Goal: Task Accomplishment & Management: Use online tool/utility

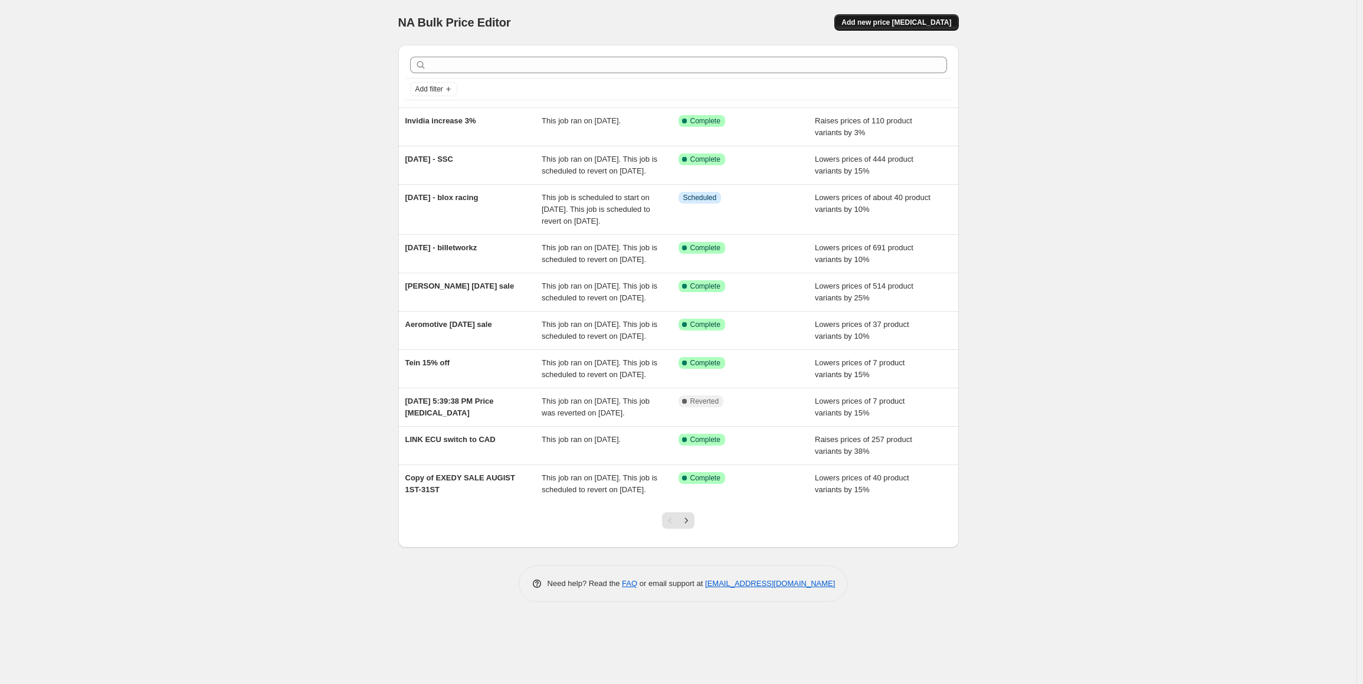
click at [920, 22] on span "Add new price [MEDICAL_DATA]" at bounding box center [897, 22] width 110 height 9
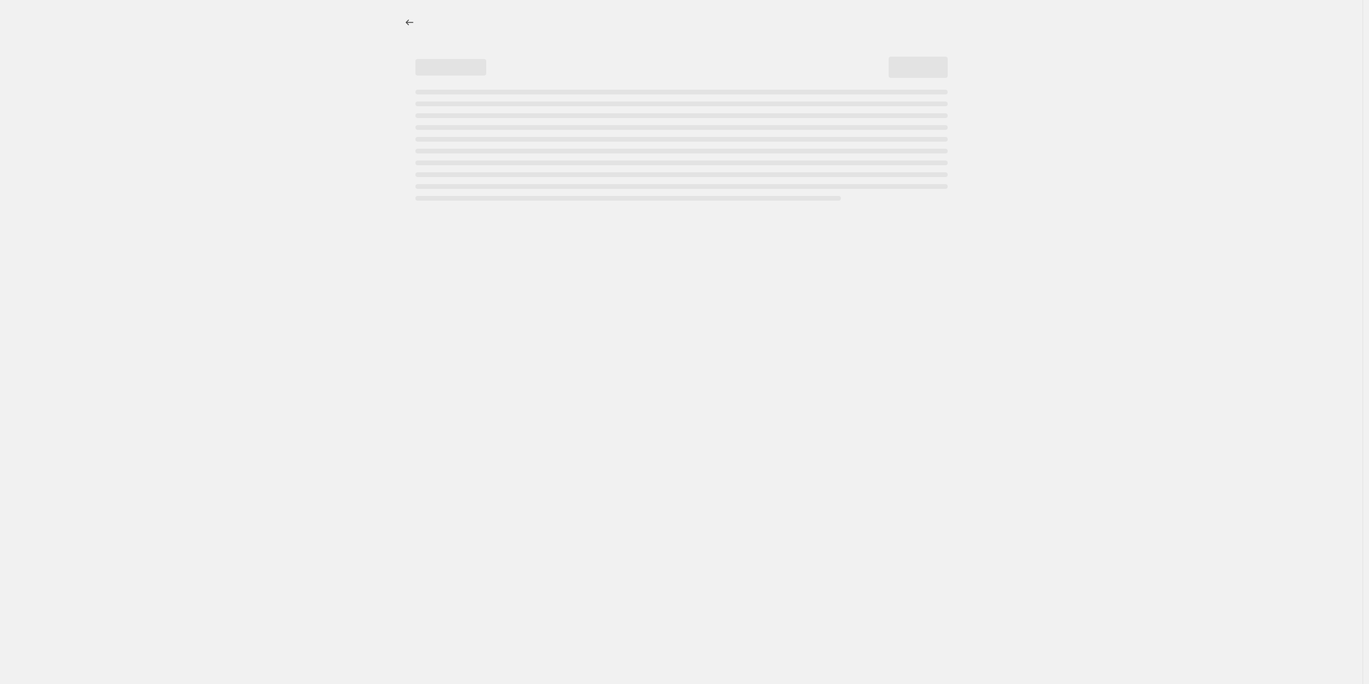
select select "percentage"
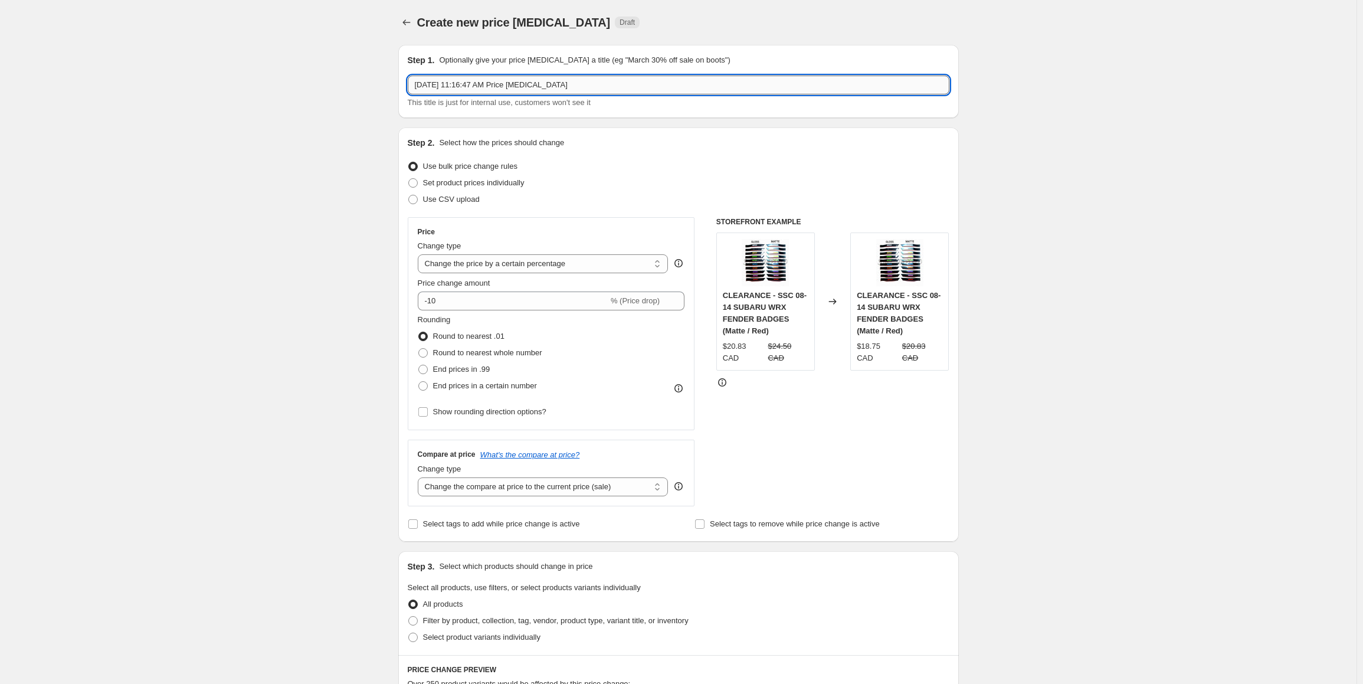
click at [603, 86] on input "[DATE] 11:16:47 AM Price [MEDICAL_DATA]" at bounding box center [679, 85] width 542 height 19
drag, startPoint x: 603, startPoint y: 87, endPoint x: 345, endPoint y: 92, distance: 258.6
click at [345, 92] on div "Create new price [MEDICAL_DATA]. This page is ready Create new price [MEDICAL_D…" at bounding box center [678, 599] width 1357 height 1199
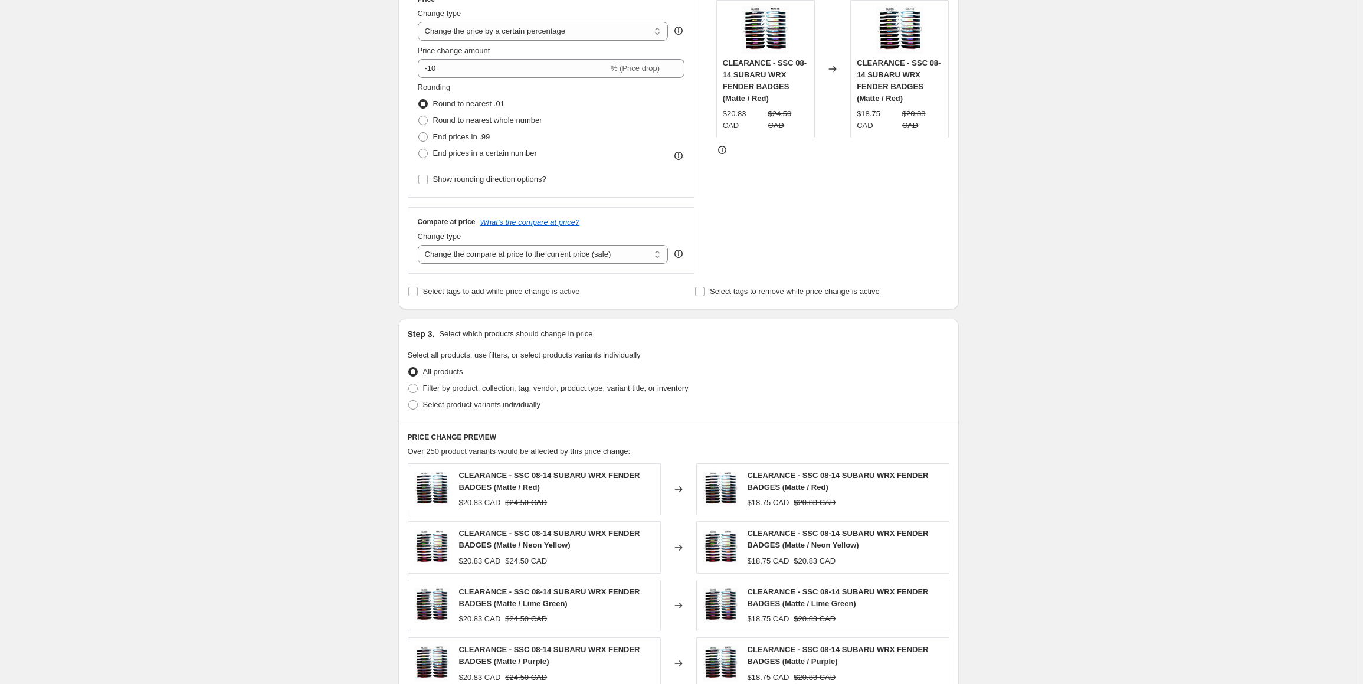
scroll to position [236, 0]
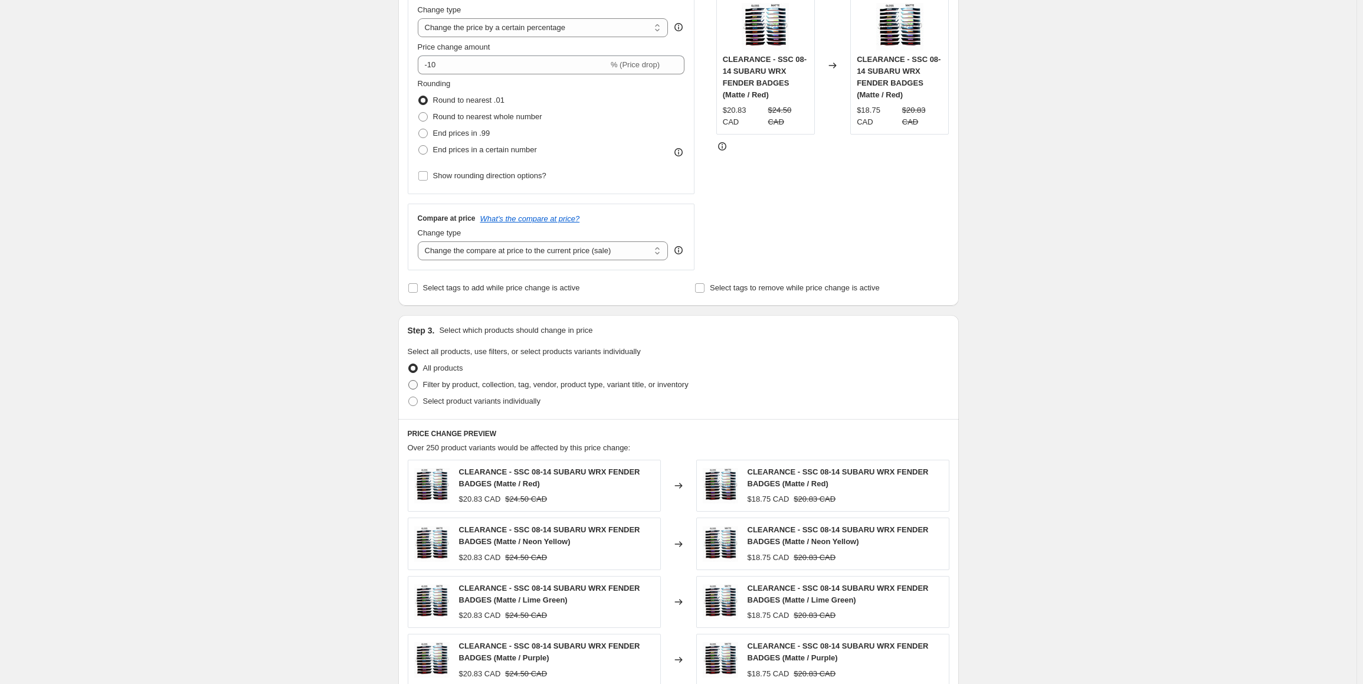
type input "[DATE] - iag long blocks 10%"
click at [465, 382] on span "Filter by product, collection, tag, vendor, product type, variant title, or inv…" at bounding box center [556, 384] width 266 height 9
click at [409, 381] on input "Filter by product, collection, tag, vendor, product type, variant title, or inv…" at bounding box center [408, 380] width 1 height 1
radio input "true"
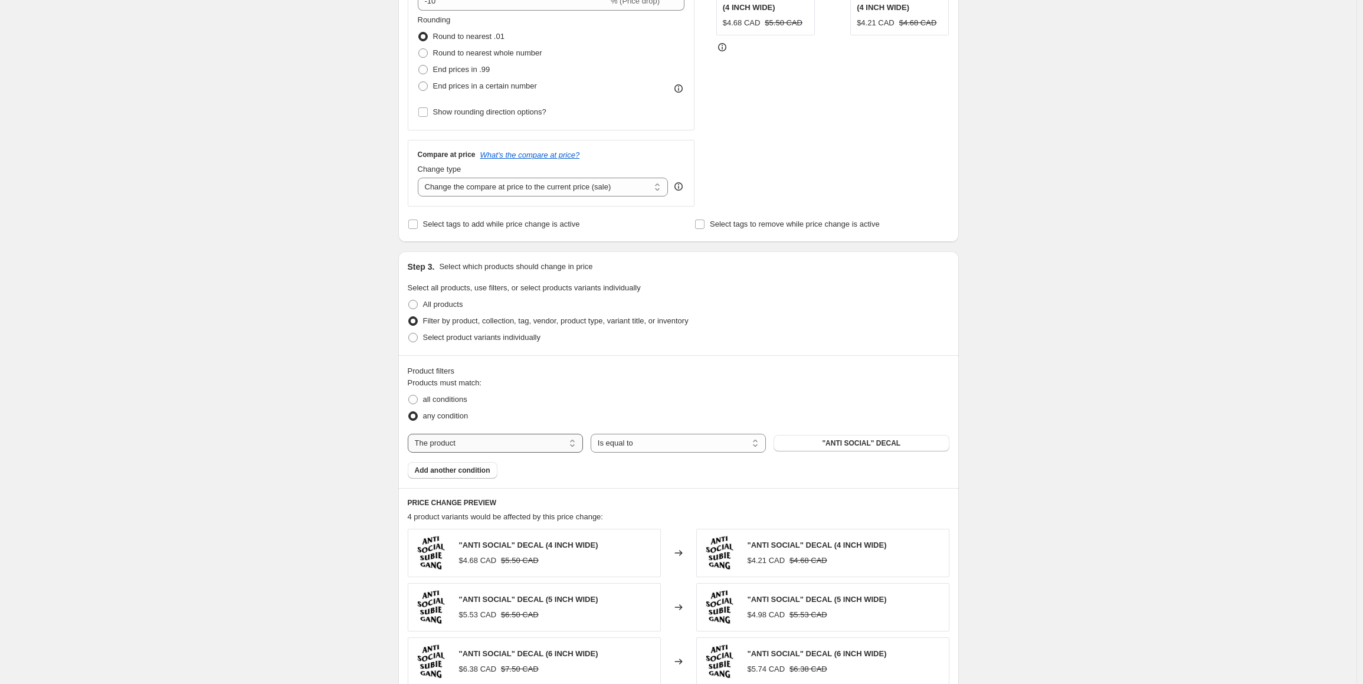
scroll to position [413, 0]
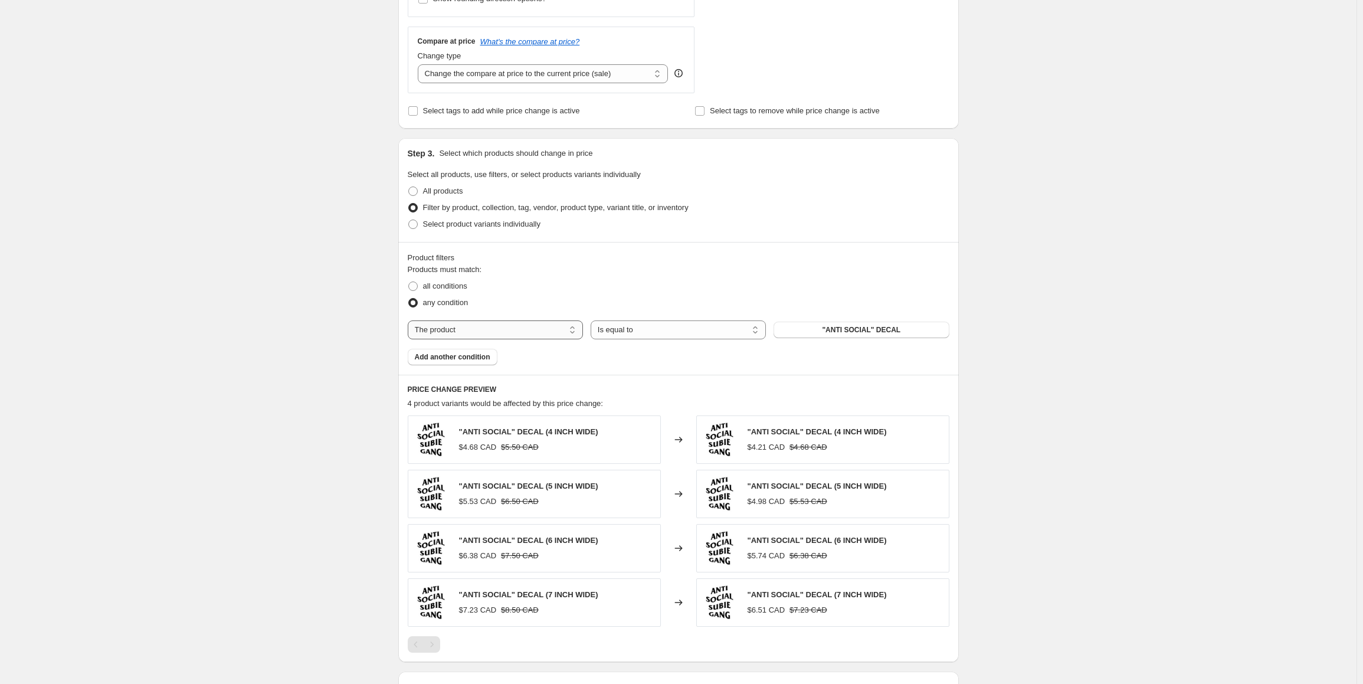
drag, startPoint x: 493, startPoint y: 333, endPoint x: 489, endPoint y: 338, distance: 6.7
click at [493, 333] on select "The product The product's collection The product's tag The product's vendor The…" at bounding box center [495, 330] width 175 height 19
select select "tag"
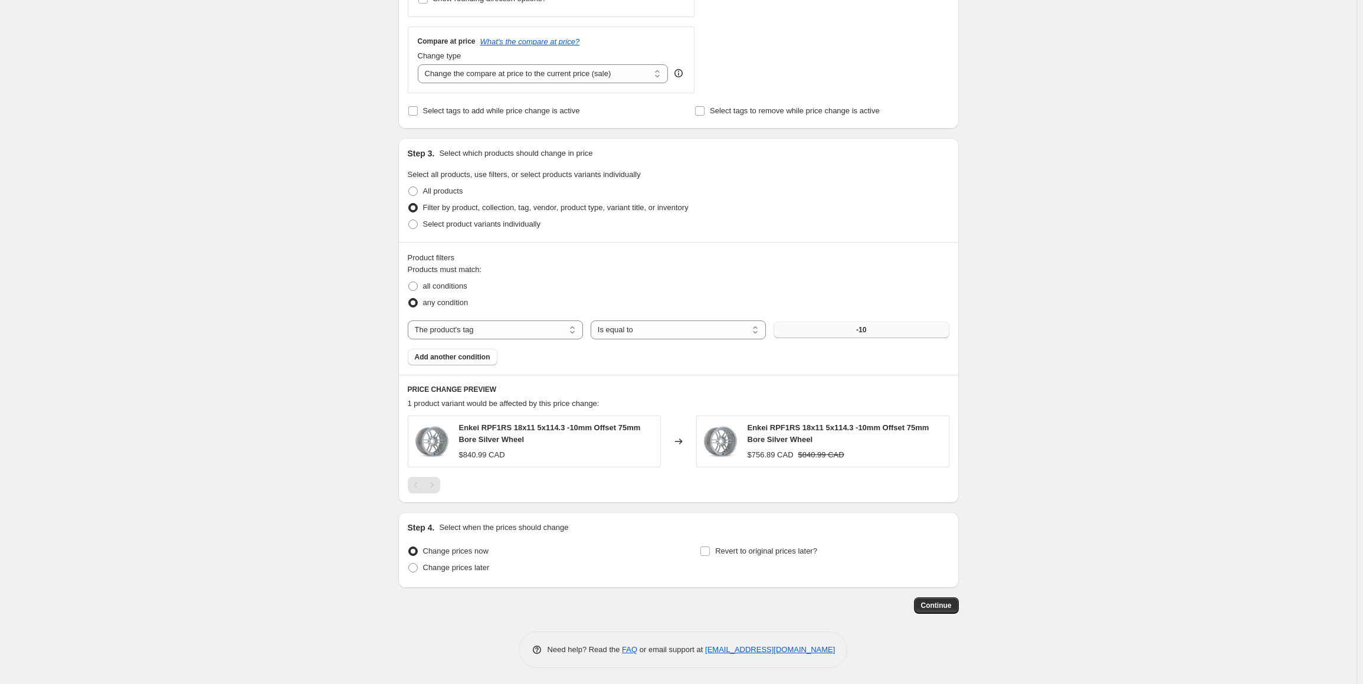
click at [897, 332] on button "-10" at bounding box center [861, 330] width 175 height 17
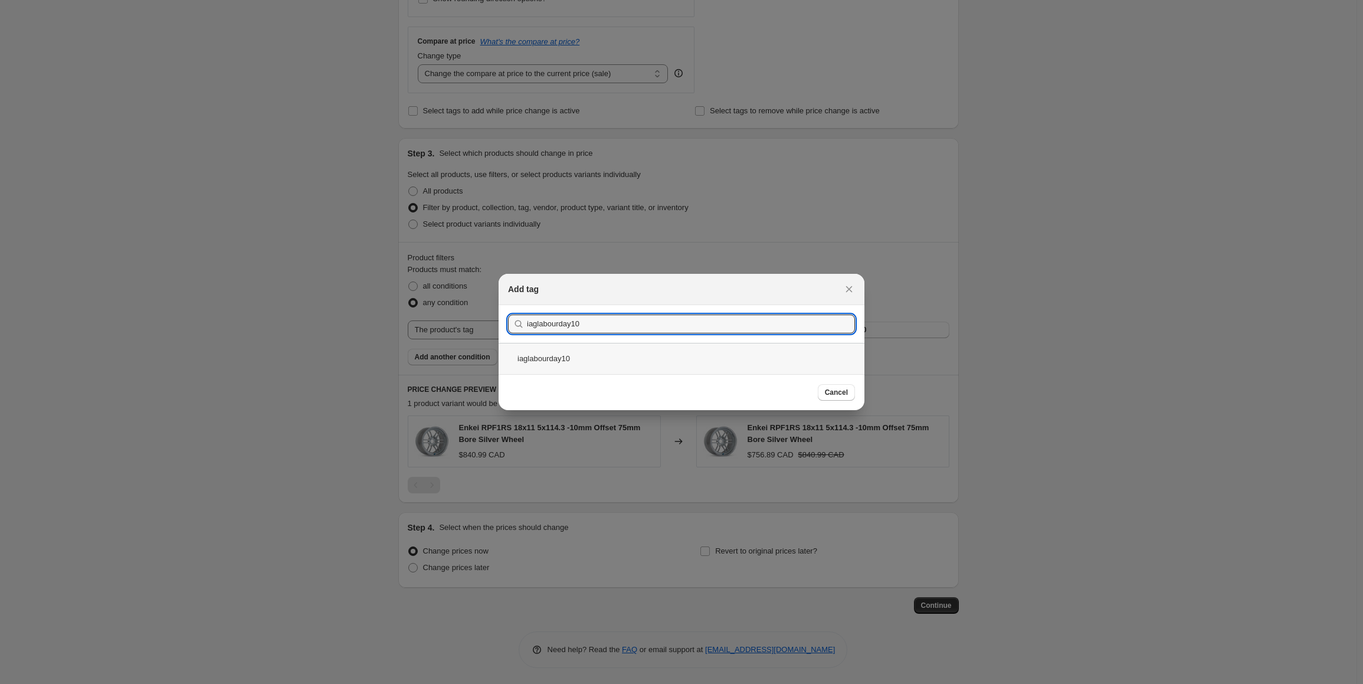
type input "iaglabourday10"
click at [580, 357] on div "iaglabourday10" at bounding box center [682, 358] width 366 height 31
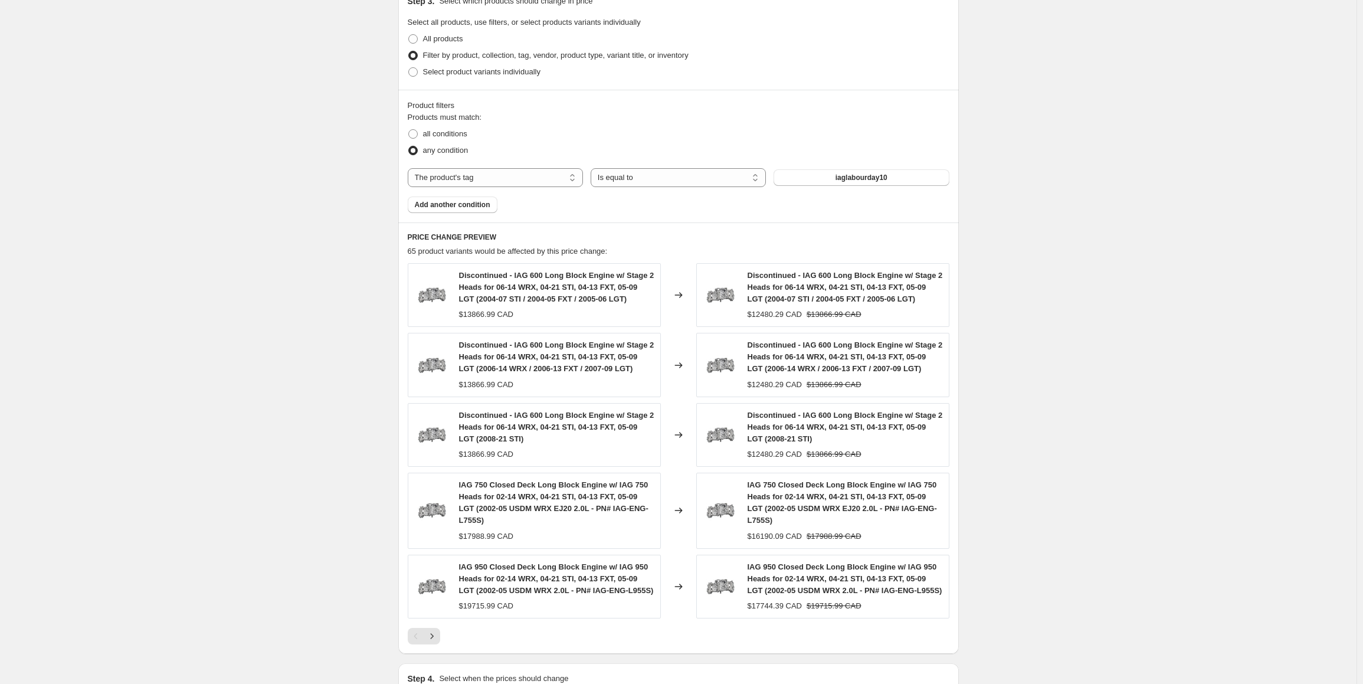
scroll to position [715, 0]
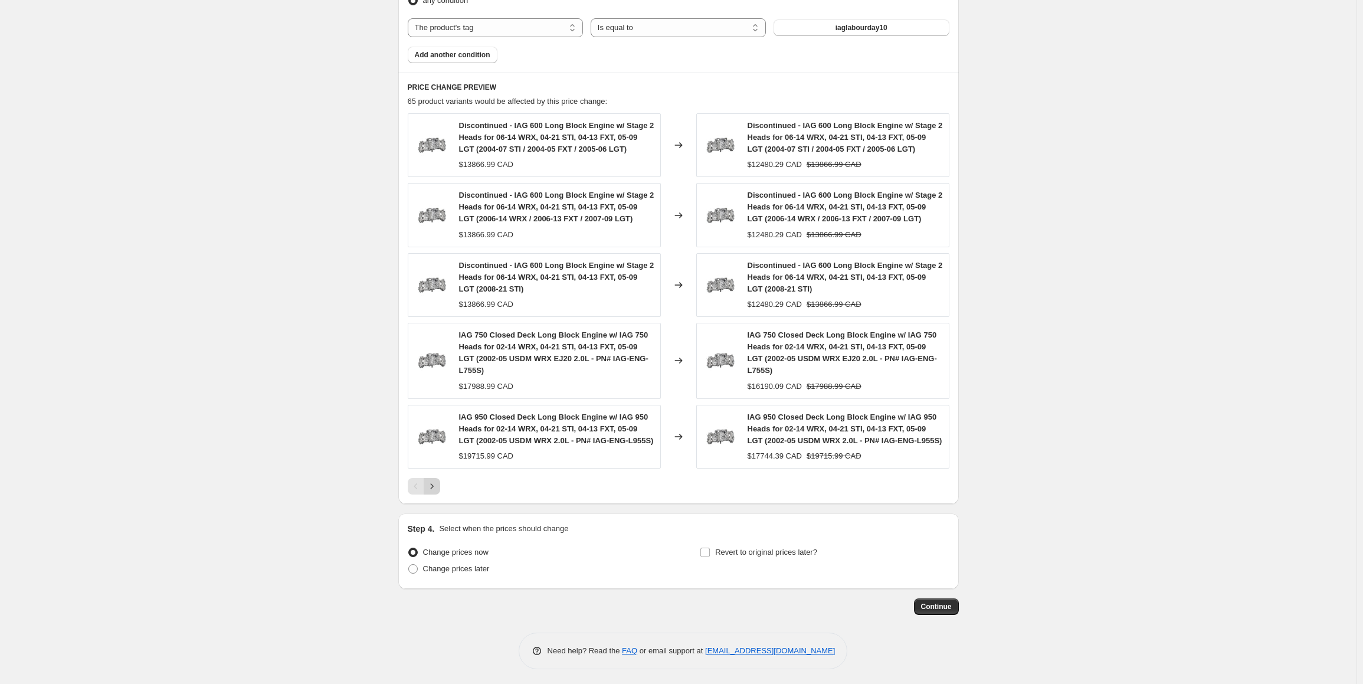
click at [436, 485] on icon "Next" at bounding box center [432, 486] width 12 height 12
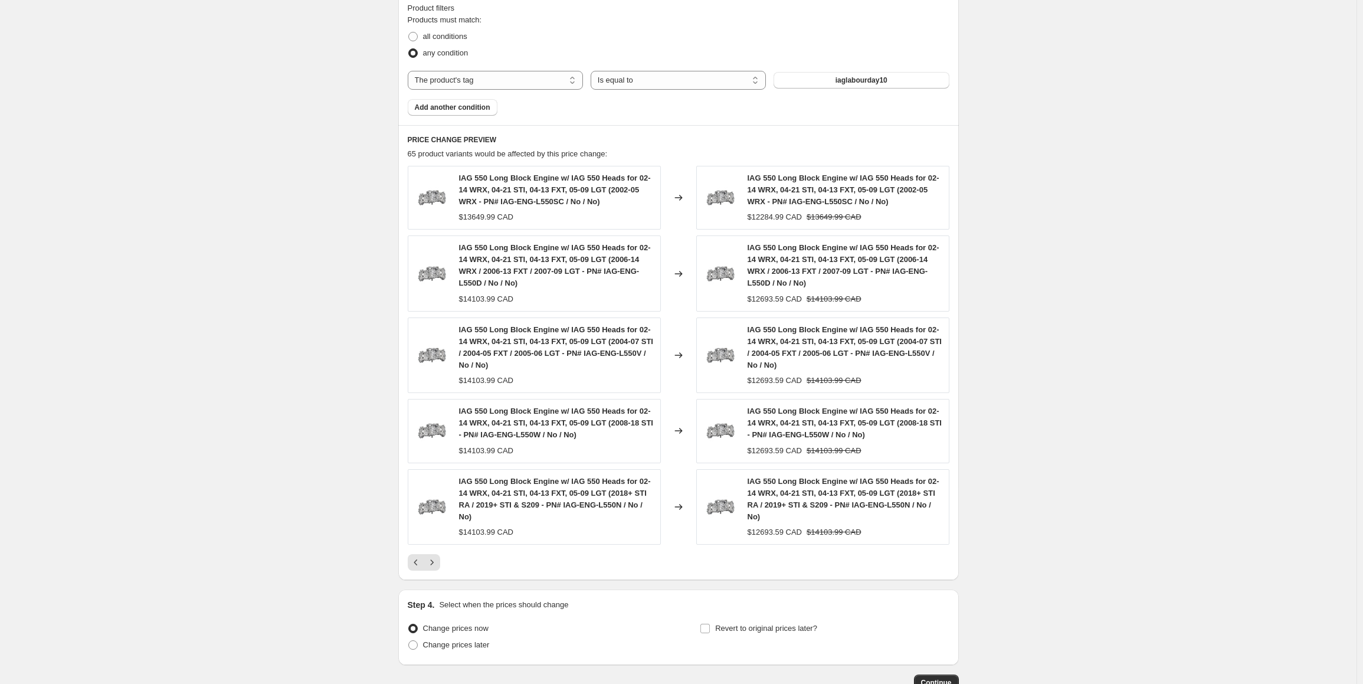
scroll to position [739, 0]
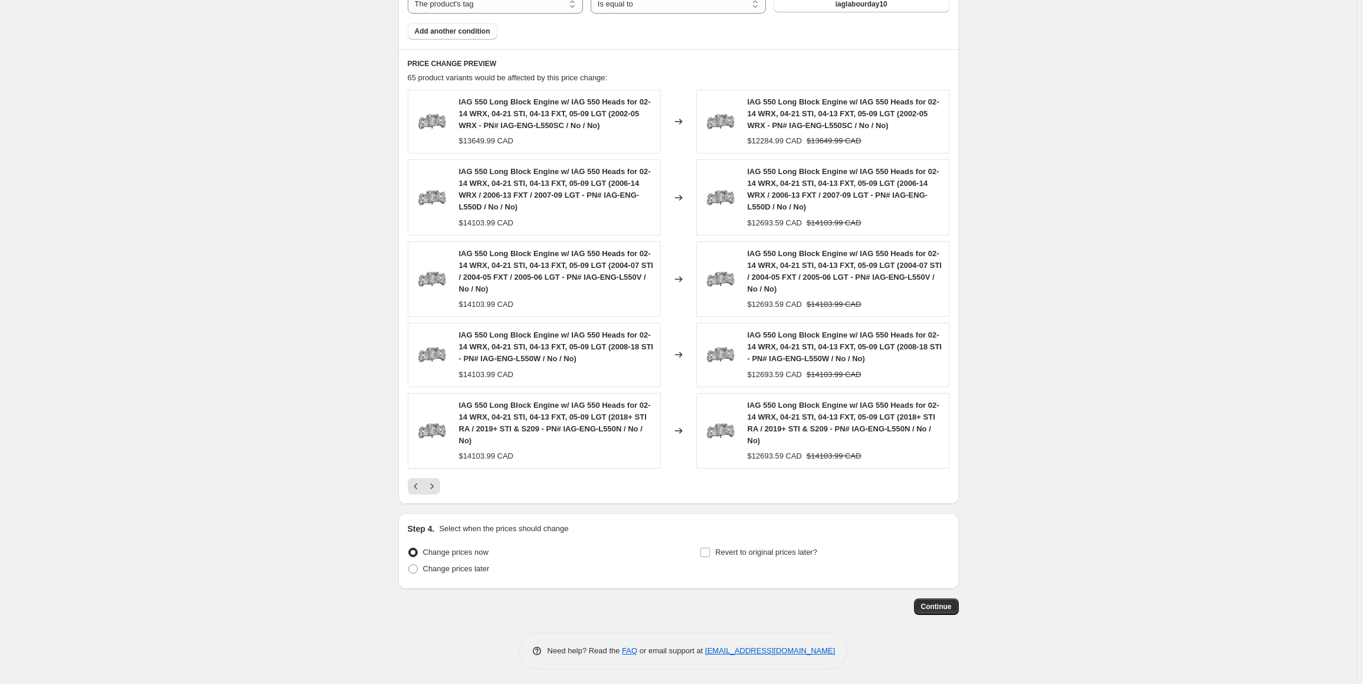
click at [445, 490] on div at bounding box center [679, 486] width 542 height 17
click at [437, 489] on icon "Next" at bounding box center [432, 486] width 12 height 12
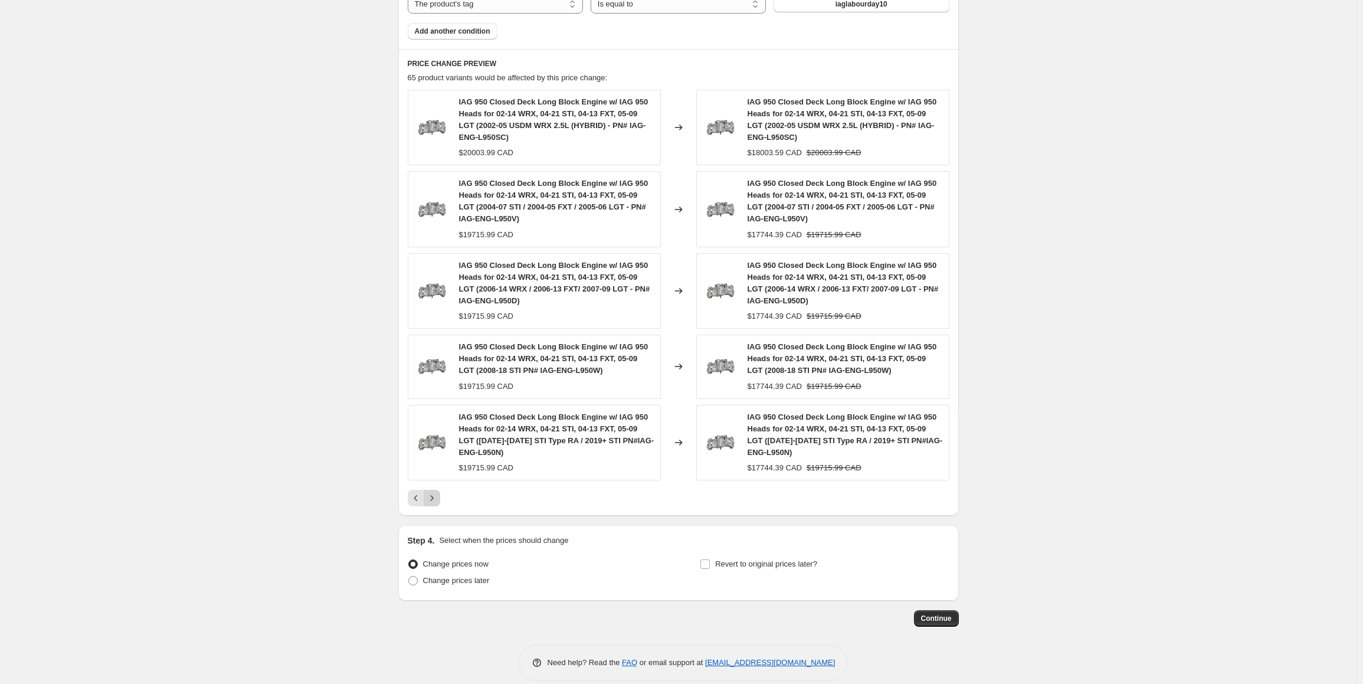
click at [437, 498] on icon "Next" at bounding box center [432, 498] width 12 height 12
click at [433, 498] on icon "Next" at bounding box center [431, 497] width 3 height 5
click at [424, 574] on label "Change prices later" at bounding box center [449, 581] width 82 height 17
click at [409, 576] on input "Change prices later" at bounding box center [408, 576] width 1 height 1
radio input "true"
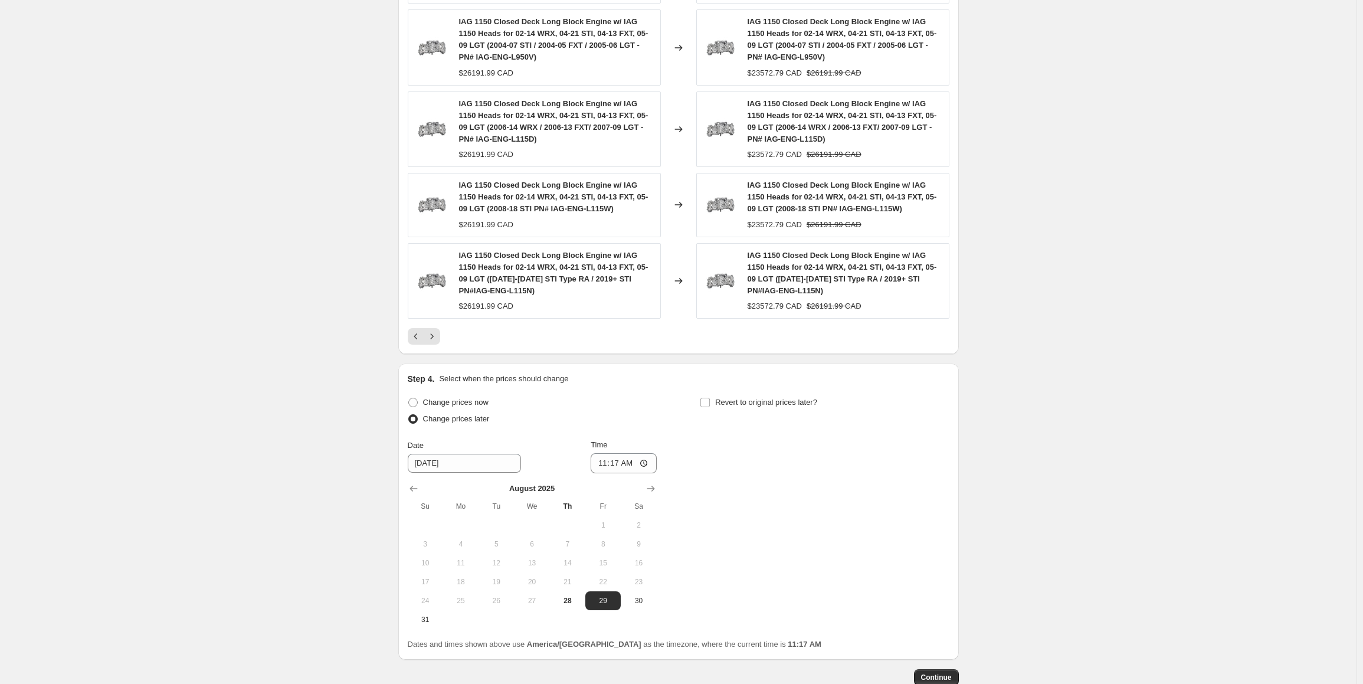
scroll to position [972, 0]
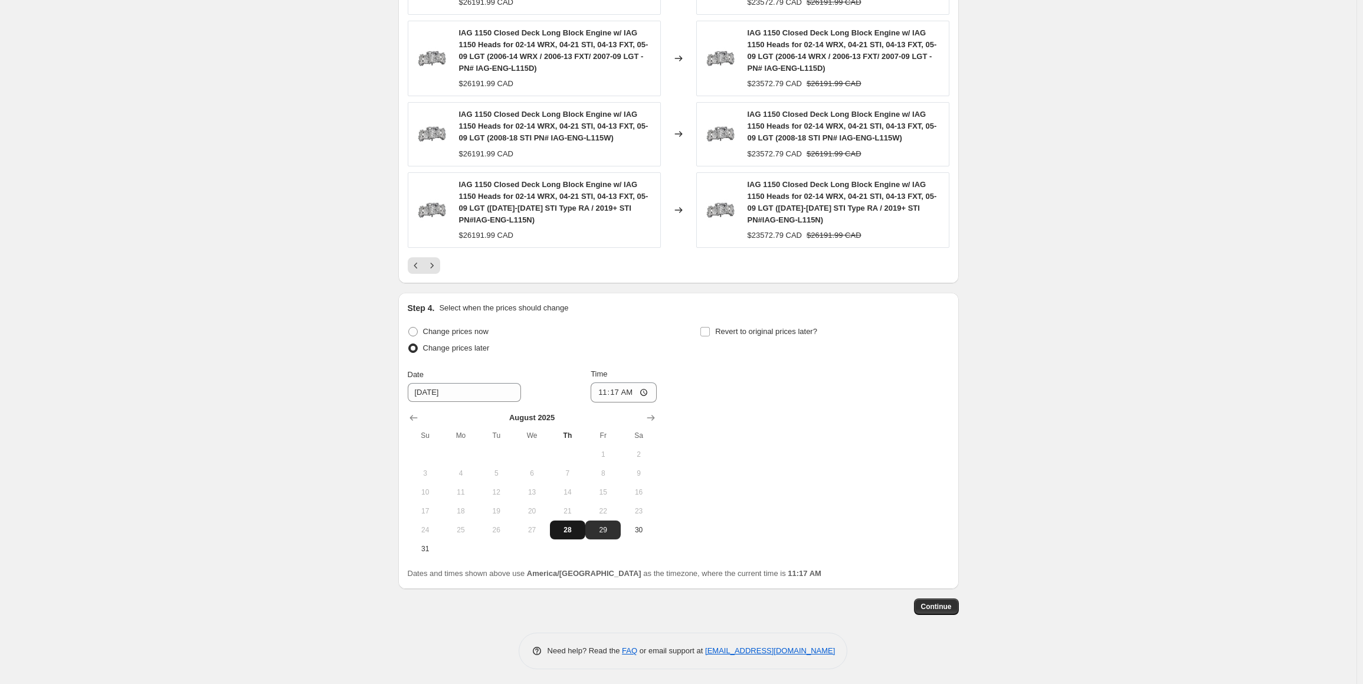
click at [568, 532] on span "28" at bounding box center [568, 529] width 26 height 9
type input "[DATE]"
click at [604, 388] on input "11:17" at bounding box center [624, 392] width 66 height 20
click at [607, 384] on input "11:59" at bounding box center [624, 392] width 66 height 20
type input "23:55"
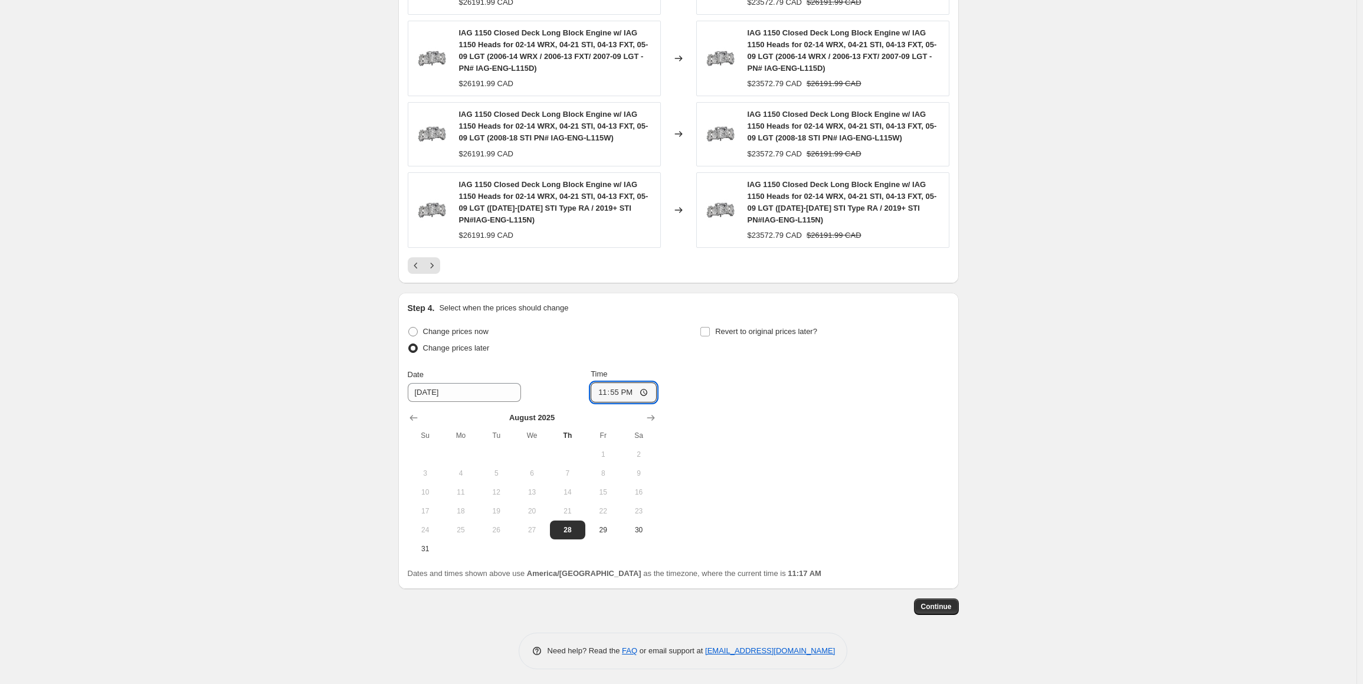
click at [766, 469] on div "Change prices now Change prices later Date [DATE] Time 23:55 [DATE] Su Mo Tu We…" at bounding box center [679, 440] width 542 height 235
click at [710, 328] on input "Revert to original prices later?" at bounding box center [705, 331] width 9 height 9
checkbox input "true"
click at [759, 451] on span "1" at bounding box center [754, 454] width 26 height 9
type input "[DATE]"
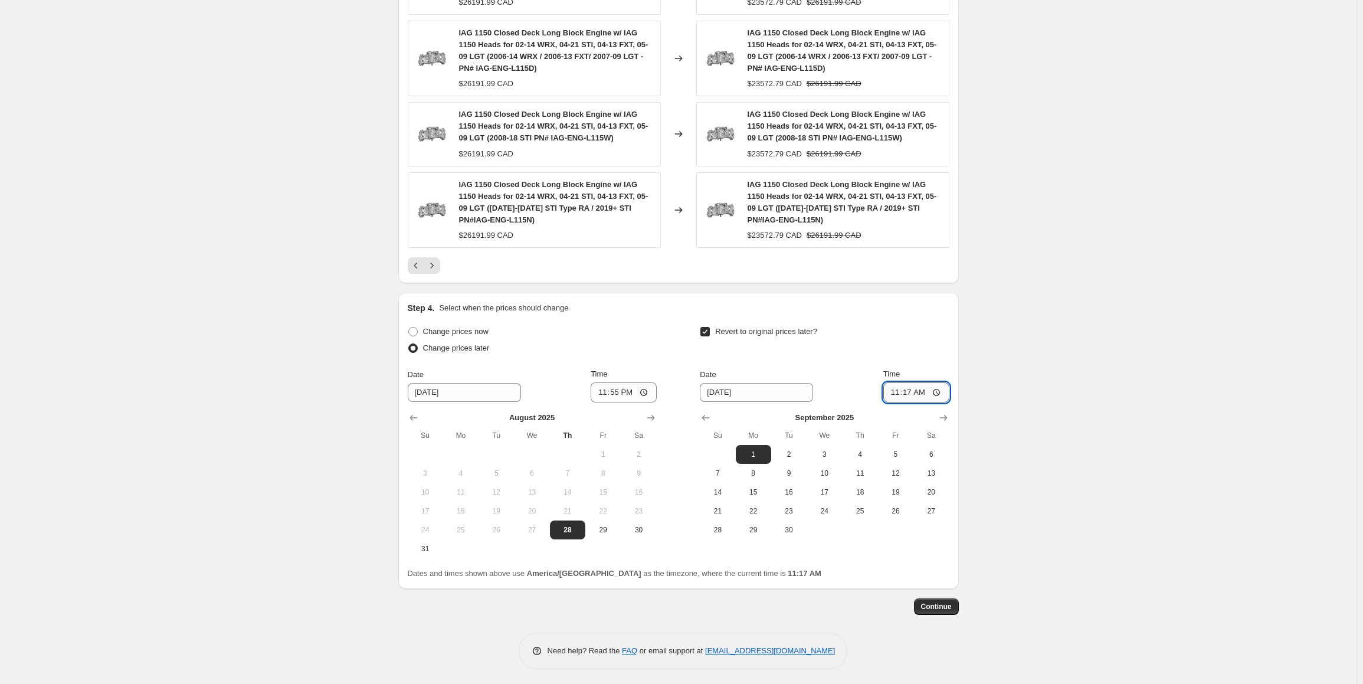
click at [897, 390] on input "11:17" at bounding box center [917, 392] width 66 height 20
type input "23:59"
click at [944, 611] on button "Continue" at bounding box center [936, 607] width 45 height 17
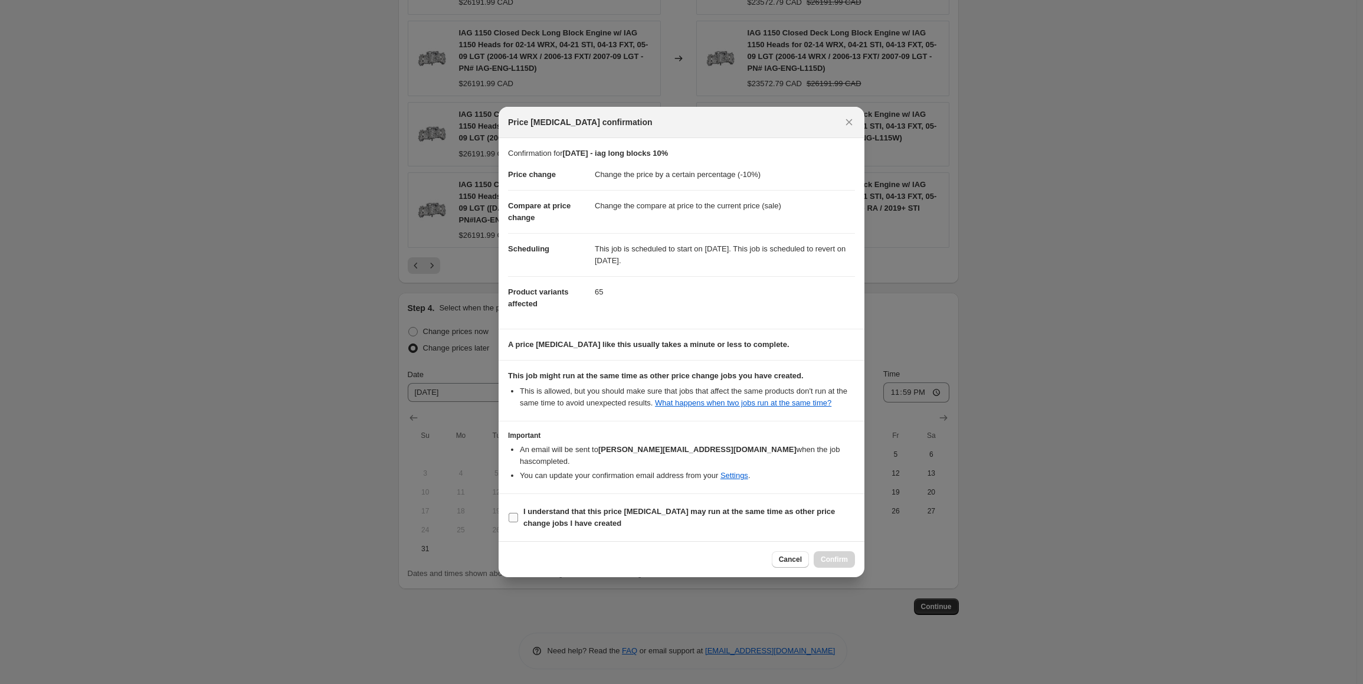
click at [509, 513] on input "I understand that this price [MEDICAL_DATA] may run at the same time as other p…" at bounding box center [513, 517] width 9 height 9
checkbox input "true"
click at [825, 555] on span "Confirm" at bounding box center [834, 559] width 27 height 9
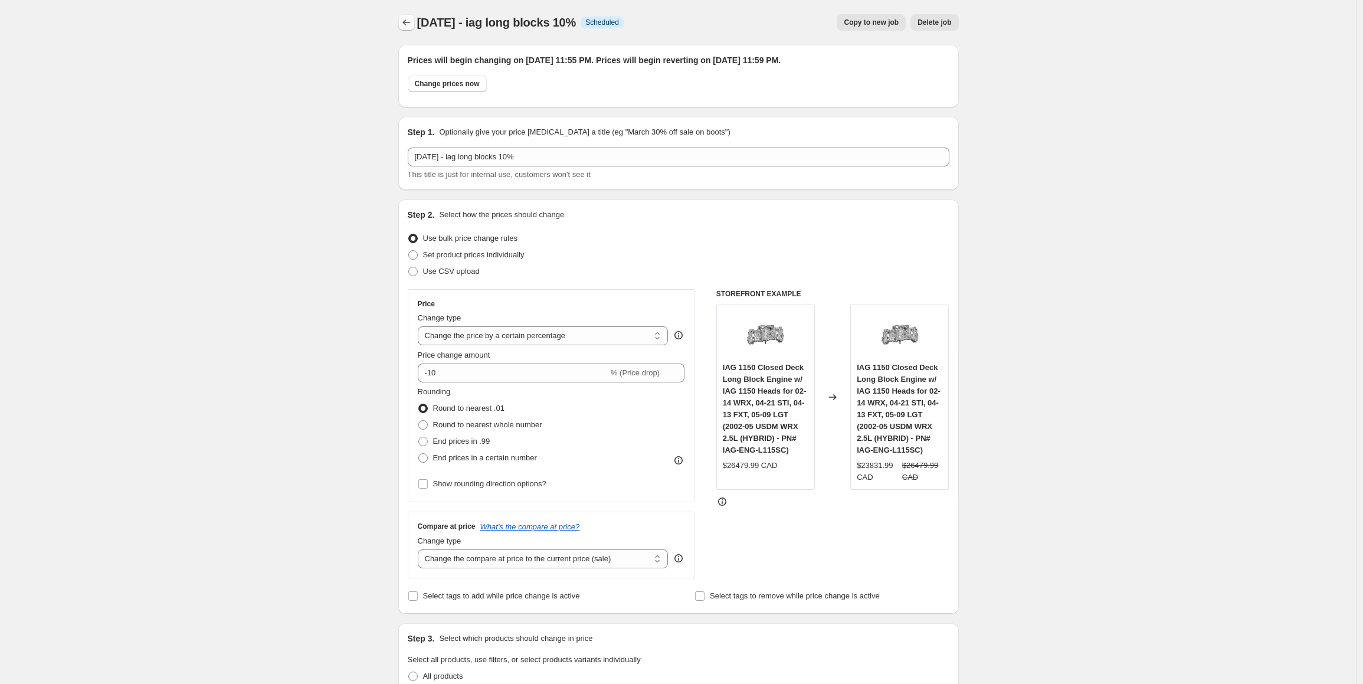
click at [408, 21] on icon "Price change jobs" at bounding box center [407, 23] width 12 height 12
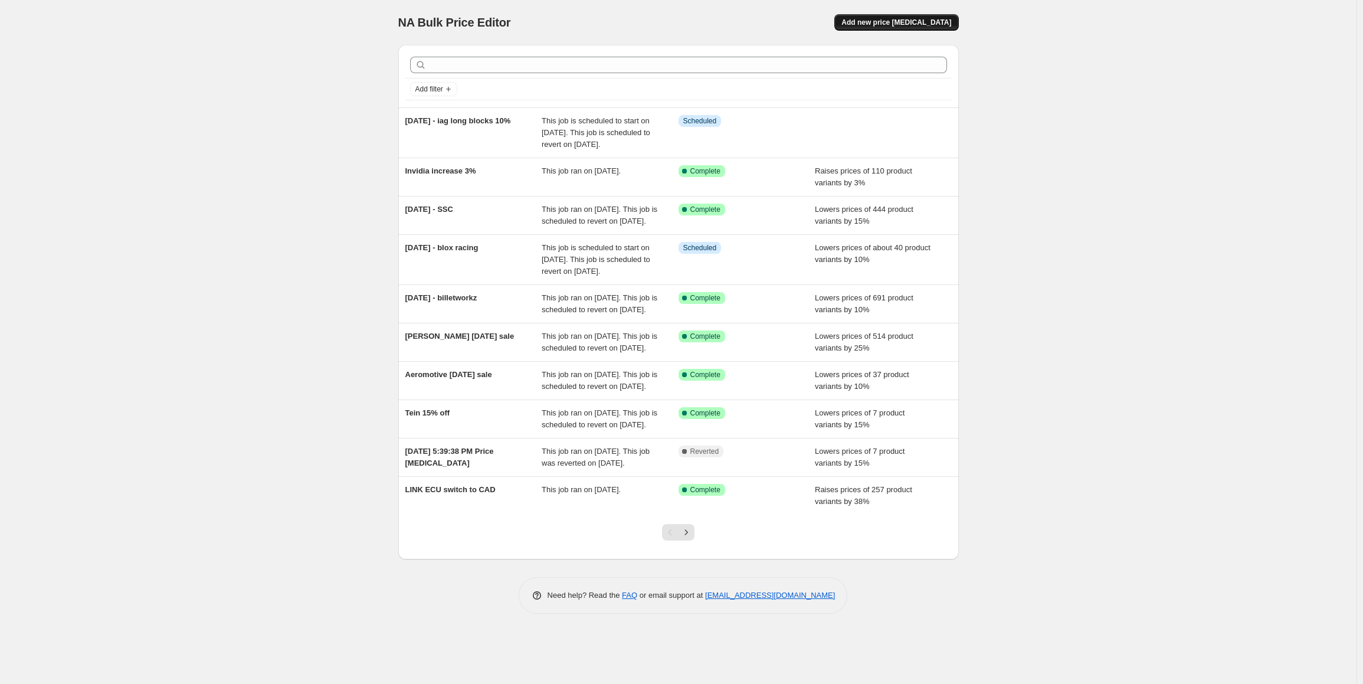
click at [921, 22] on span "Add new price [MEDICAL_DATA]" at bounding box center [897, 22] width 110 height 9
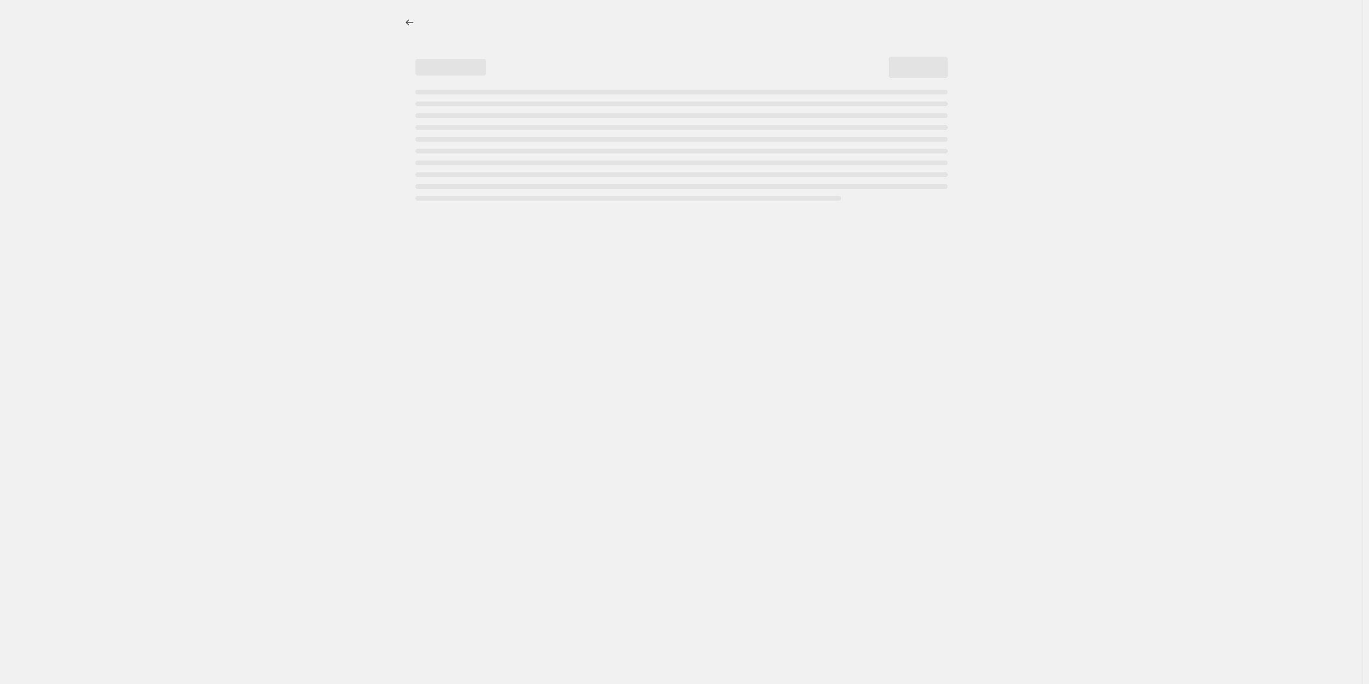
select select "percentage"
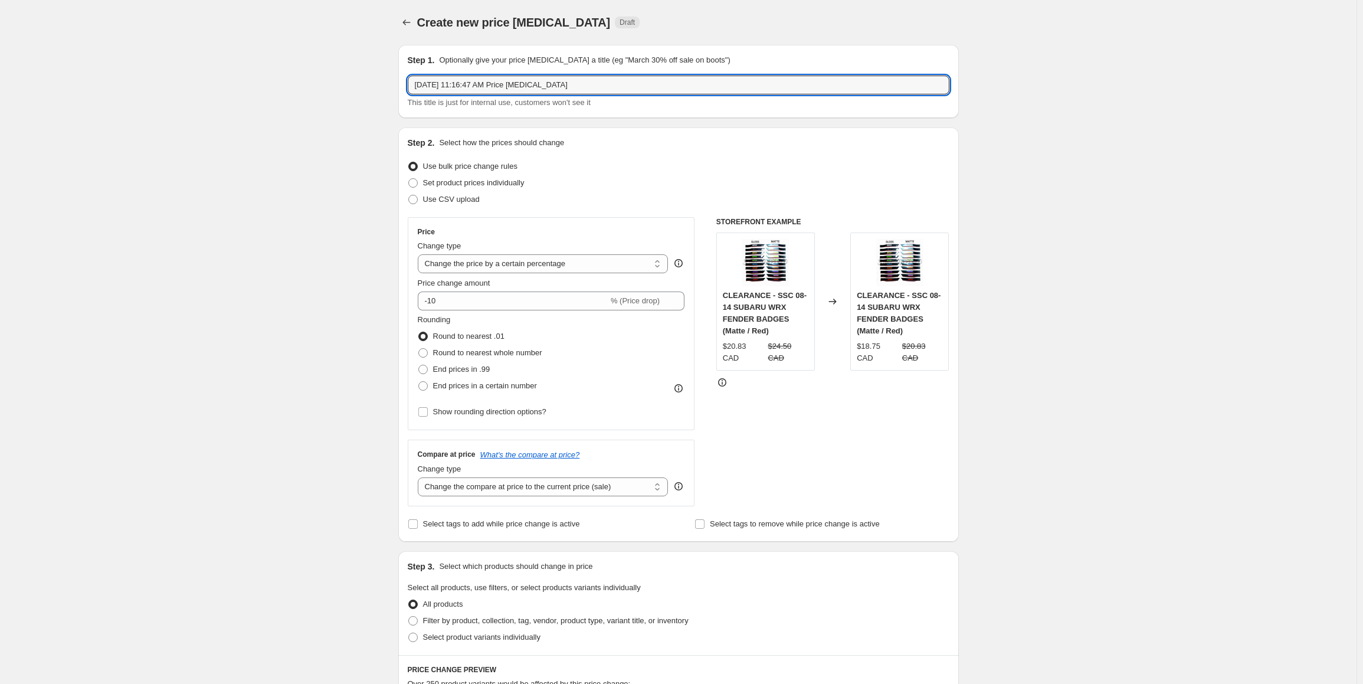
drag, startPoint x: 594, startPoint y: 84, endPoint x: 360, endPoint y: 91, distance: 234.4
click at [366, 91] on div "Create new price [MEDICAL_DATA]. This page is ready Create new price [MEDICAL_D…" at bounding box center [678, 599] width 1357 height 1199
type input "[DATE] - IAG SB, heads and coils 5%"
click at [464, 295] on input "-10" at bounding box center [513, 301] width 191 height 19
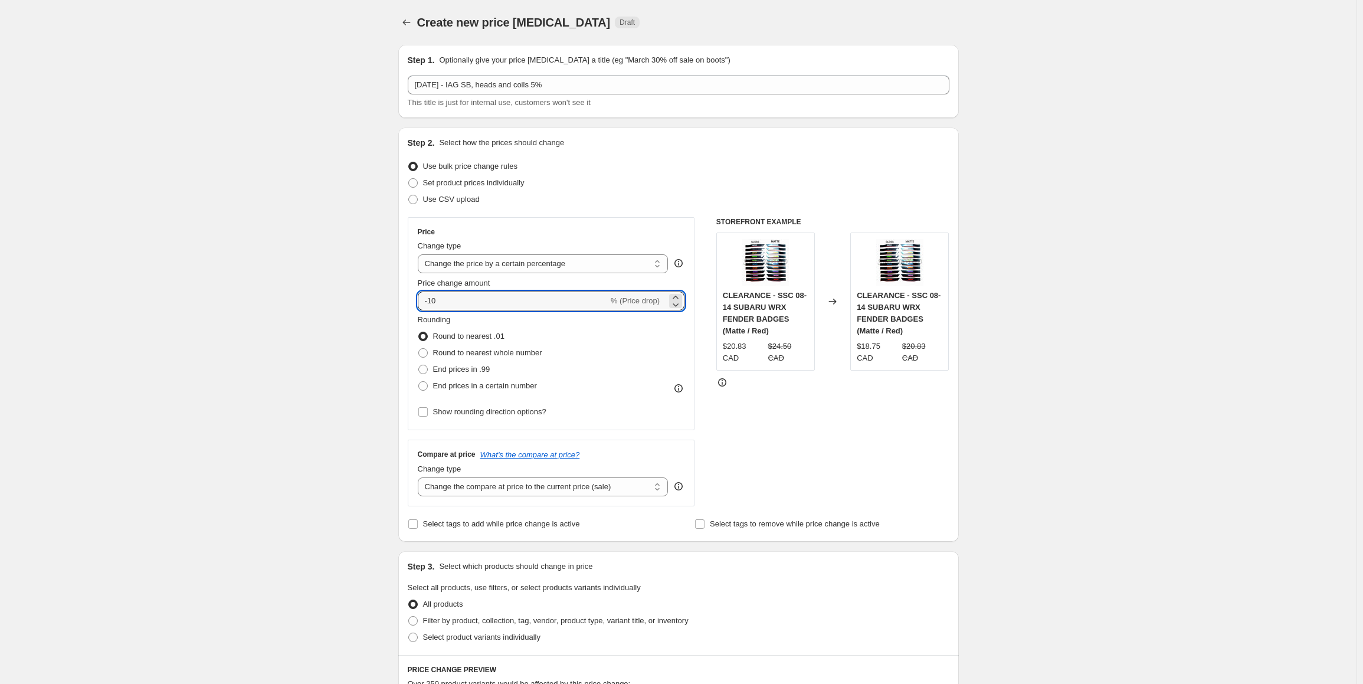
type input "-1"
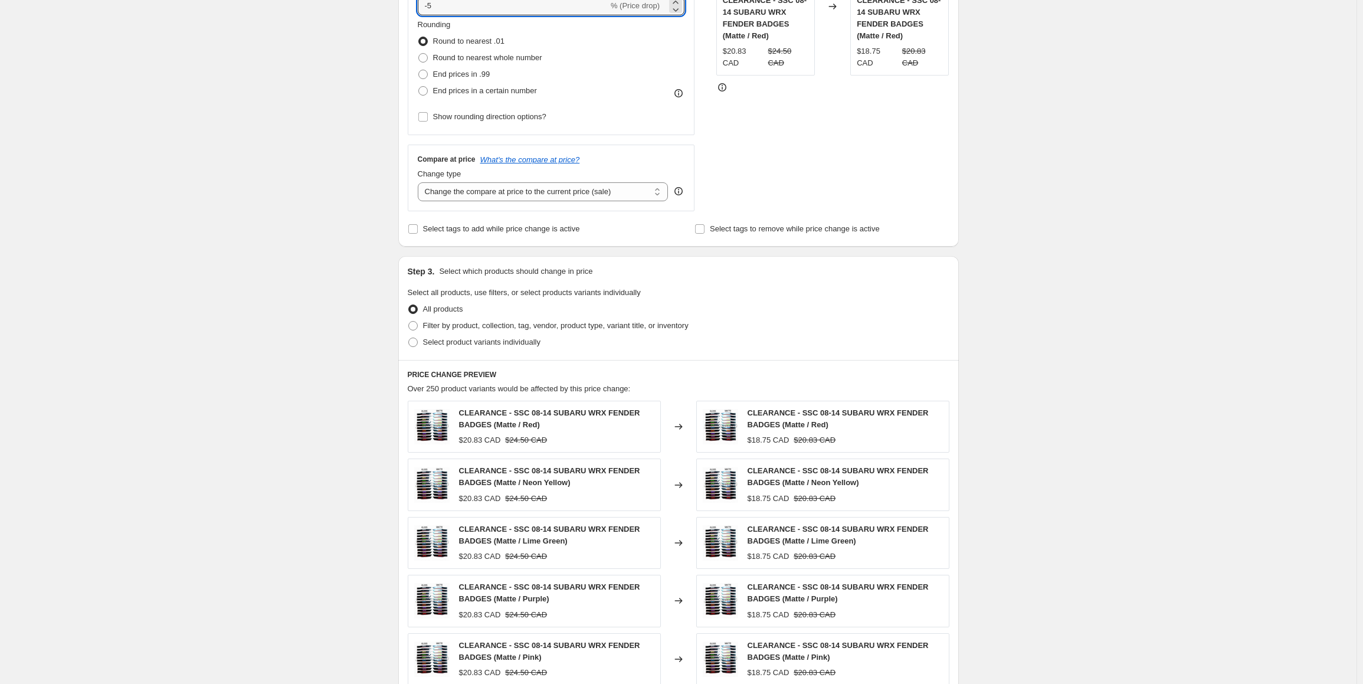
scroll to position [413, 0]
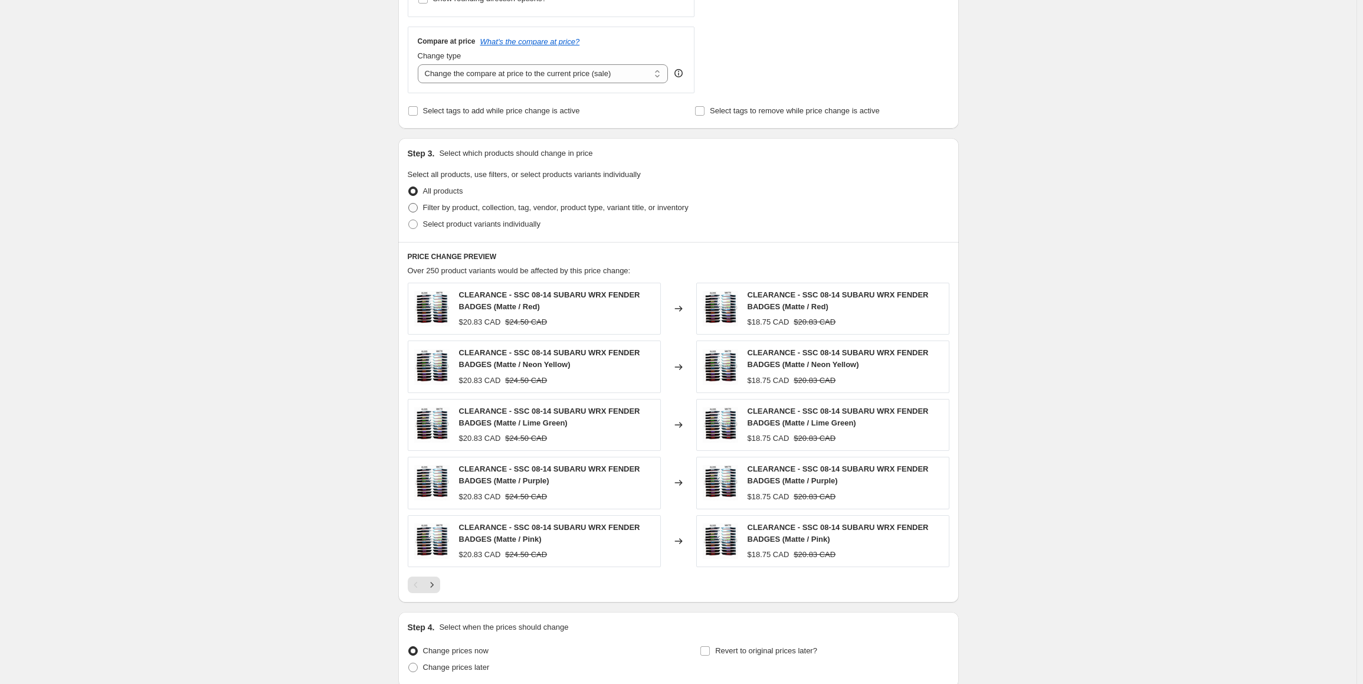
type input "-5"
click at [447, 207] on span "Filter by product, collection, tag, vendor, product type, variant title, or inv…" at bounding box center [556, 207] width 266 height 9
click at [409, 204] on input "Filter by product, collection, tag, vendor, product type, variant title, or inv…" at bounding box center [408, 203] width 1 height 1
radio input "true"
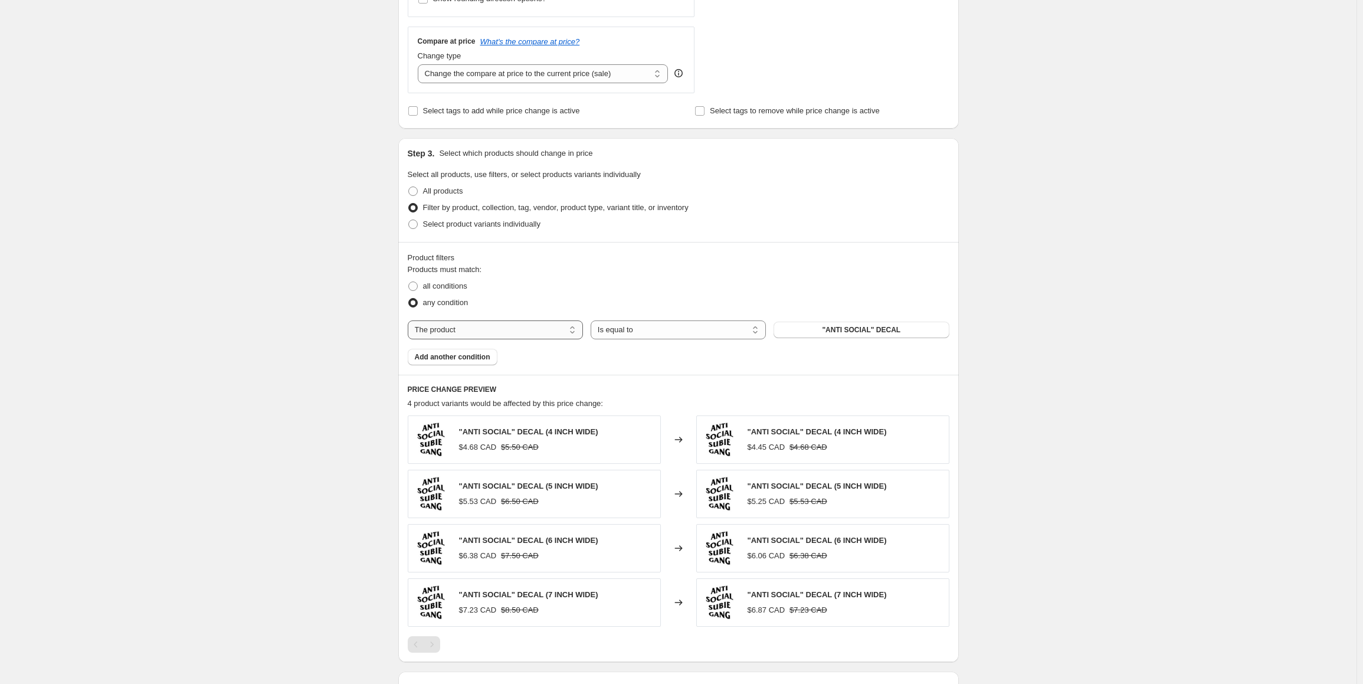
click at [433, 326] on select "The product The product's collection The product's tag The product's vendor The…" at bounding box center [495, 330] width 175 height 19
select select "tag"
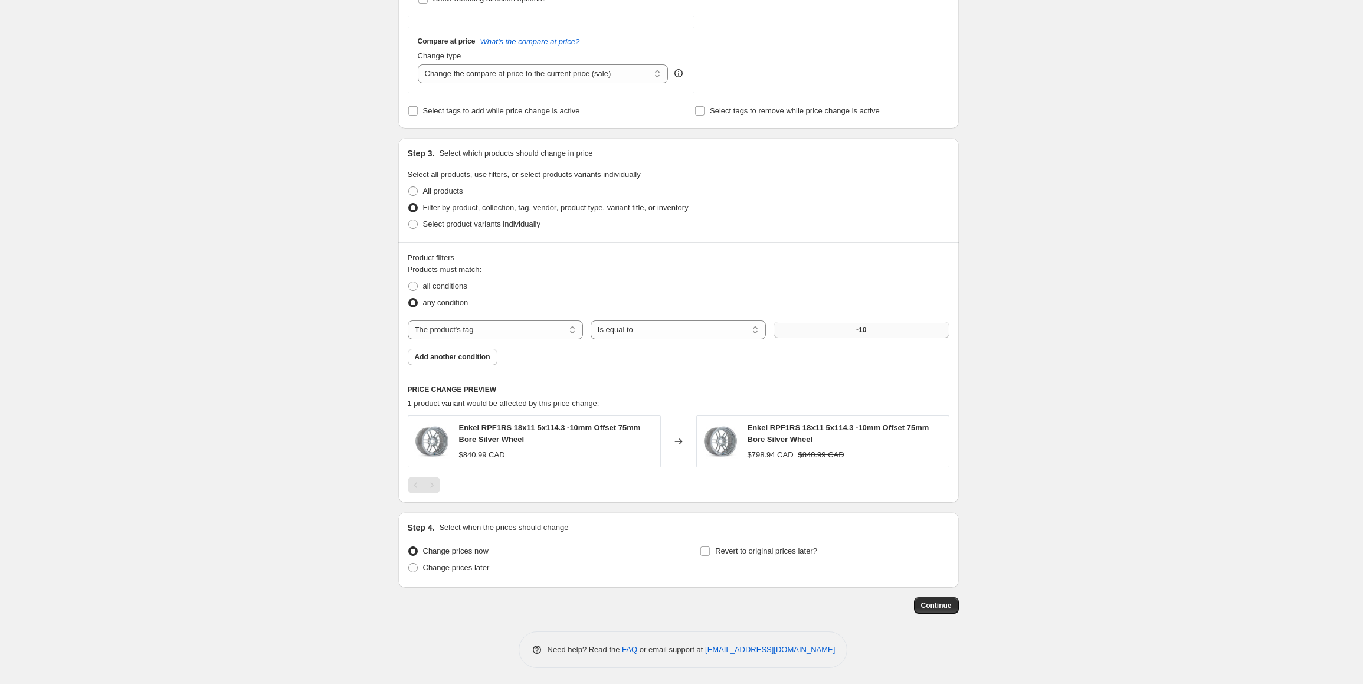
click at [874, 330] on button "-10" at bounding box center [861, 330] width 175 height 17
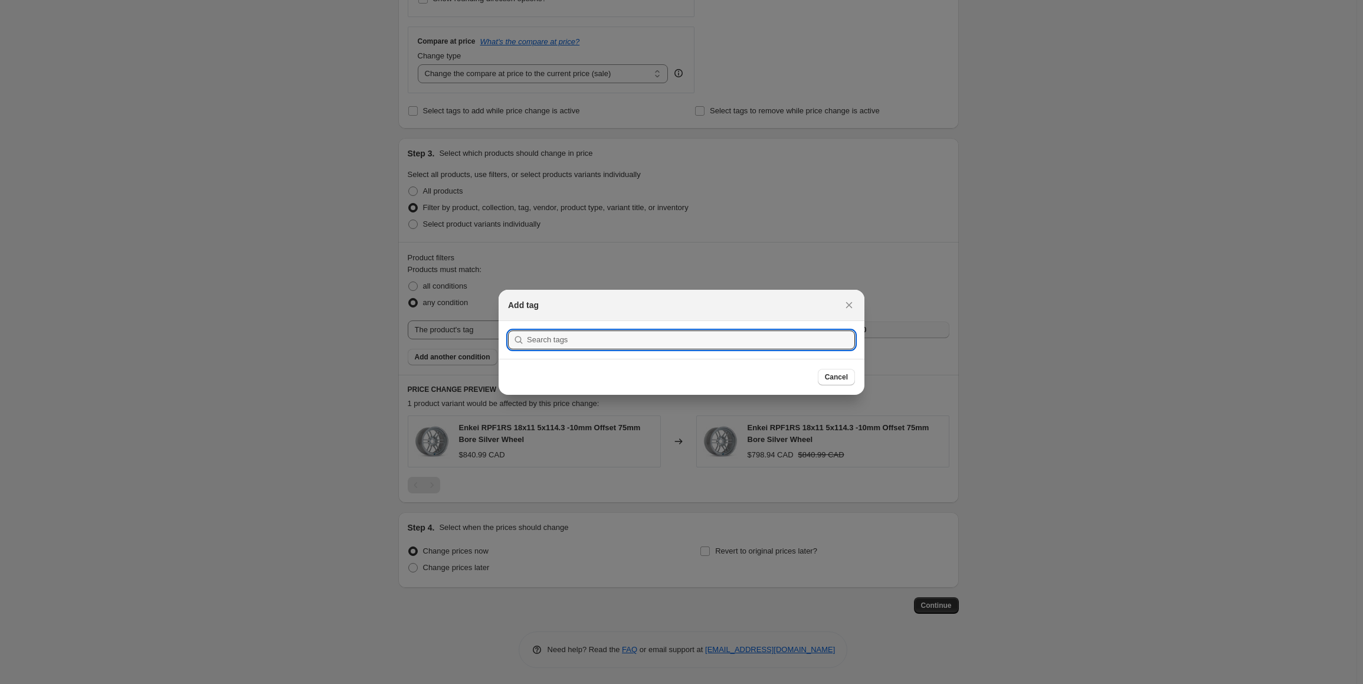
scroll to position [0, 0]
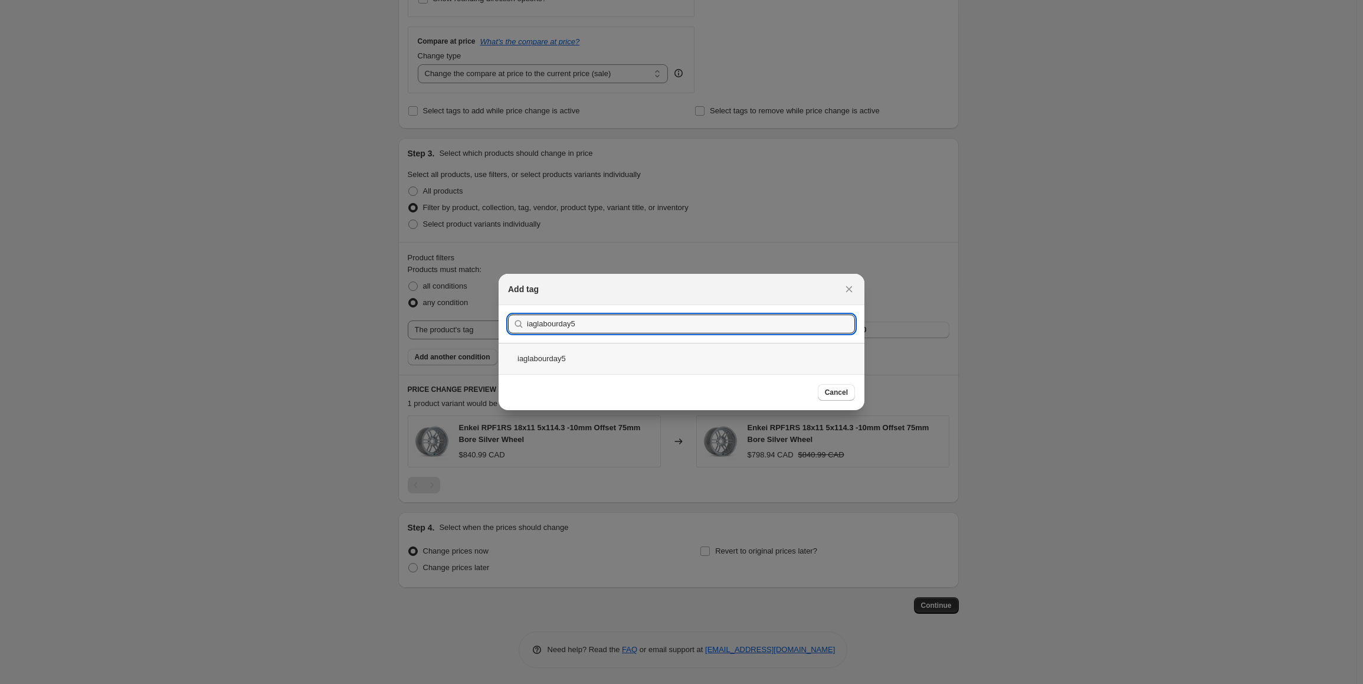
type input "iaglabourday5"
click at [573, 350] on div "iaglabourday5" at bounding box center [682, 358] width 366 height 31
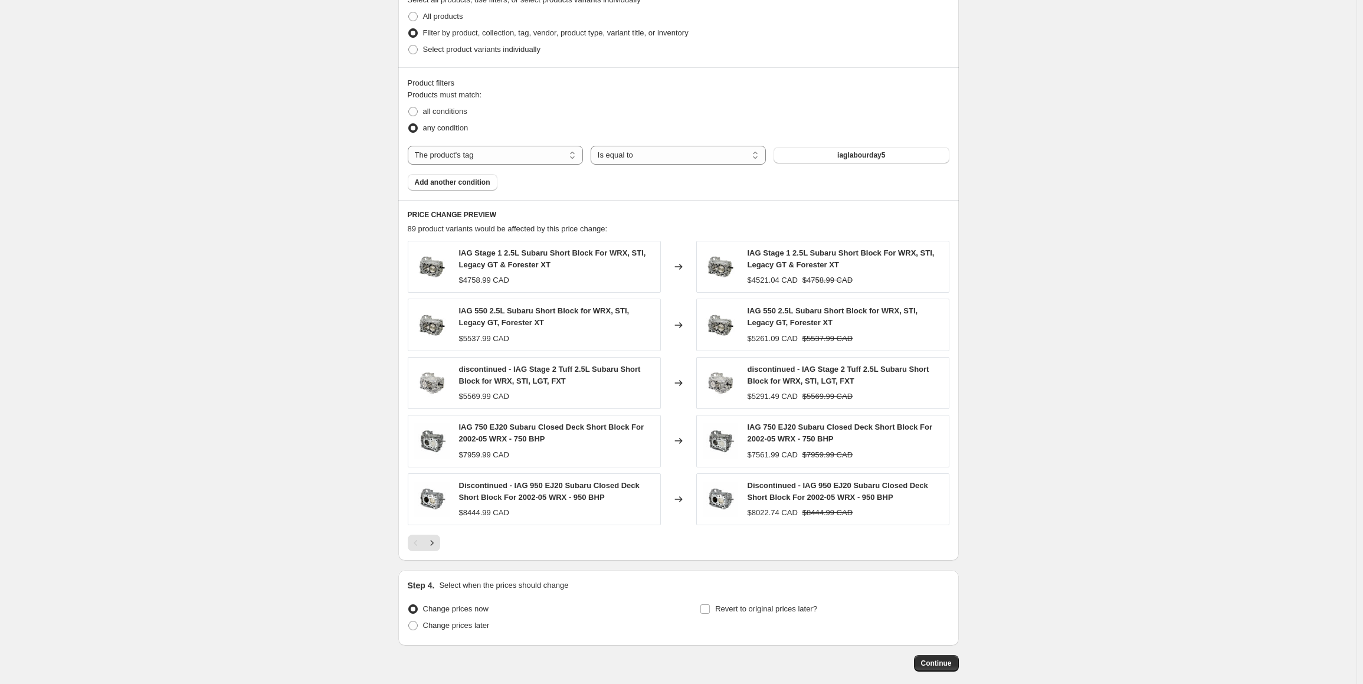
scroll to position [645, 0]
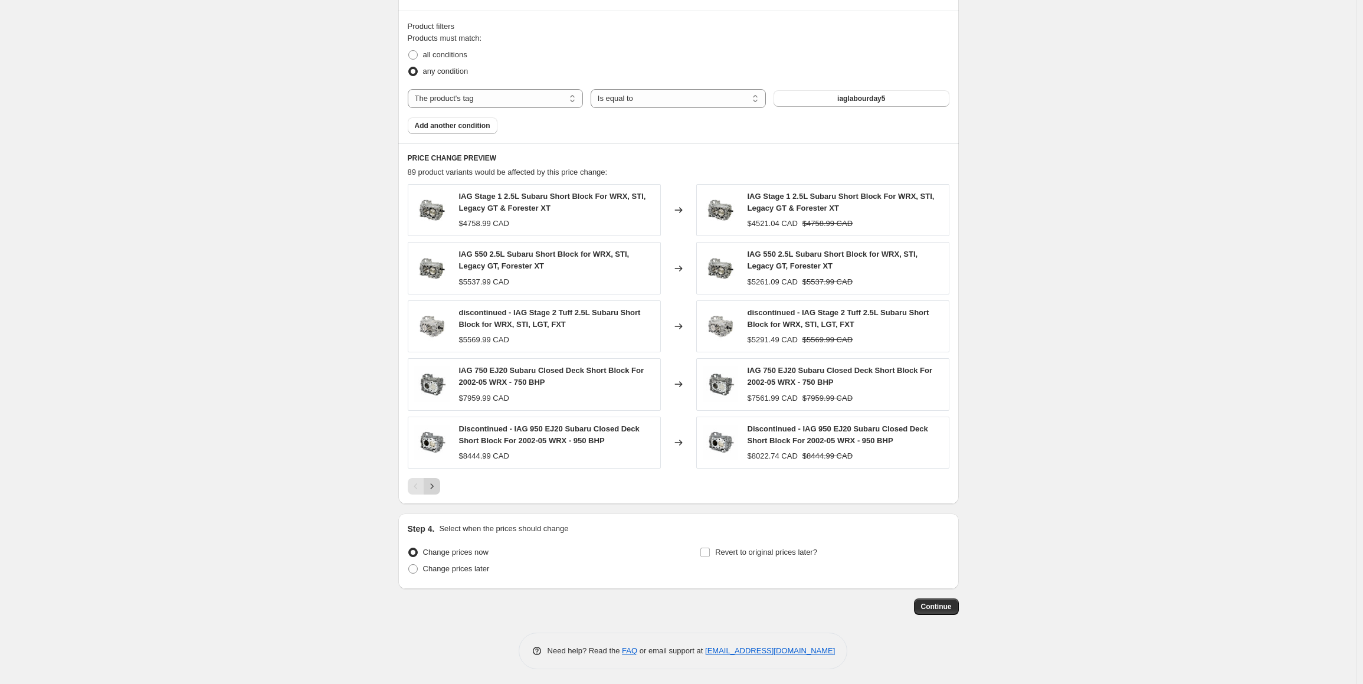
click at [431, 487] on icon "Next" at bounding box center [432, 486] width 12 height 12
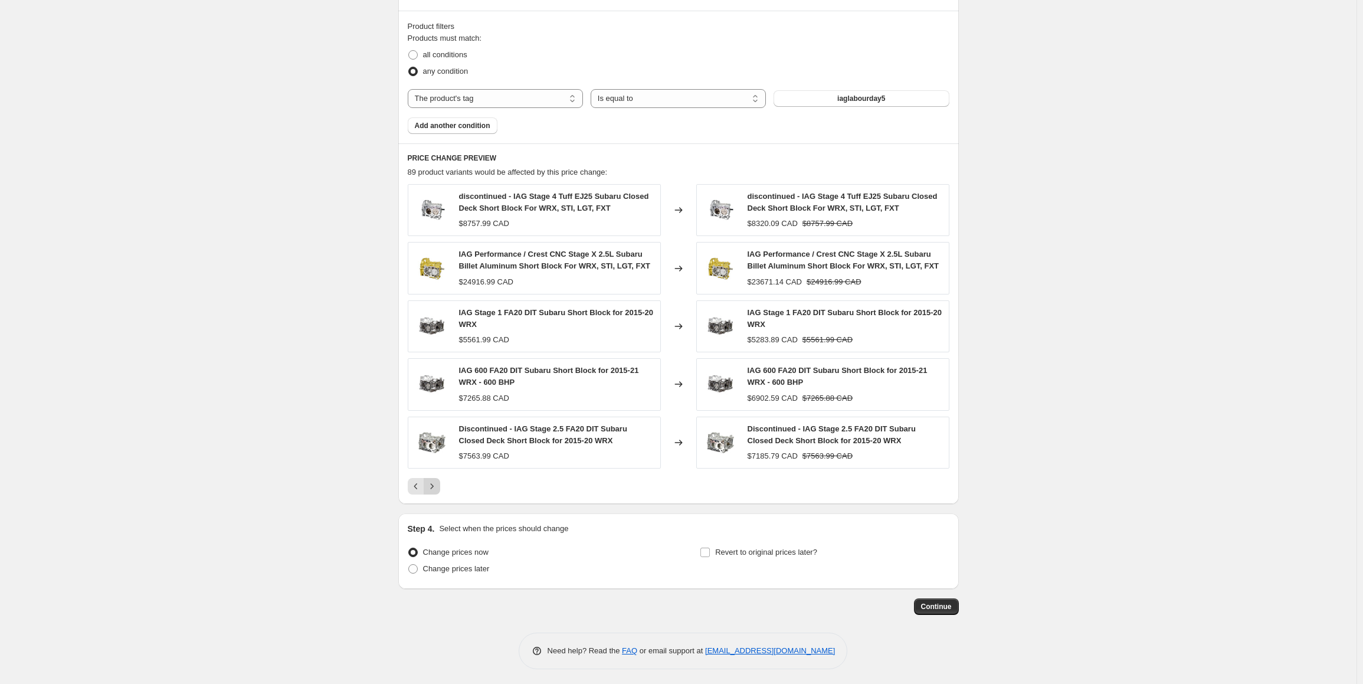
click at [431, 487] on icon "Next" at bounding box center [432, 486] width 12 height 12
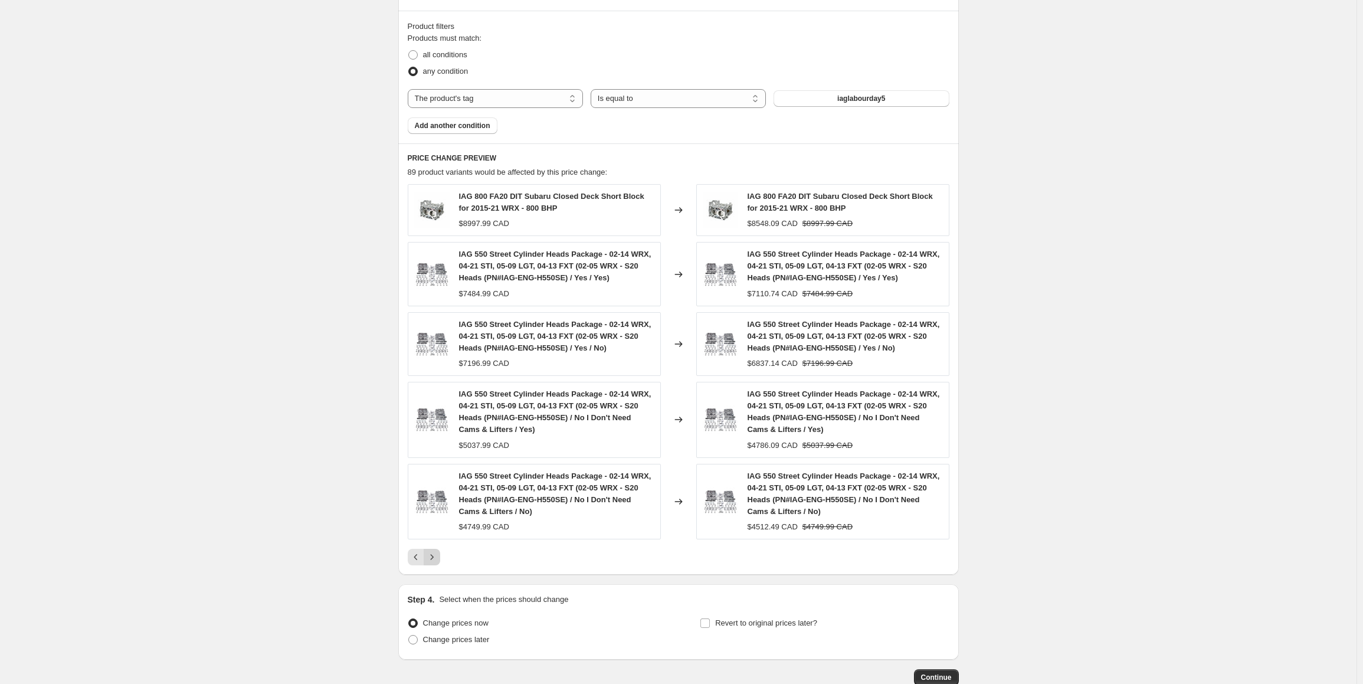
click at [431, 487] on img at bounding box center [431, 501] width 35 height 35
click at [431, 551] on icon "Next" at bounding box center [432, 557] width 12 height 12
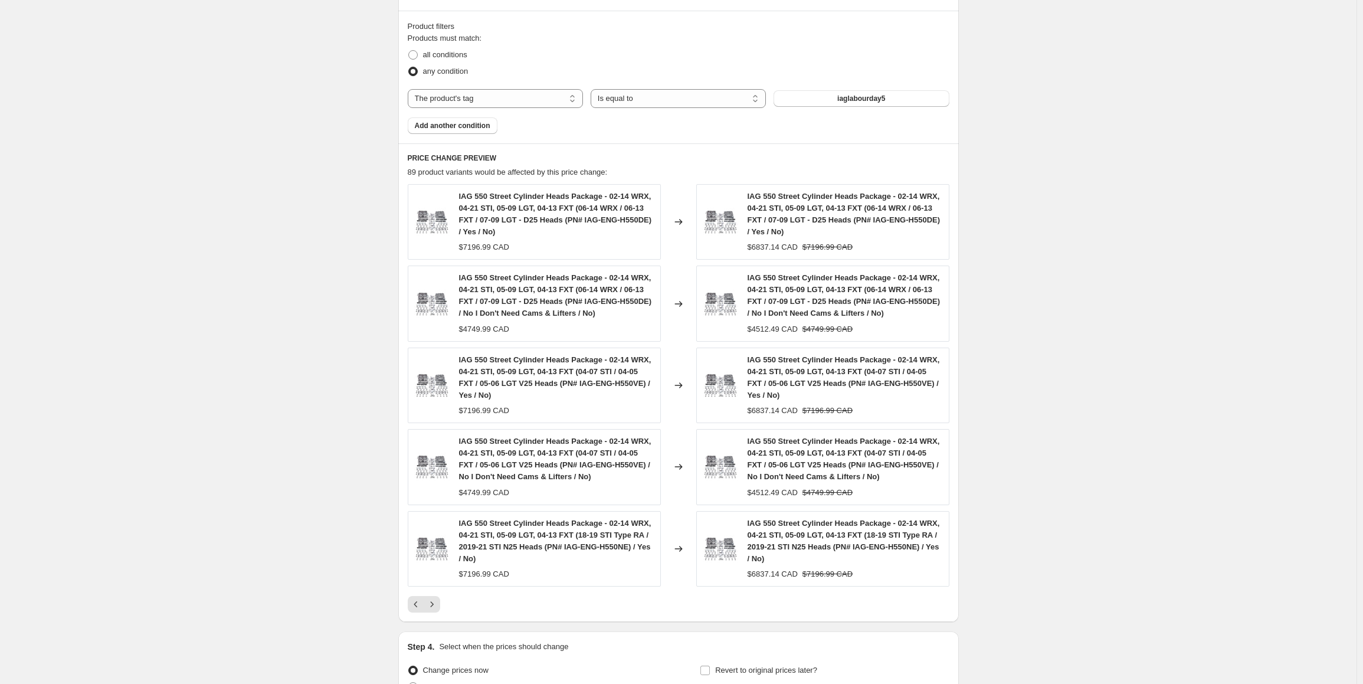
click at [438, 602] on icon "Next" at bounding box center [432, 605] width 12 height 12
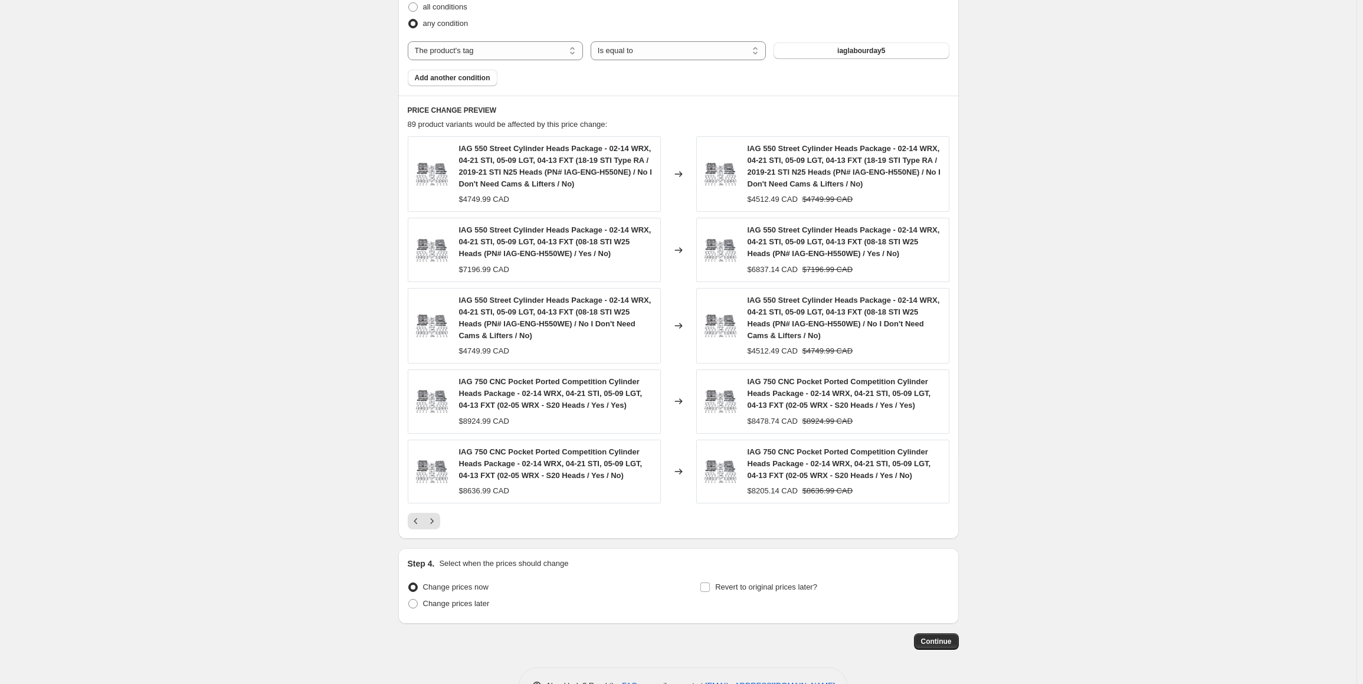
scroll to position [727, 0]
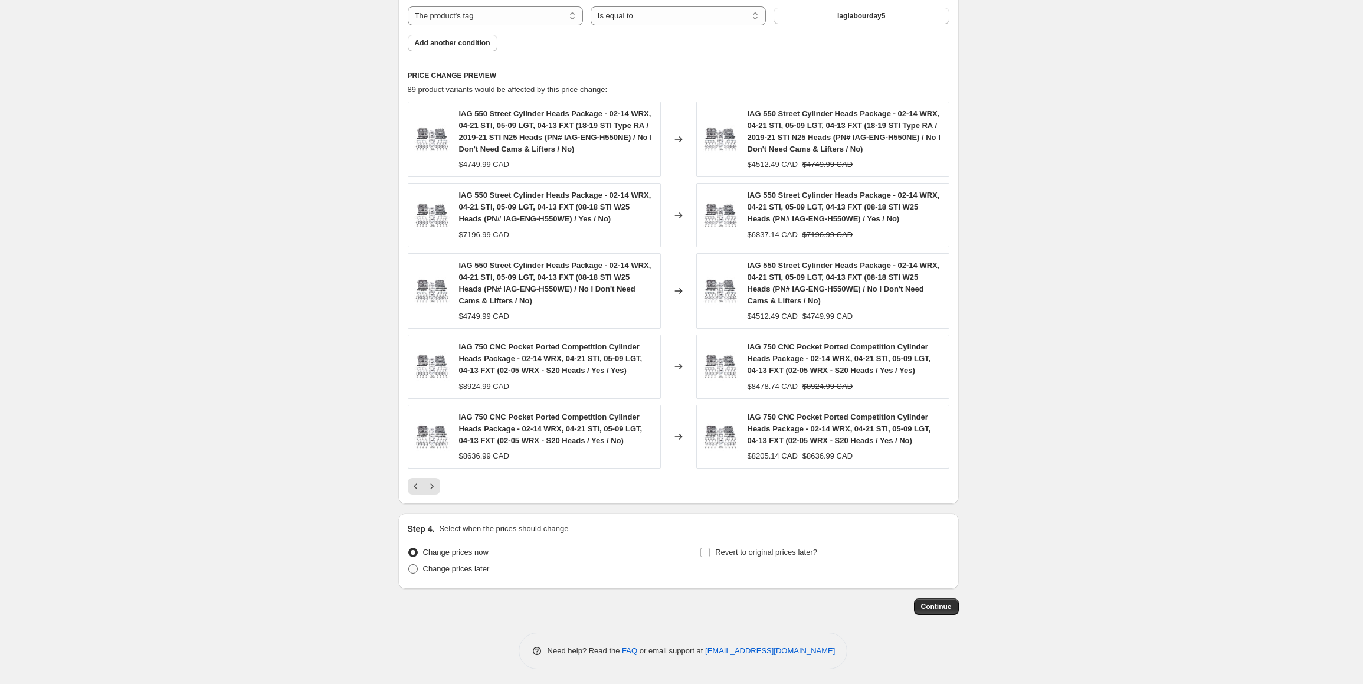
click at [457, 570] on span "Change prices later" at bounding box center [456, 568] width 67 height 9
click at [409, 565] on input "Change prices later" at bounding box center [408, 564] width 1 height 1
radio input "true"
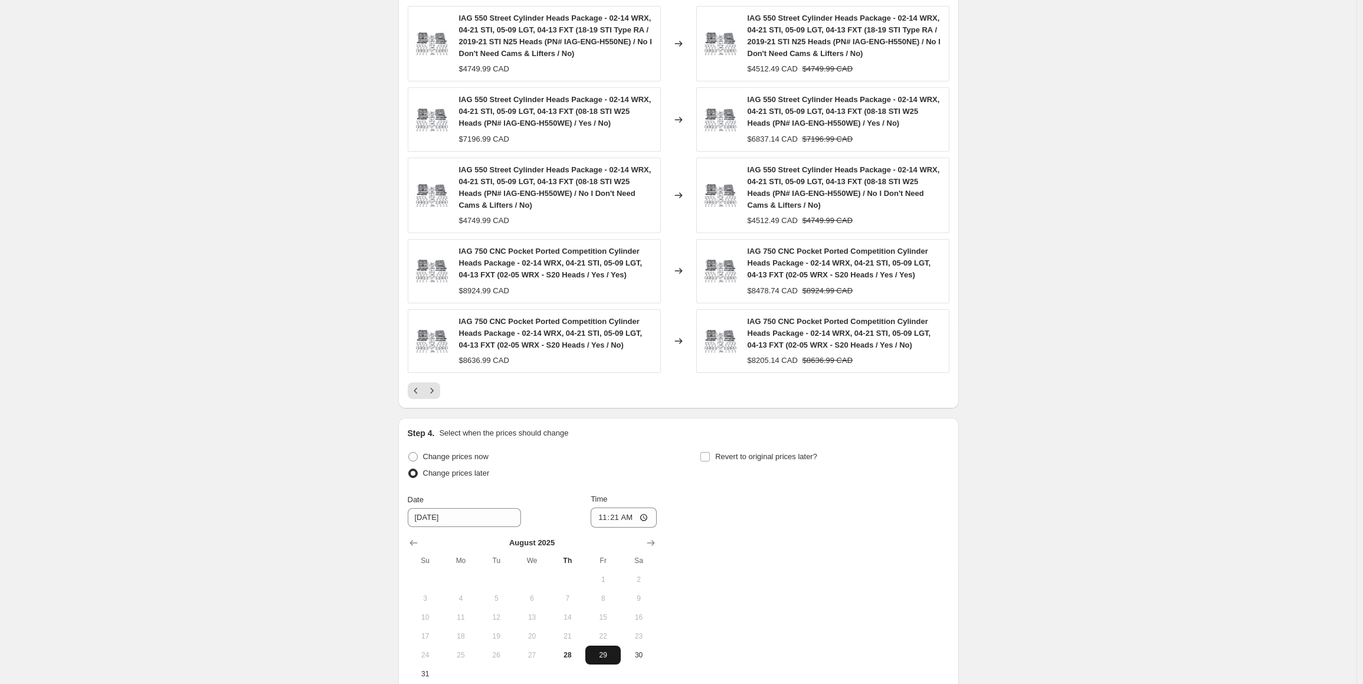
scroll to position [948, 0]
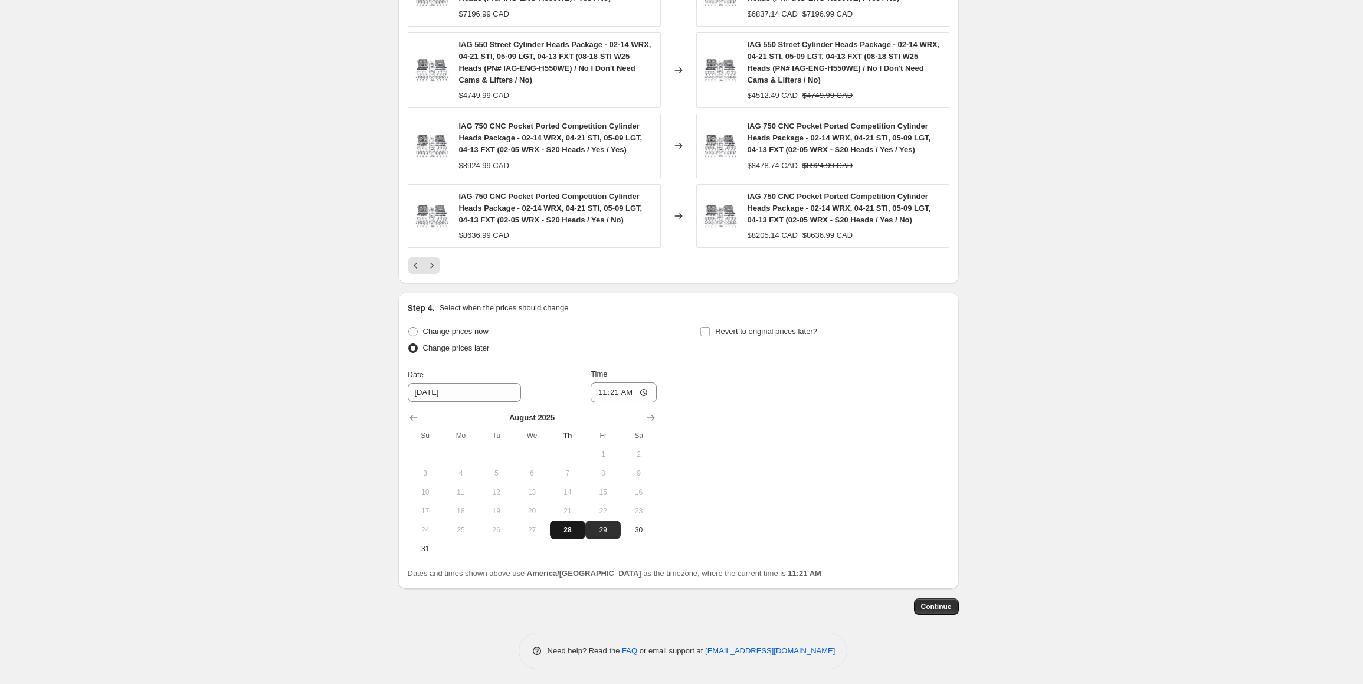
click at [574, 531] on span "28" at bounding box center [568, 529] width 26 height 9
type input "[DATE]"
click at [607, 392] on input "11:21" at bounding box center [624, 392] width 66 height 20
type input "23:55"
drag, startPoint x: 686, startPoint y: 417, endPoint x: 702, endPoint y: 414, distance: 16.8
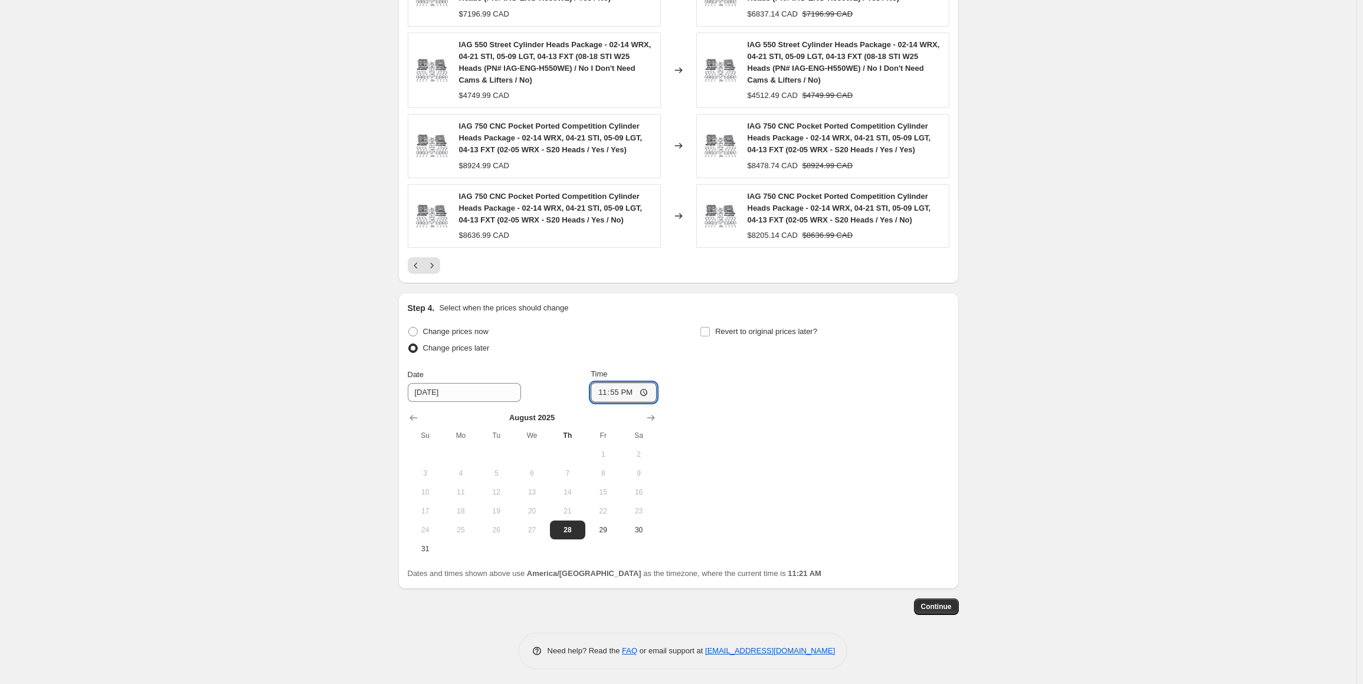
click at [702, 414] on div "Change prices now Change prices later Date [DATE] Time 23:55 [DATE] Su Mo Tu We…" at bounding box center [679, 440] width 542 height 235
click at [708, 323] on label "Revert to original prices later?" at bounding box center [758, 331] width 117 height 17
click at [708, 327] on input "Revert to original prices later?" at bounding box center [705, 331] width 9 height 9
checkbox input "true"
click at [760, 456] on span "1" at bounding box center [754, 454] width 26 height 9
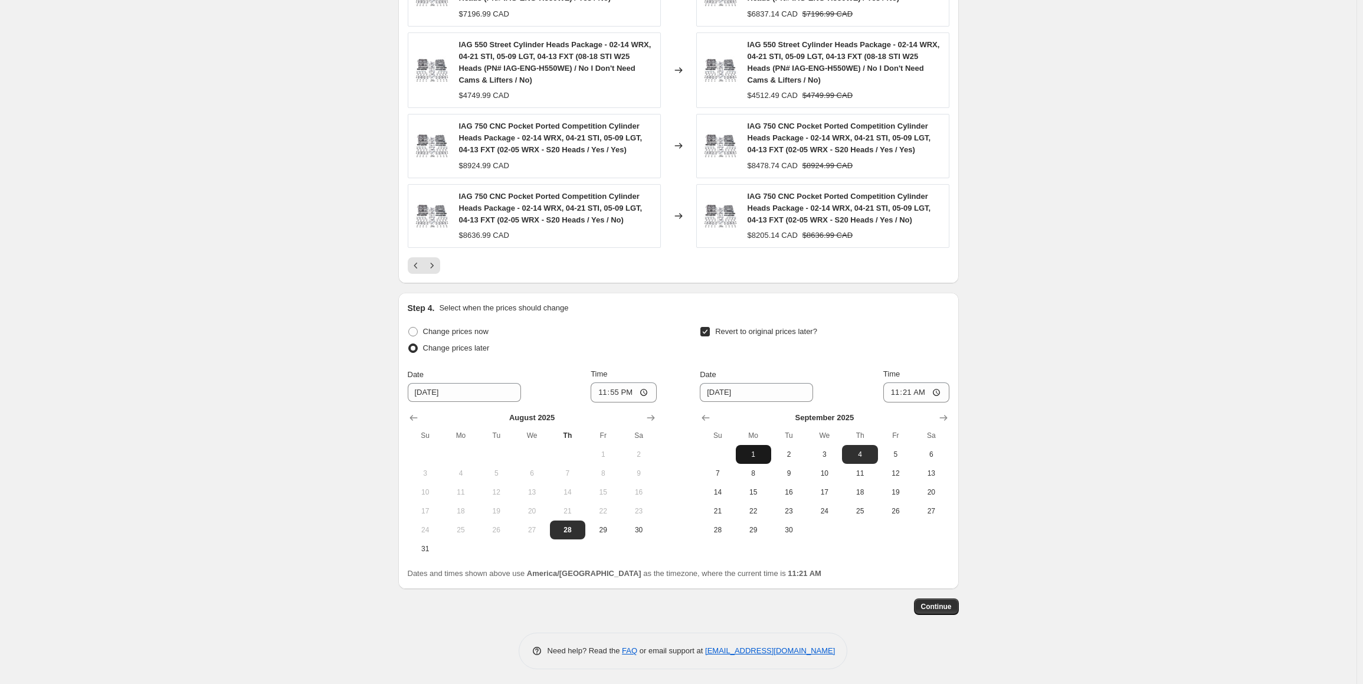
type input "[DATE]"
click at [897, 390] on input "11:21" at bounding box center [917, 392] width 66 height 20
type input "23:59"
click at [944, 606] on span "Continue" at bounding box center [936, 606] width 31 height 9
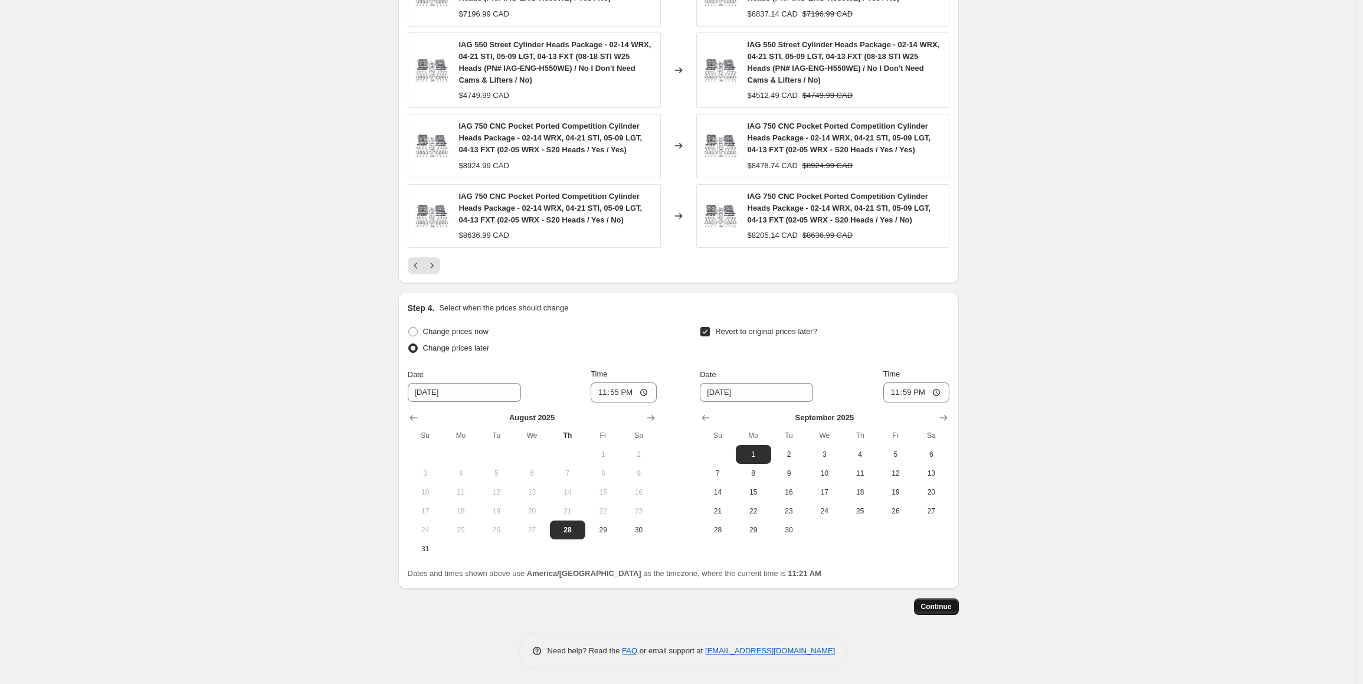
scroll to position [0, 0]
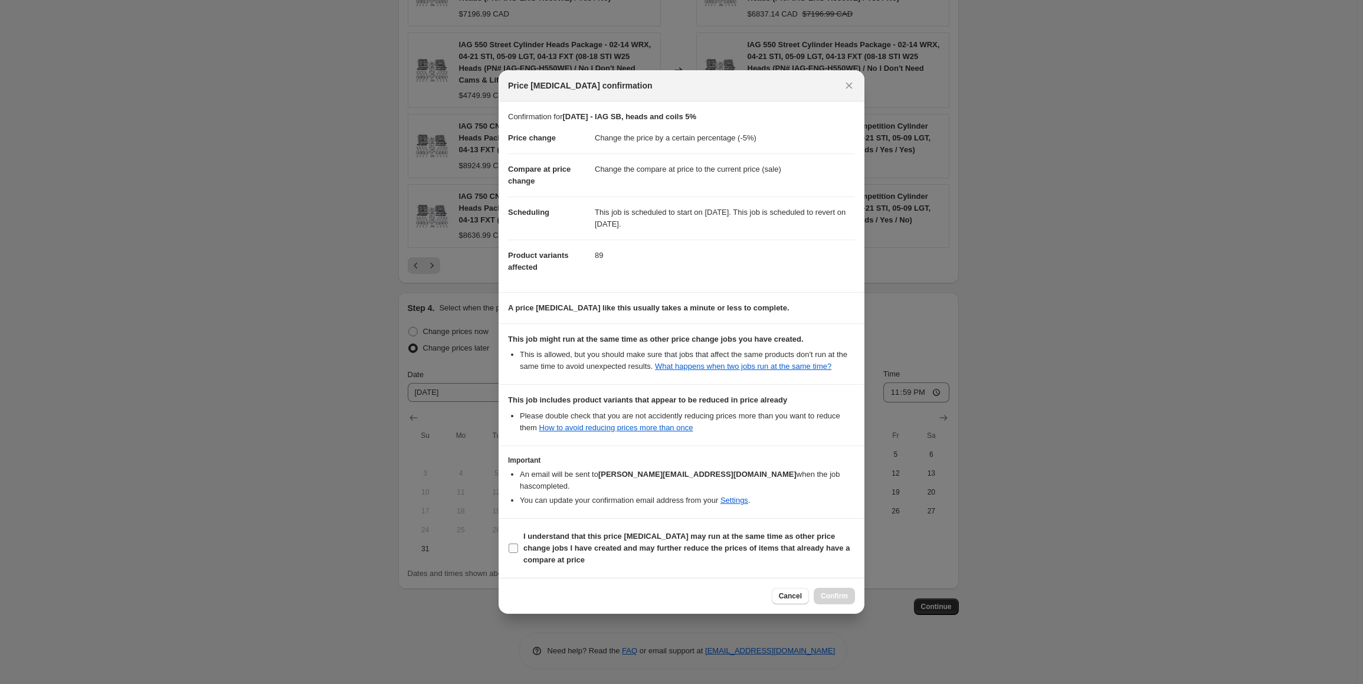
drag, startPoint x: 511, startPoint y: 538, endPoint x: 682, endPoint y: 552, distance: 171.8
click at [511, 544] on input "I understand that this price [MEDICAL_DATA] may run at the same time as other p…" at bounding box center [513, 548] width 9 height 9
checkbox input "true"
click at [843, 591] on span "Confirm" at bounding box center [834, 595] width 27 height 9
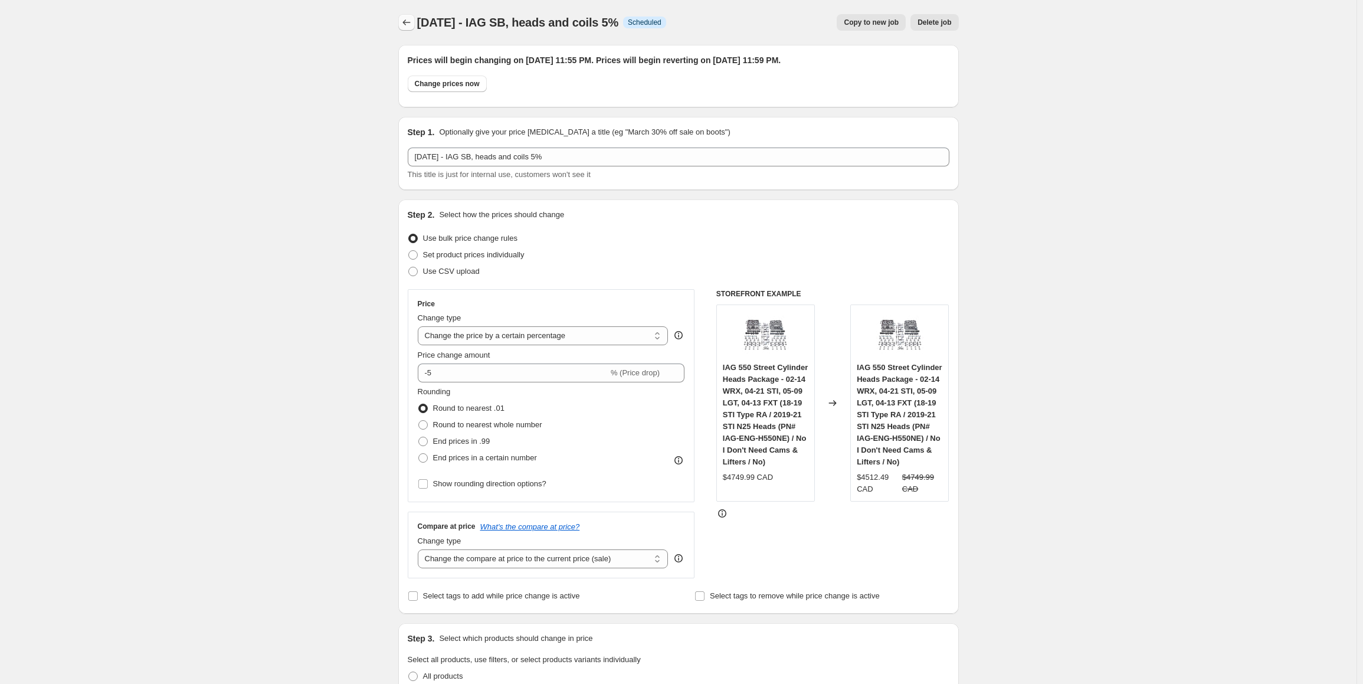
click at [411, 17] on icon "Price change jobs" at bounding box center [407, 23] width 12 height 12
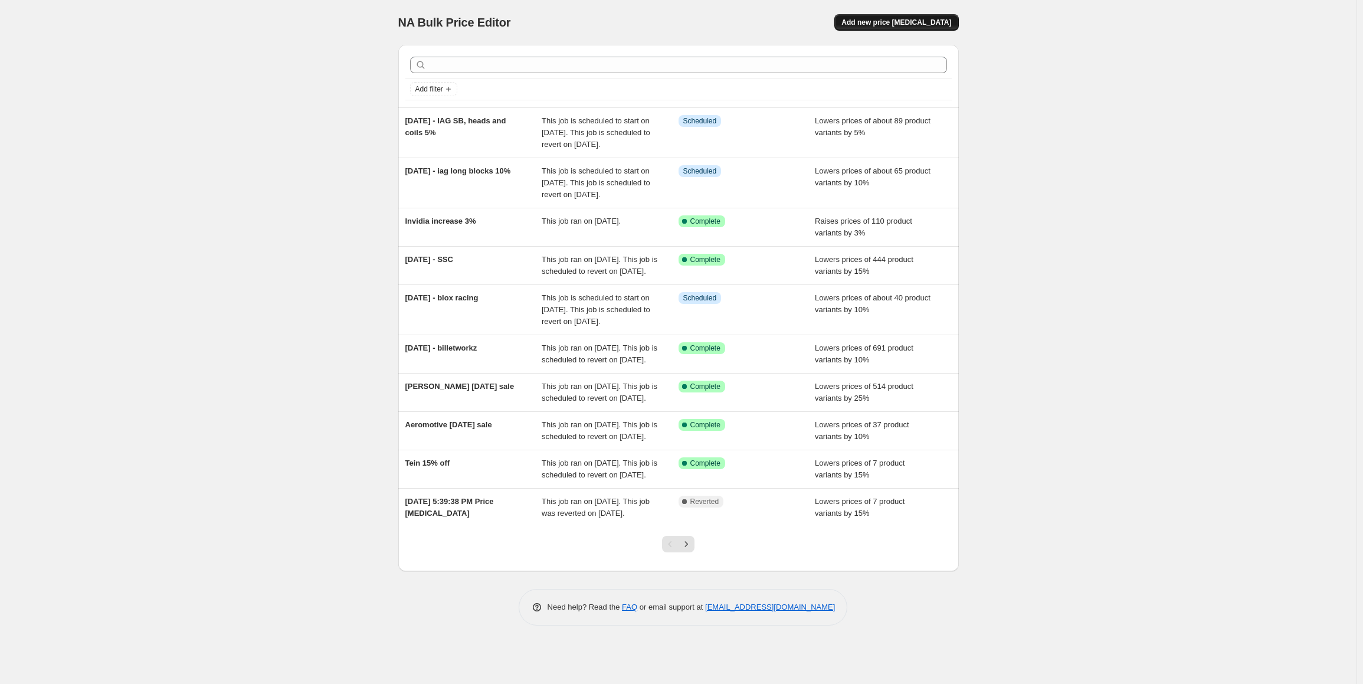
click at [921, 25] on span "Add new price [MEDICAL_DATA]" at bounding box center [897, 22] width 110 height 9
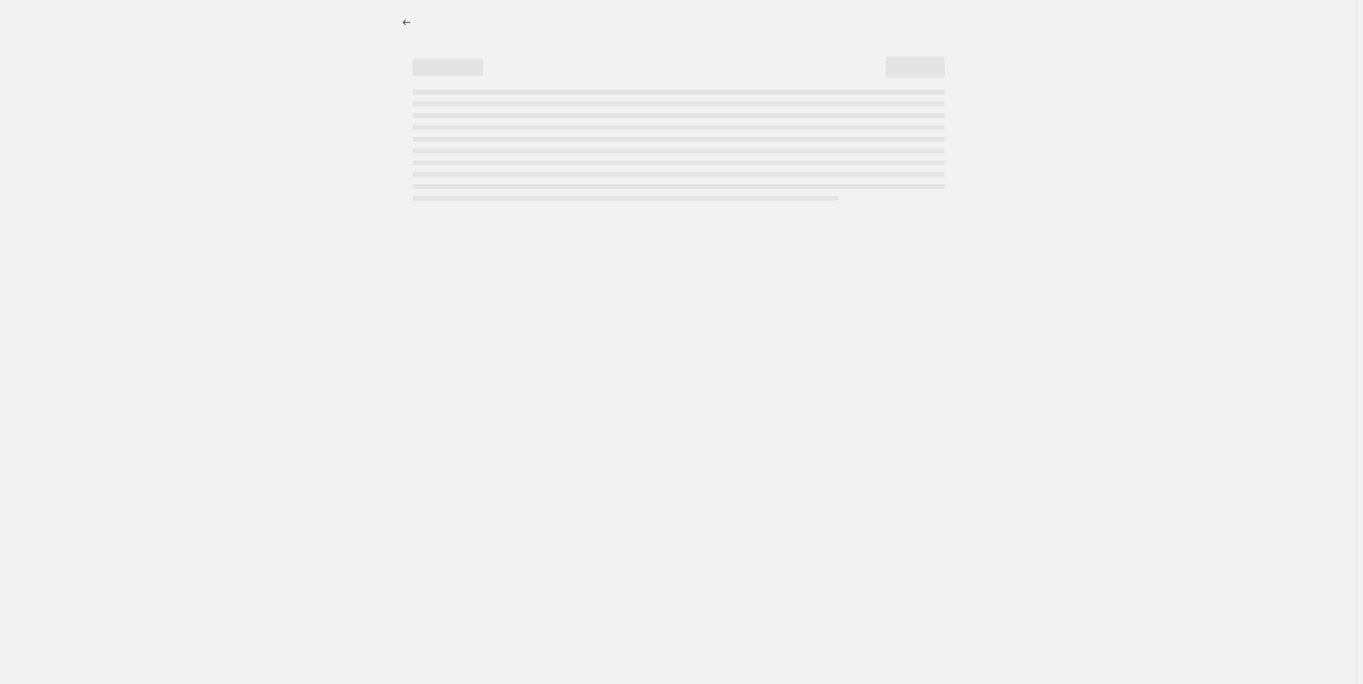
select select "percentage"
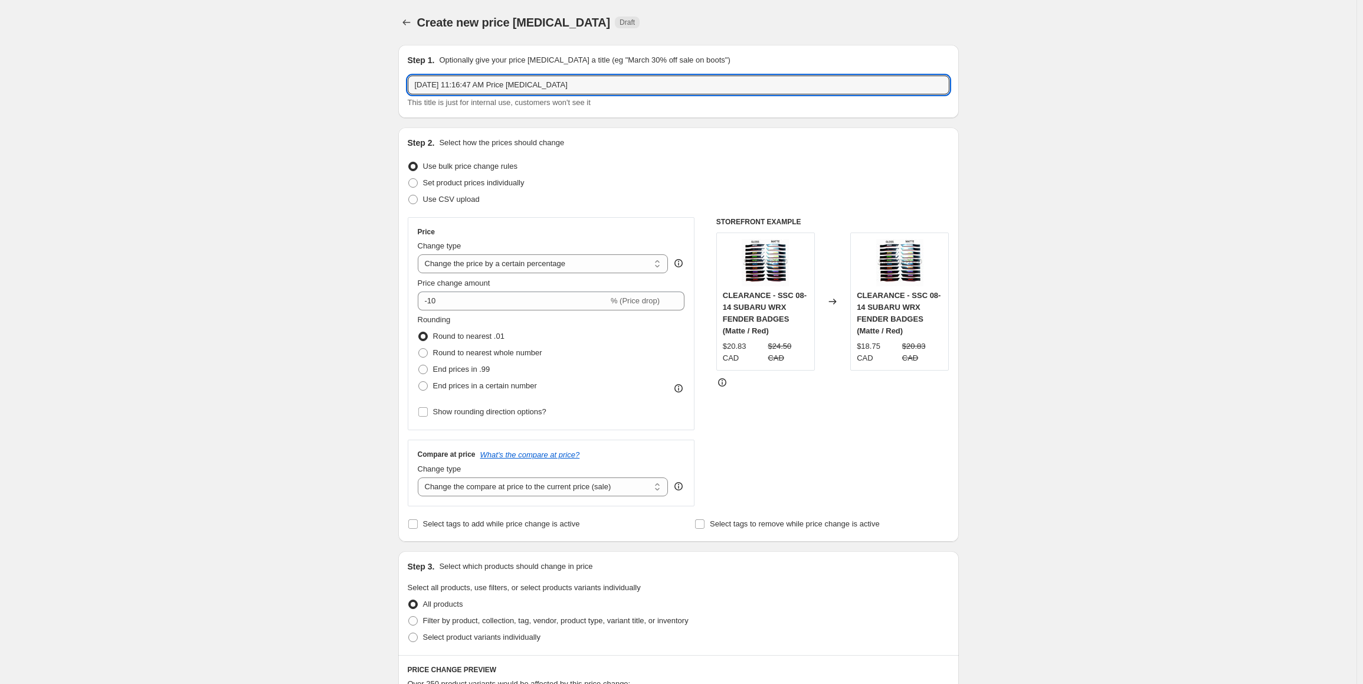
drag, startPoint x: 594, startPoint y: 81, endPoint x: 340, endPoint y: 84, distance: 253.8
click at [341, 83] on div "Create new price [MEDICAL_DATA]. This page is ready Create new price [MEDICAL_D…" at bounding box center [678, 599] width 1357 height 1199
type input "I"
type input "[DATE] - IAG 10% off everything else"
click at [457, 304] on input "-10" at bounding box center [513, 301] width 191 height 19
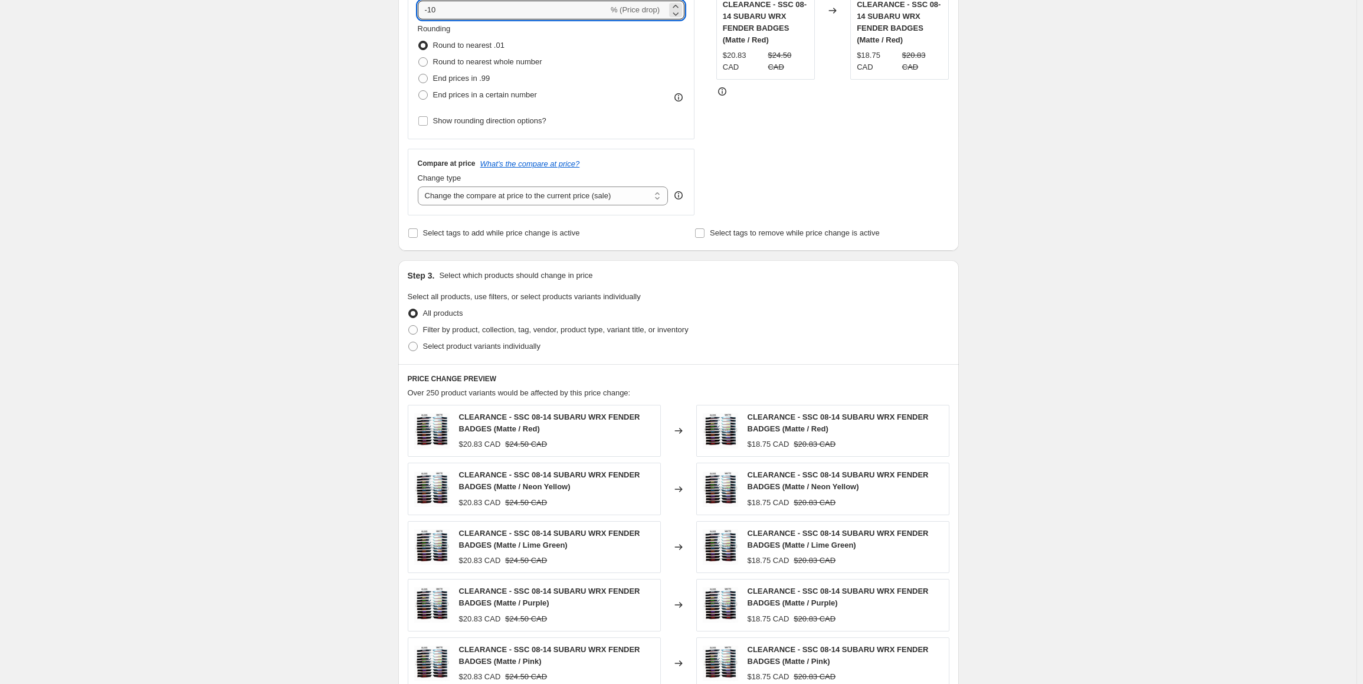
scroll to position [413, 0]
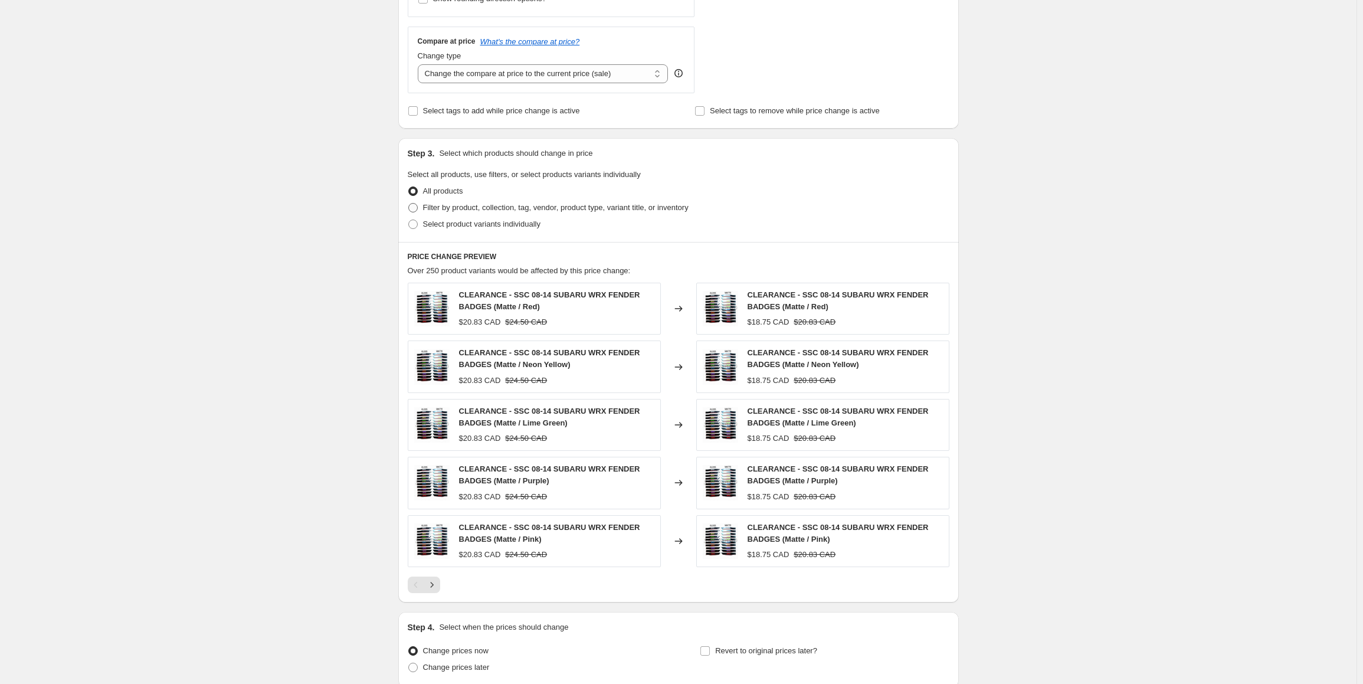
click at [442, 213] on label "Filter by product, collection, tag, vendor, product type, variant title, or inv…" at bounding box center [548, 208] width 281 height 17
click at [409, 204] on input "Filter by product, collection, tag, vendor, product type, variant title, or inv…" at bounding box center [408, 203] width 1 height 1
radio input "true"
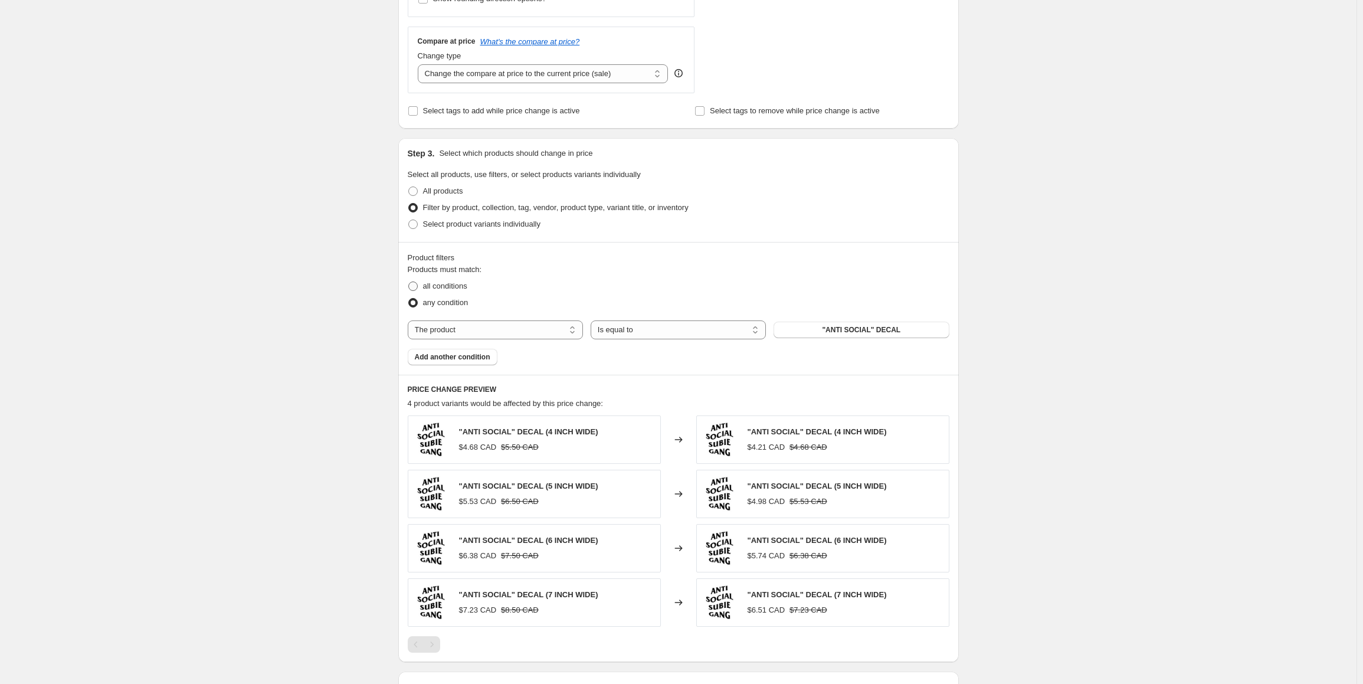
click at [441, 286] on span "all conditions" at bounding box center [445, 286] width 44 height 9
click at [409, 282] on input "all conditions" at bounding box center [408, 282] width 1 height 1
radio input "true"
click at [493, 332] on select "The product The product's collection The product's tag The product's vendor The…" at bounding box center [495, 330] width 175 height 19
select select "tag"
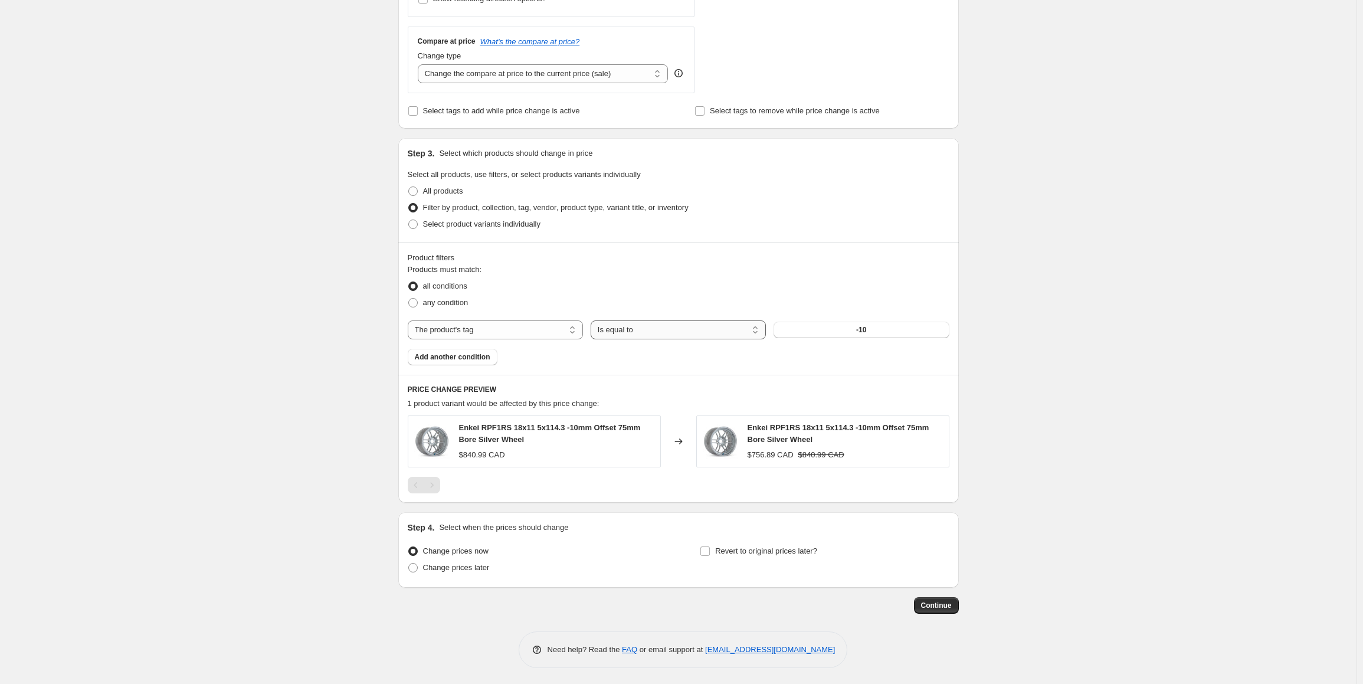
click at [658, 331] on select "Is equal to Is not equal to" at bounding box center [678, 330] width 175 height 19
click at [593, 321] on select "Is equal to Is not equal to" at bounding box center [678, 330] width 175 height 19
click at [865, 332] on span "-10" at bounding box center [861, 329] width 10 height 9
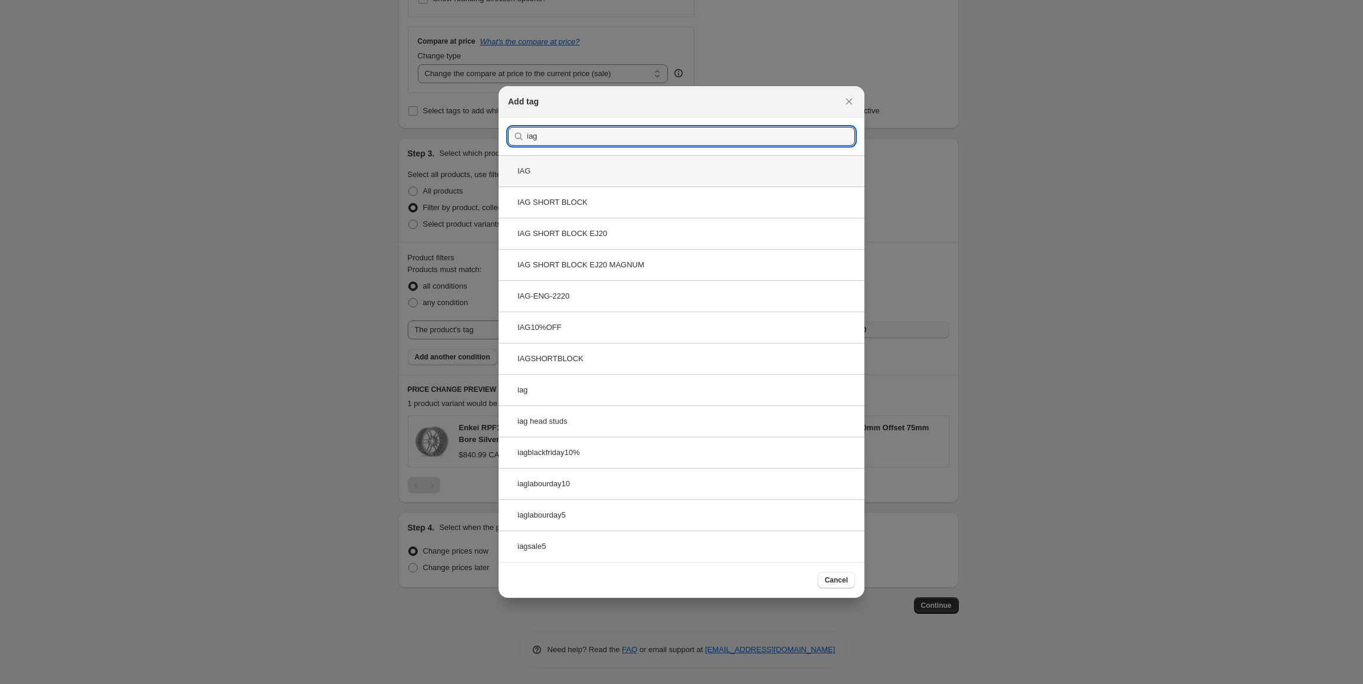
type input "iag"
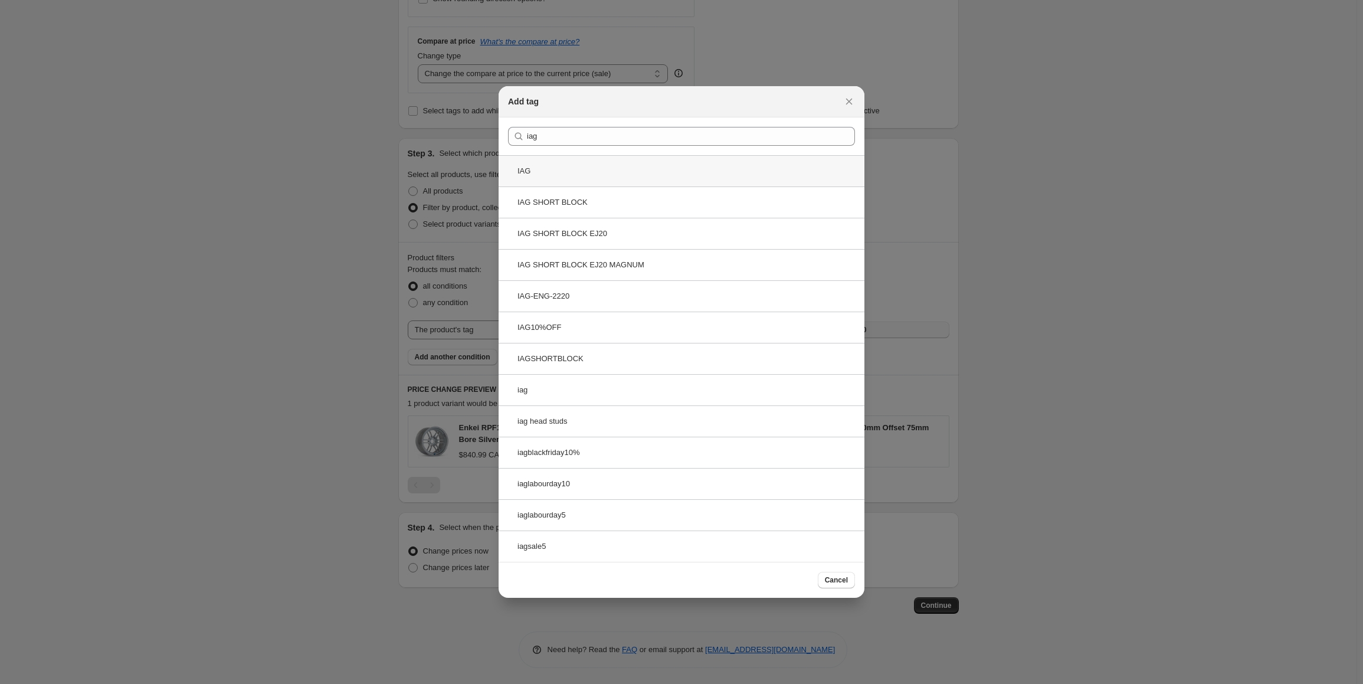
click at [547, 179] on div "IAG" at bounding box center [682, 170] width 366 height 31
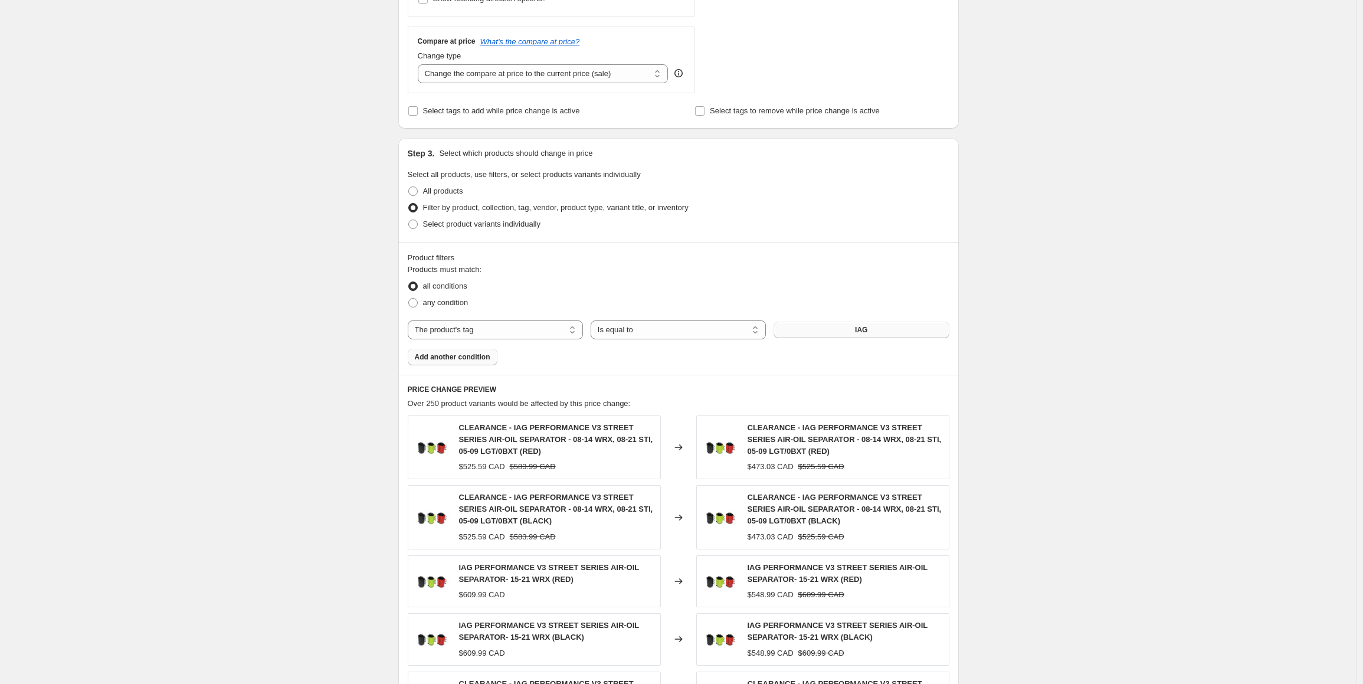
click at [454, 358] on span "Add another condition" at bounding box center [453, 356] width 76 height 9
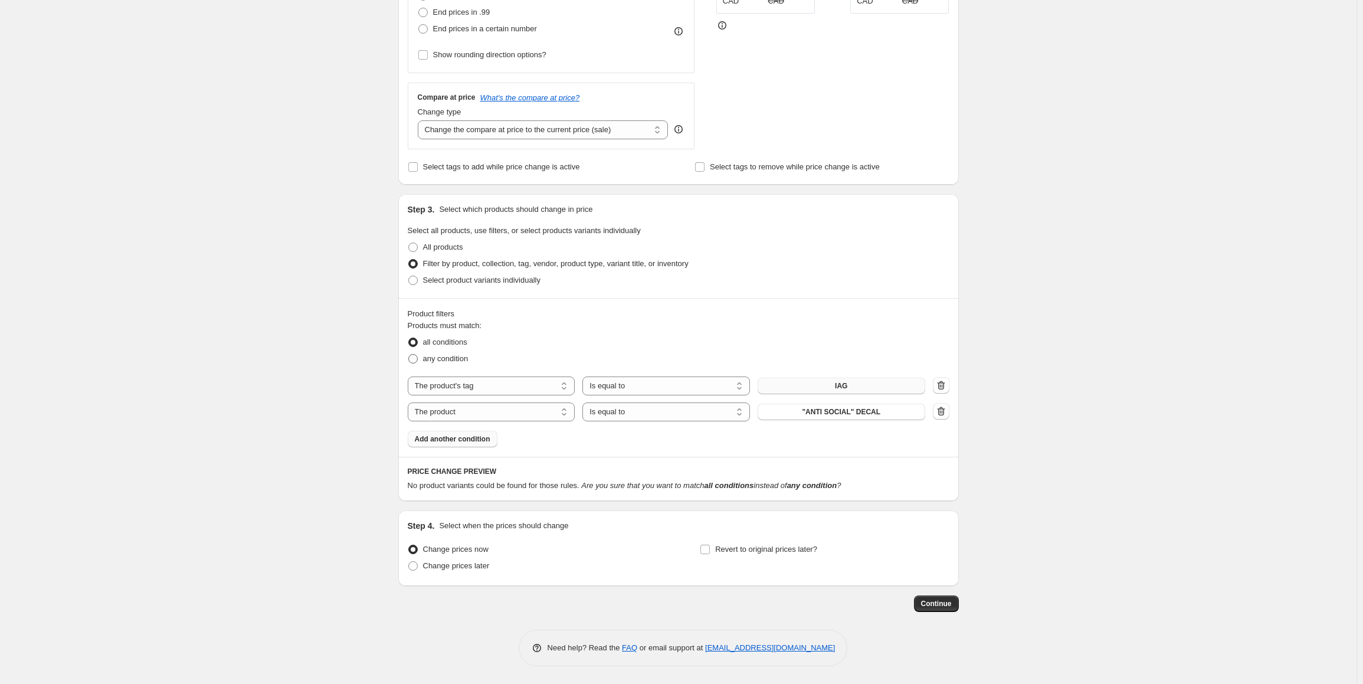
scroll to position [356, 0]
click at [456, 360] on span "any condition" at bounding box center [445, 359] width 45 height 9
click at [409, 356] on input "any condition" at bounding box center [408, 355] width 1 height 1
radio input "true"
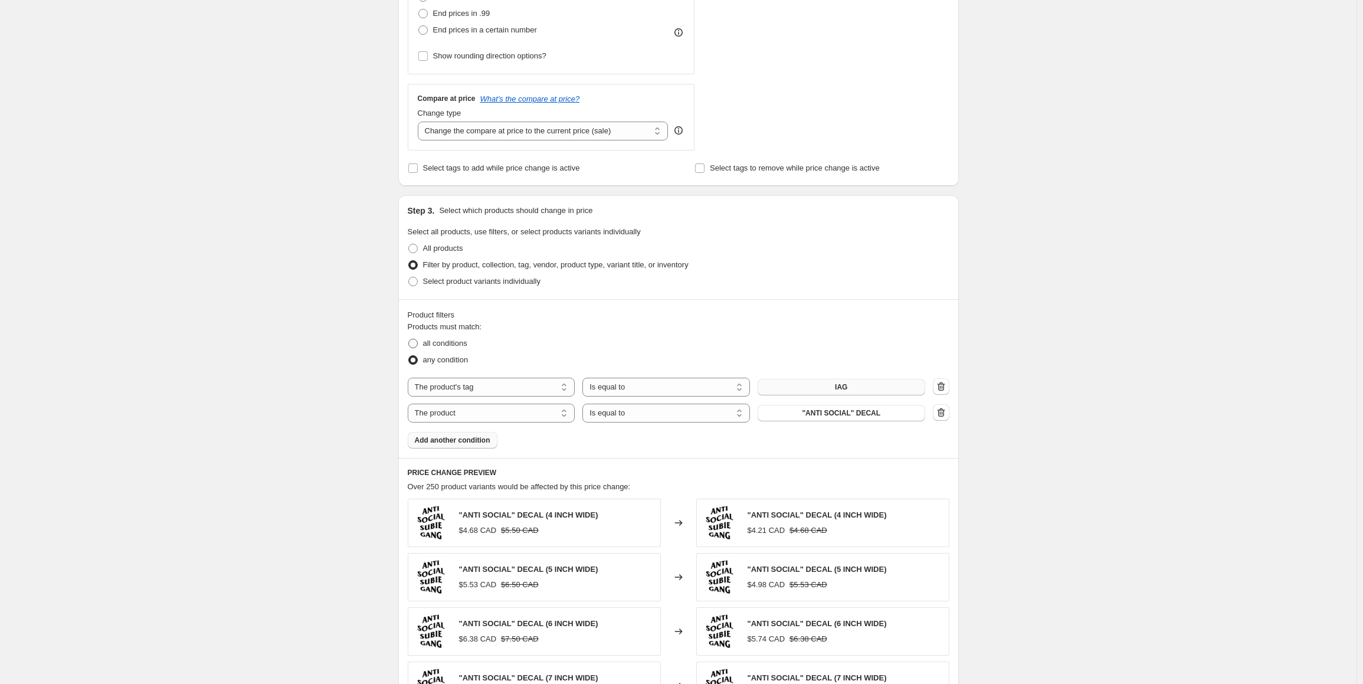
click at [460, 344] on span "all conditions" at bounding box center [445, 343] width 44 height 9
click at [409, 339] on input "all conditions" at bounding box center [408, 339] width 1 height 1
radio input "true"
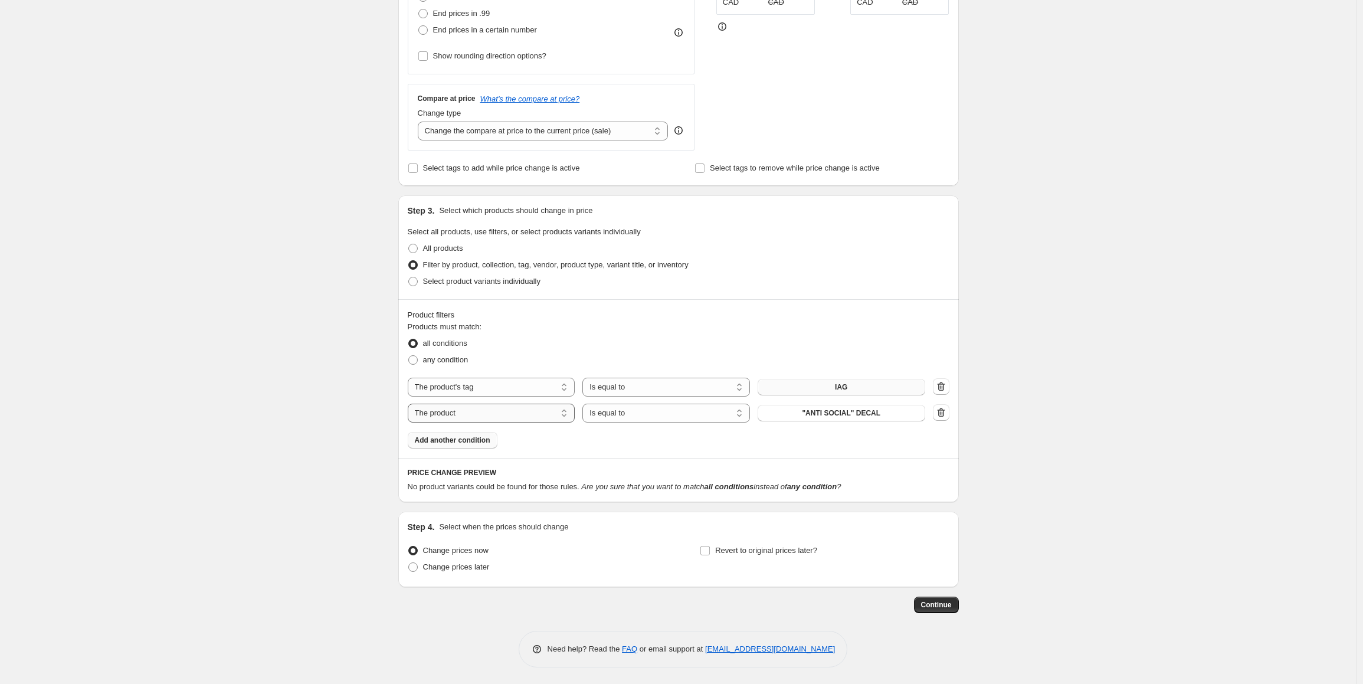
click at [475, 414] on select "The product The product's collection The product's tag The product's vendor The…" at bounding box center [492, 413] width 168 height 19
select select "tag"
click at [636, 413] on select "Is equal to Is not equal to" at bounding box center [667, 413] width 168 height 19
select select "not_equal"
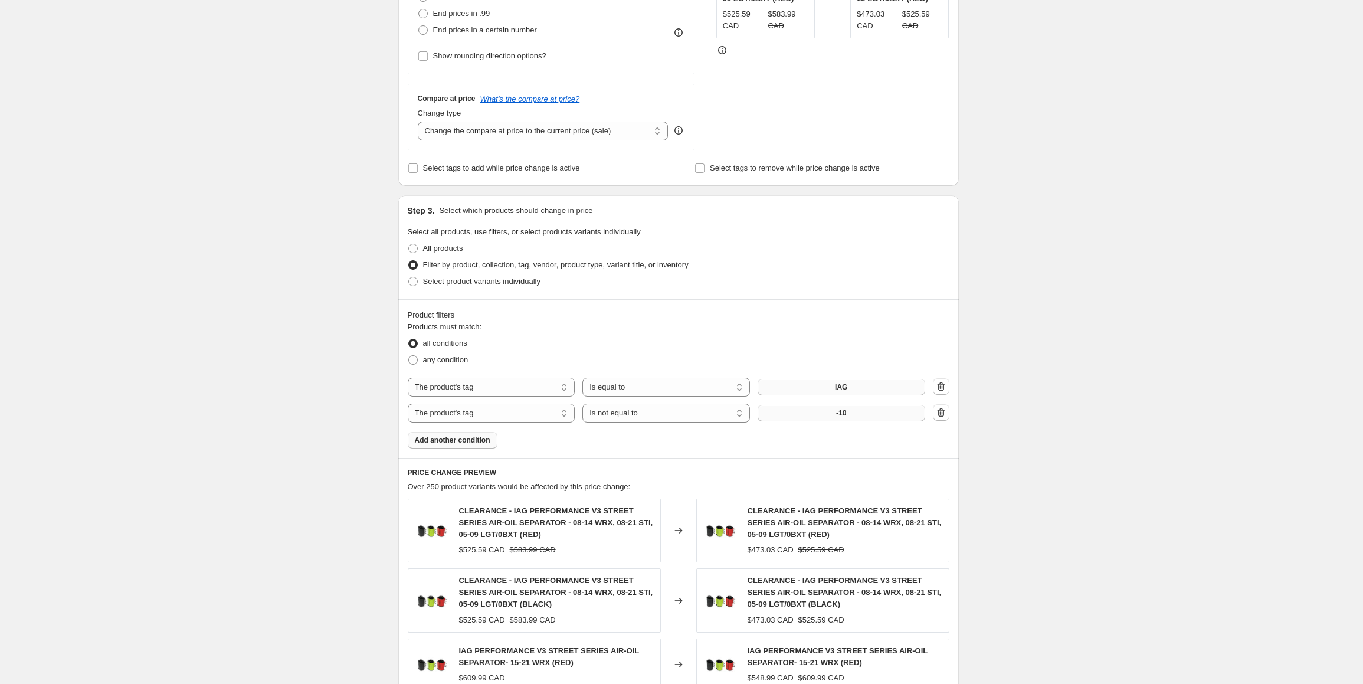
click at [850, 410] on button "-10" at bounding box center [842, 413] width 168 height 17
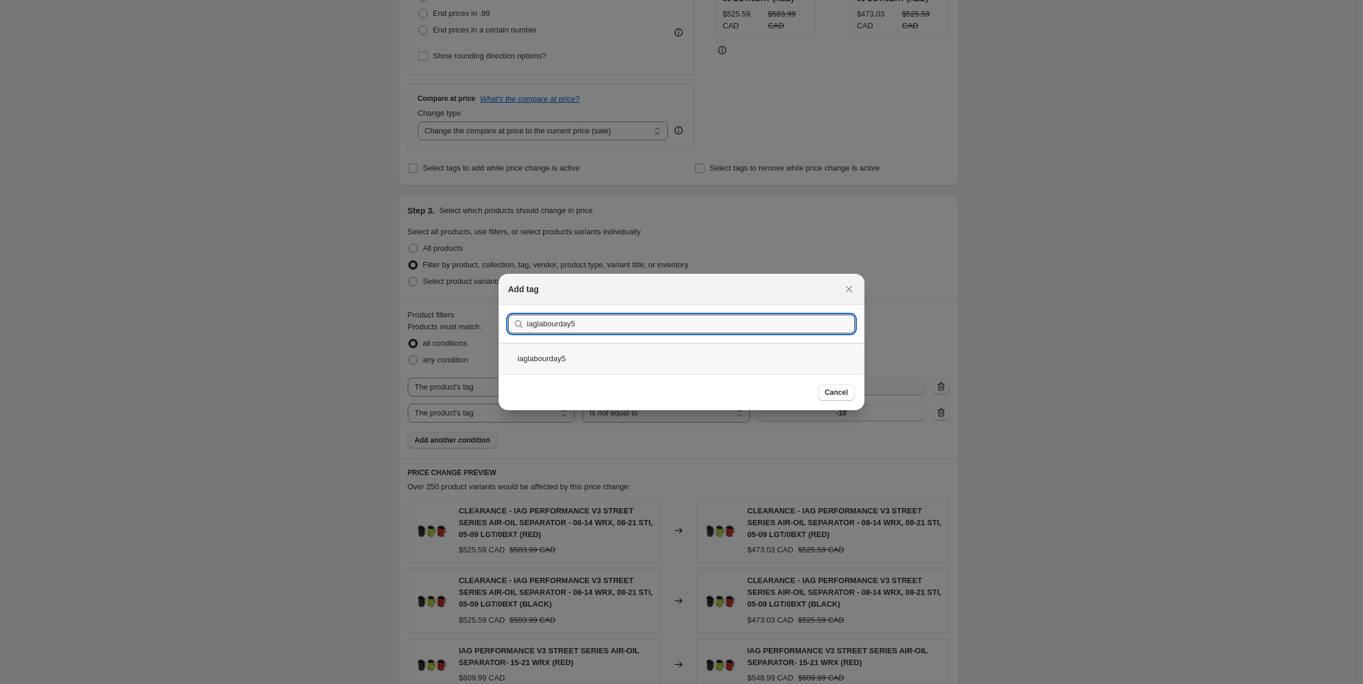
type input "iaglabourday5"
click at [576, 361] on div "iaglabourday5" at bounding box center [682, 358] width 366 height 31
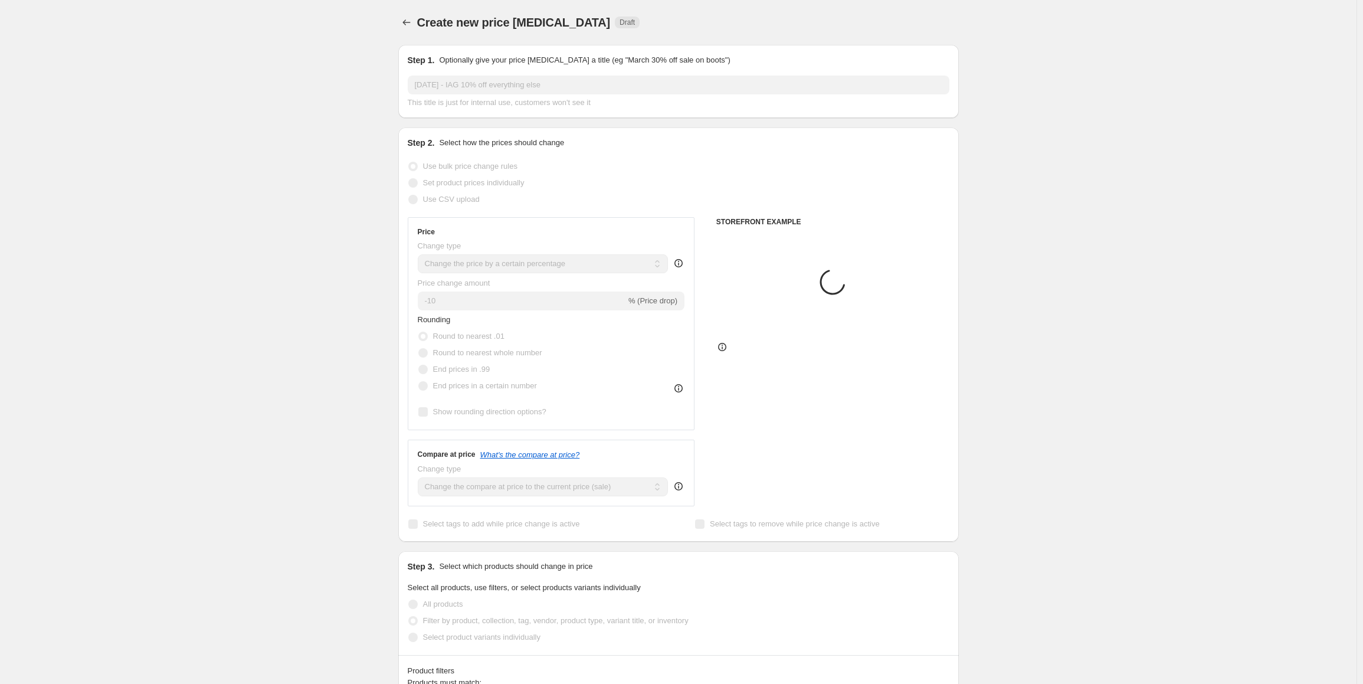
scroll to position [356, 0]
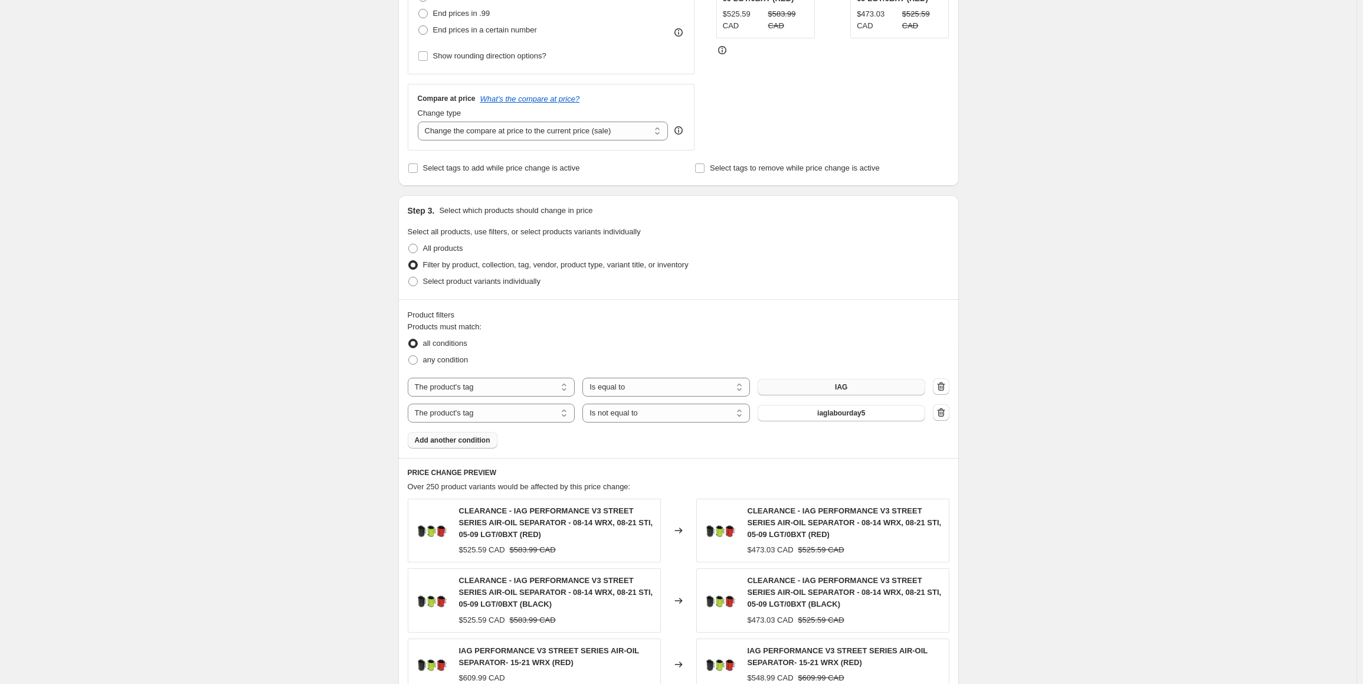
click at [462, 442] on span "Add another condition" at bounding box center [453, 440] width 76 height 9
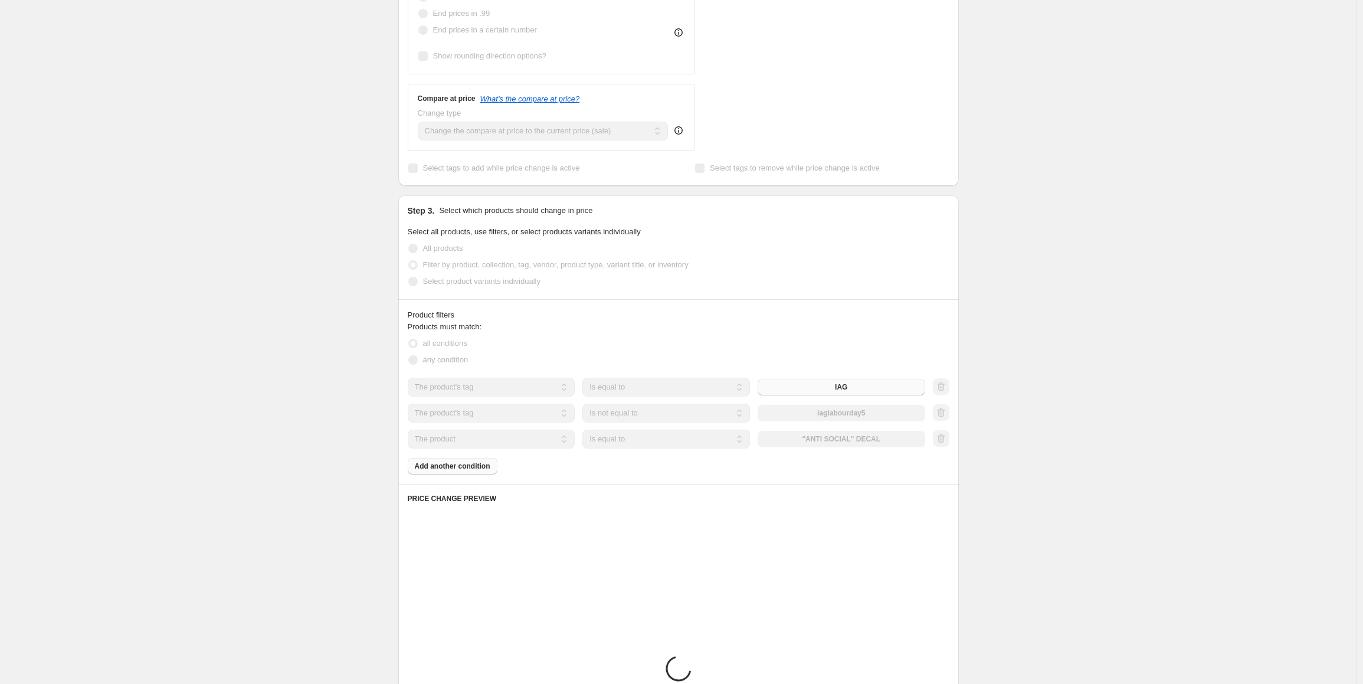
click at [457, 441] on select "The product The product's collection The product's tag The product's vendor The…" at bounding box center [492, 439] width 168 height 19
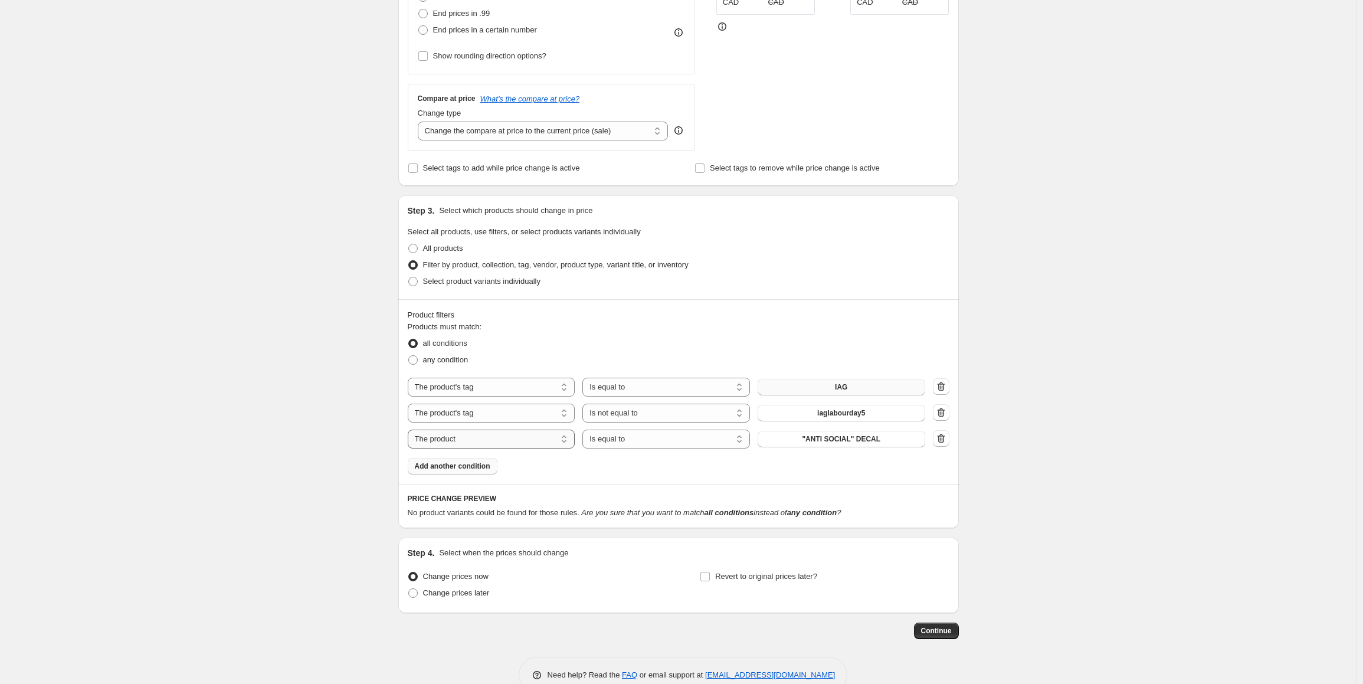
select select "tag"
click at [635, 442] on select "Is equal to Is not equal to" at bounding box center [667, 439] width 168 height 19
select select "not_equal"
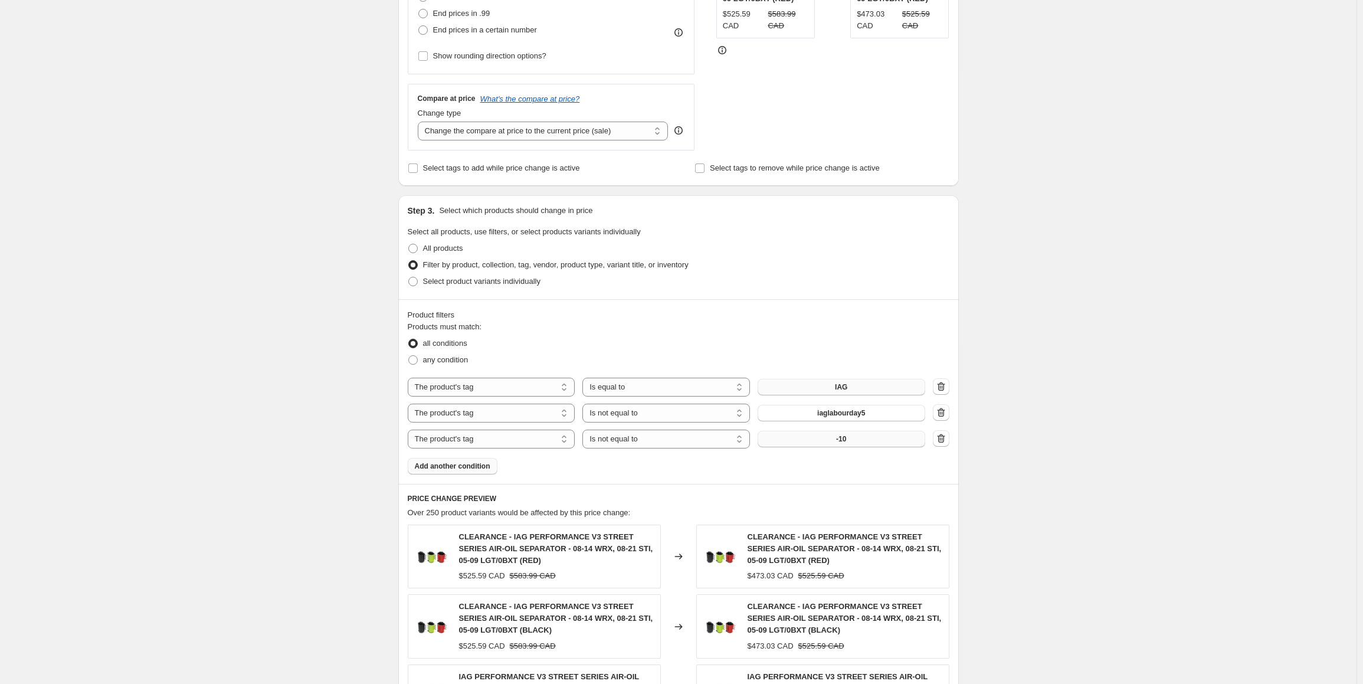
click at [850, 437] on button "-10" at bounding box center [842, 439] width 168 height 17
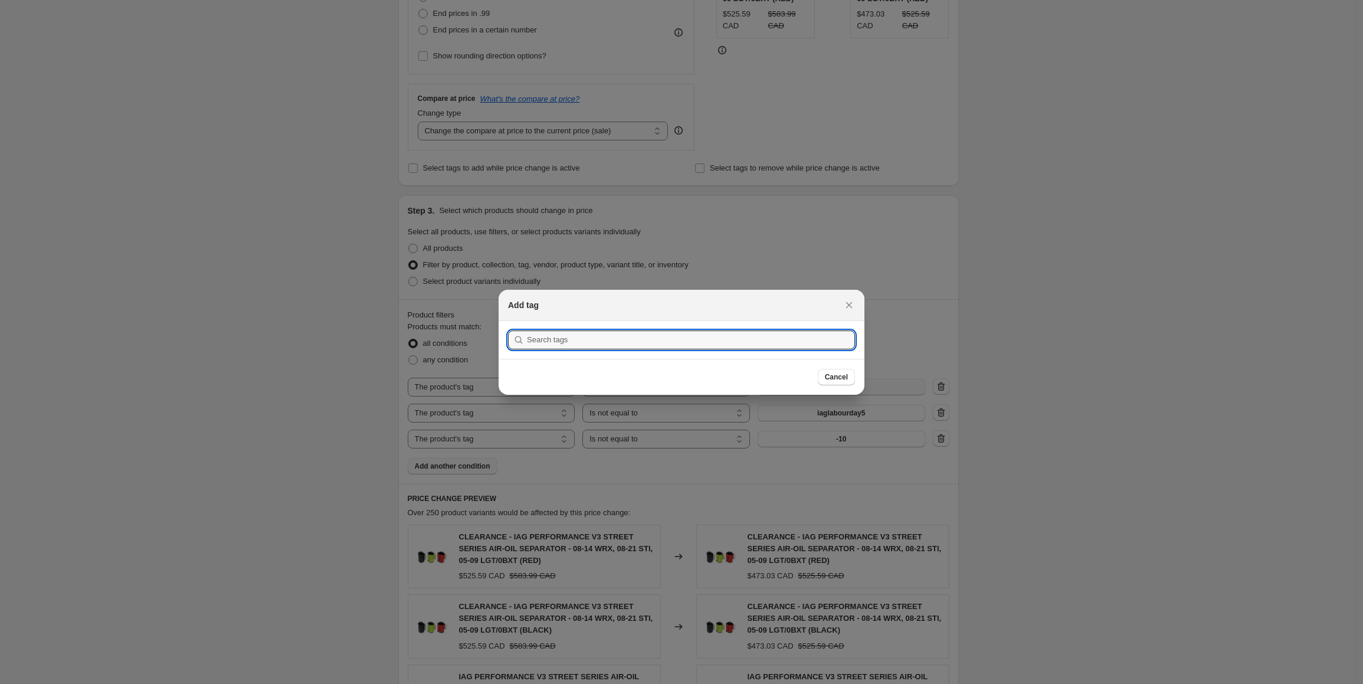
scroll to position [0, 0]
click at [590, 346] on input ":r8v:" at bounding box center [691, 340] width 328 height 19
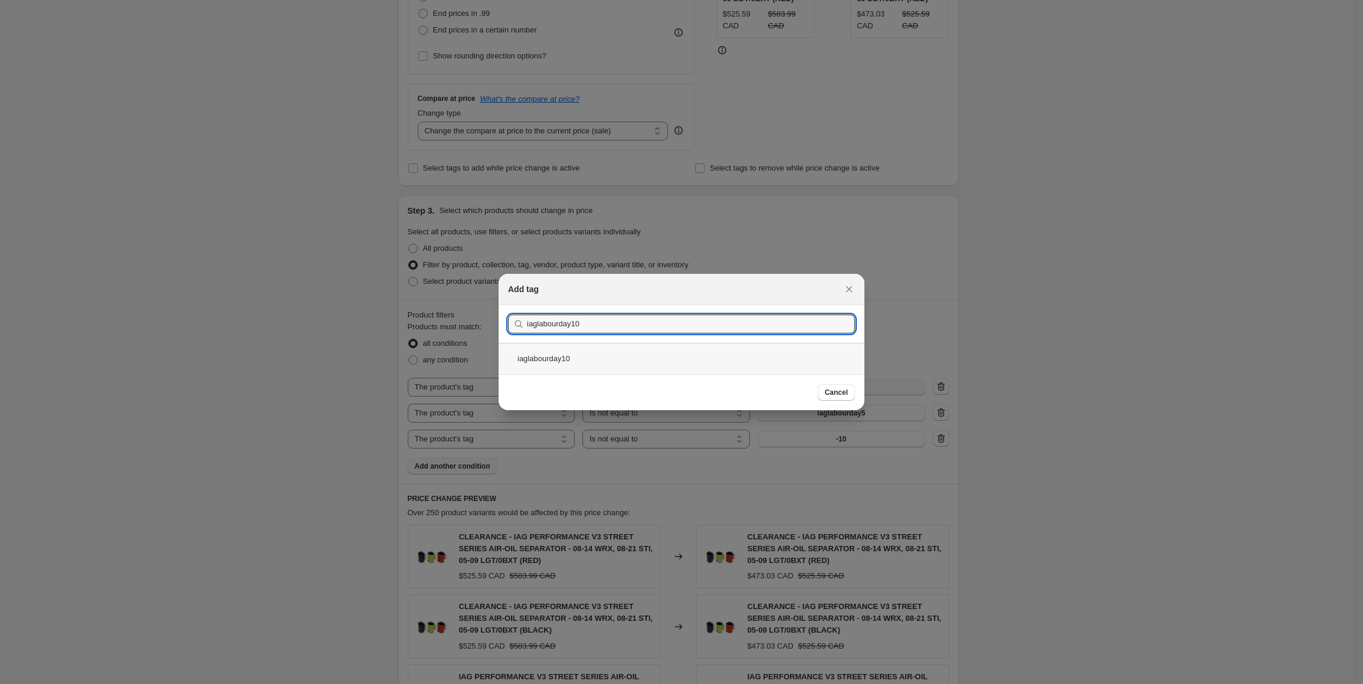
type input "iaglabourday10"
click at [575, 363] on div "iaglabourday10" at bounding box center [682, 358] width 366 height 31
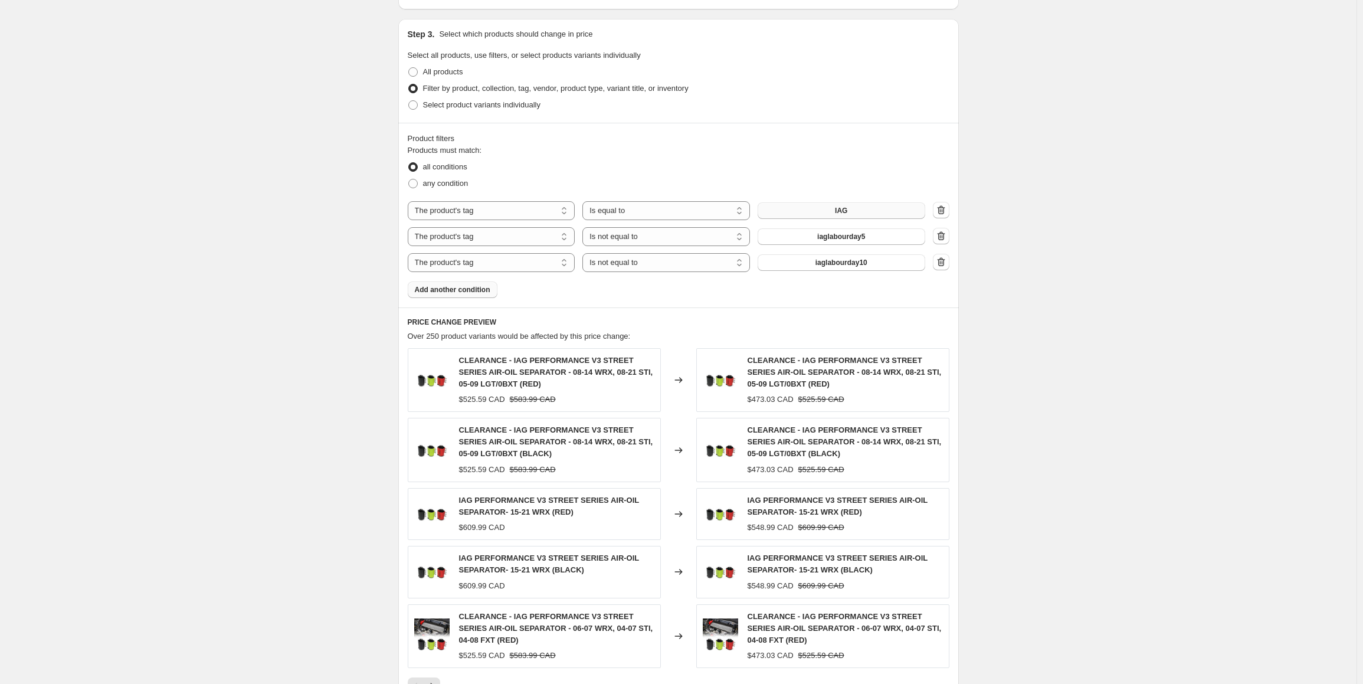
scroll to position [533, 0]
click at [451, 286] on span "Add another condition" at bounding box center [453, 289] width 76 height 9
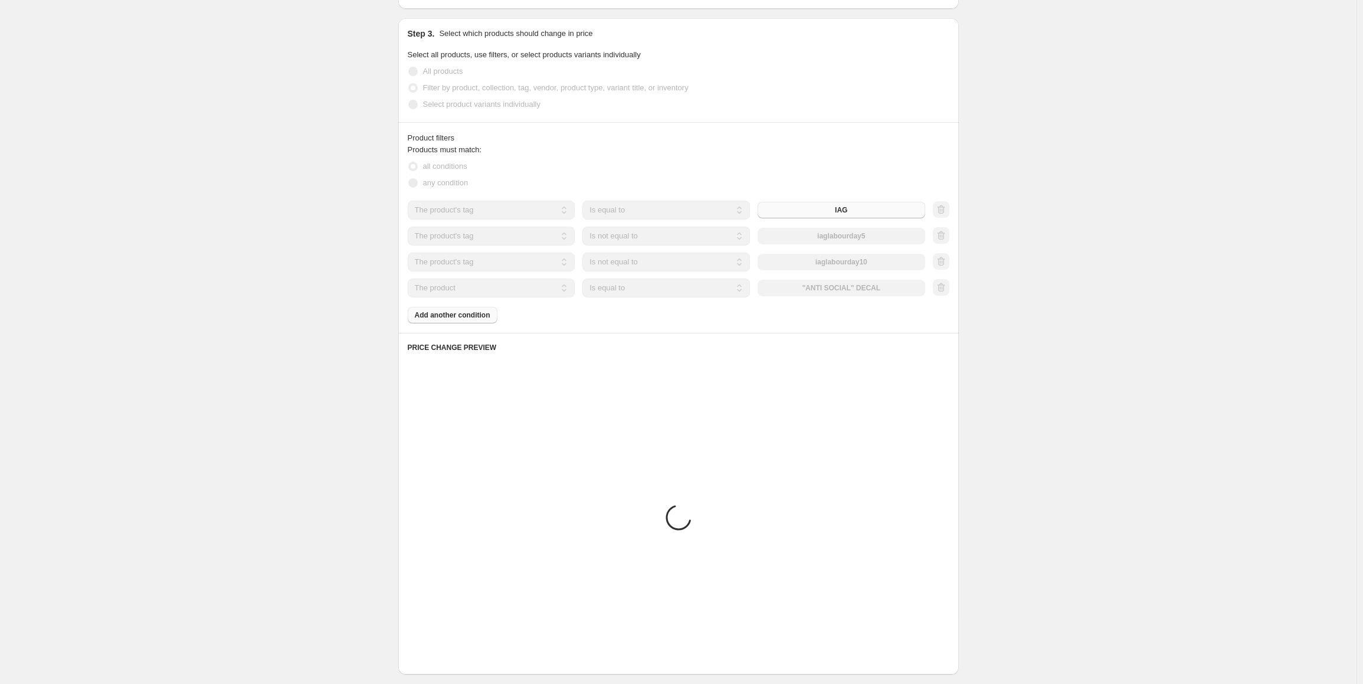
scroll to position [408, 0]
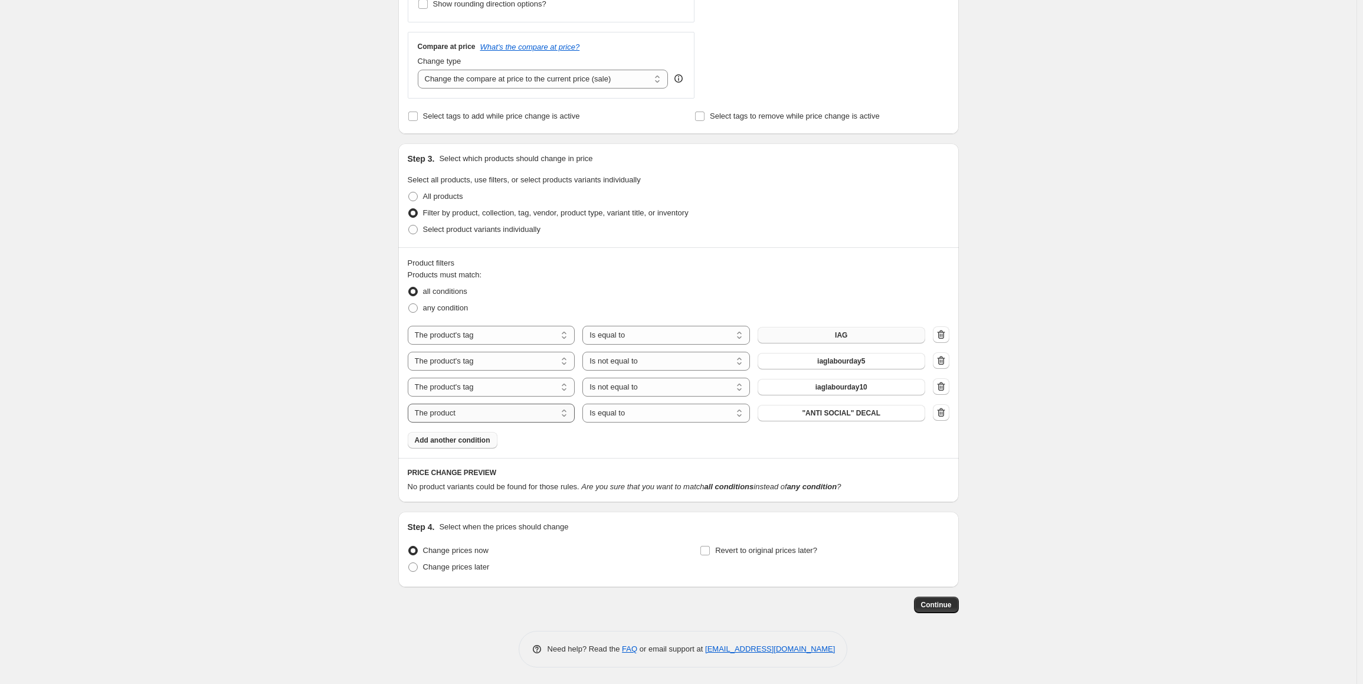
click at [454, 411] on select "The product The product's collection The product's tag The product's vendor The…" at bounding box center [492, 413] width 168 height 19
select select "tag"
click at [623, 416] on select "Is equal to Is not equal to" at bounding box center [667, 413] width 168 height 19
select select "not_equal"
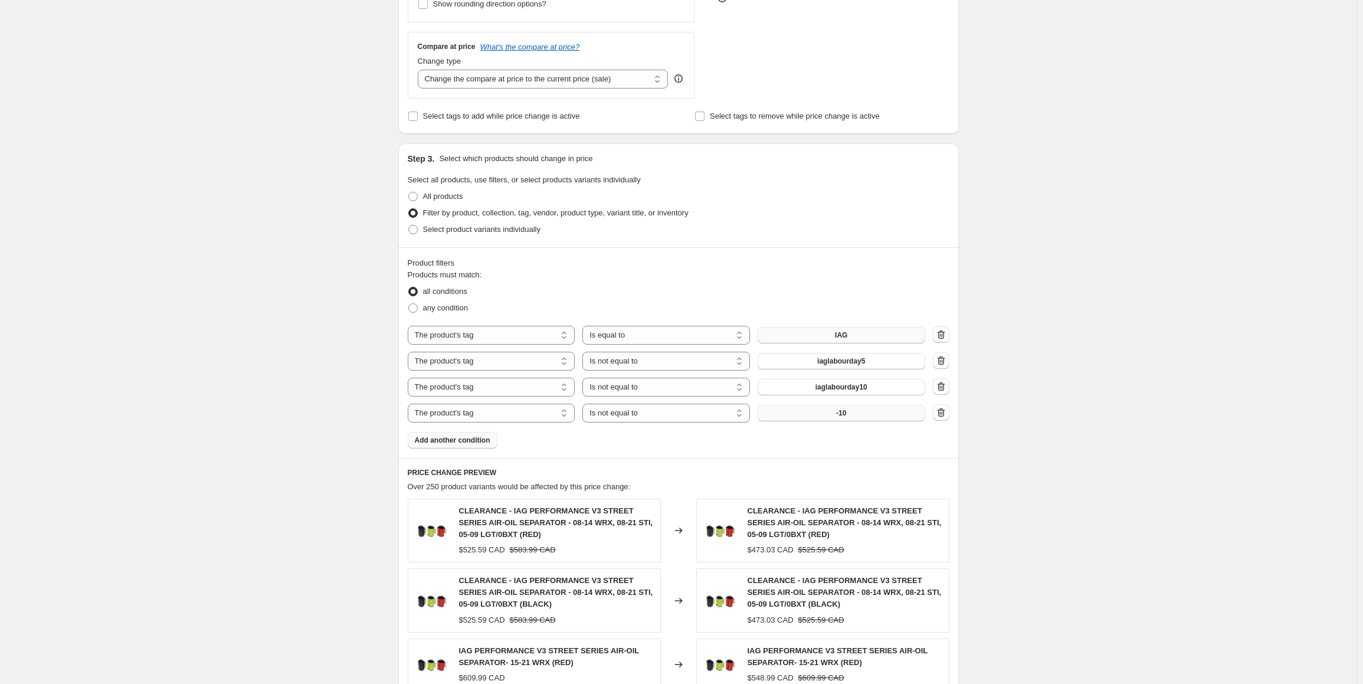
click at [843, 416] on span "-10" at bounding box center [841, 412] width 10 height 9
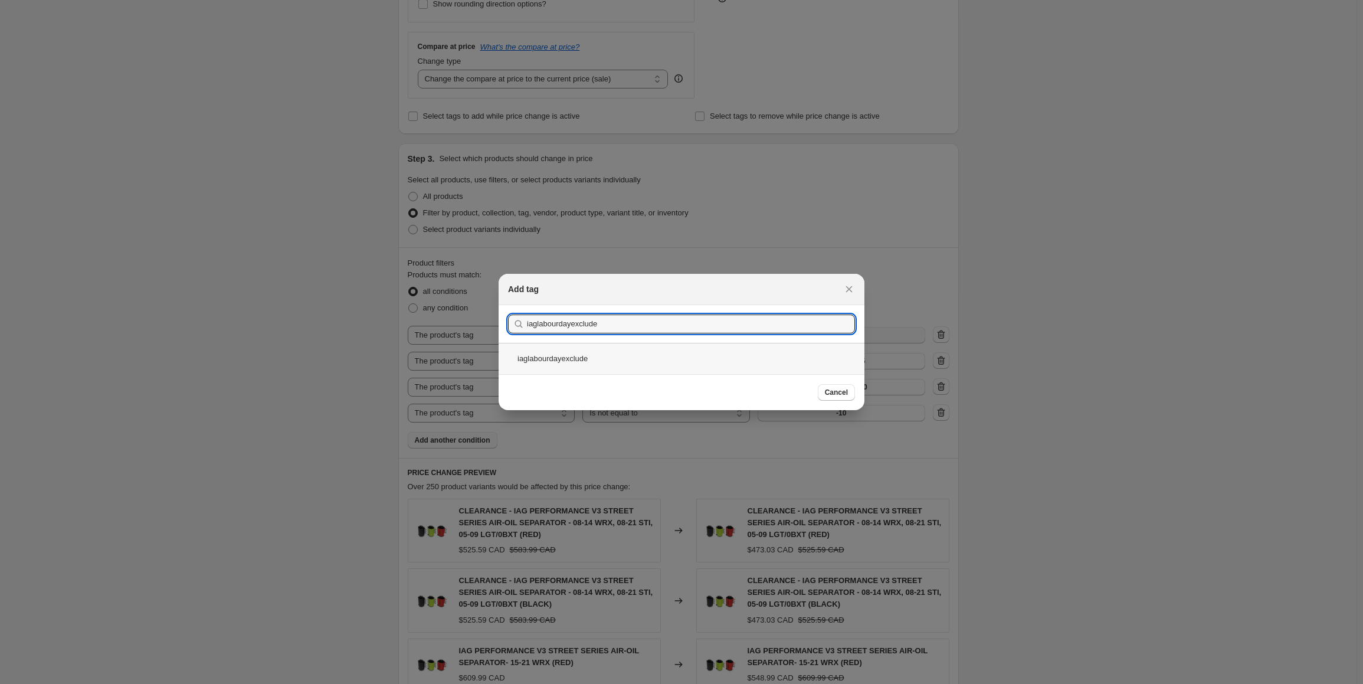
type input "iaglabourdayexclude"
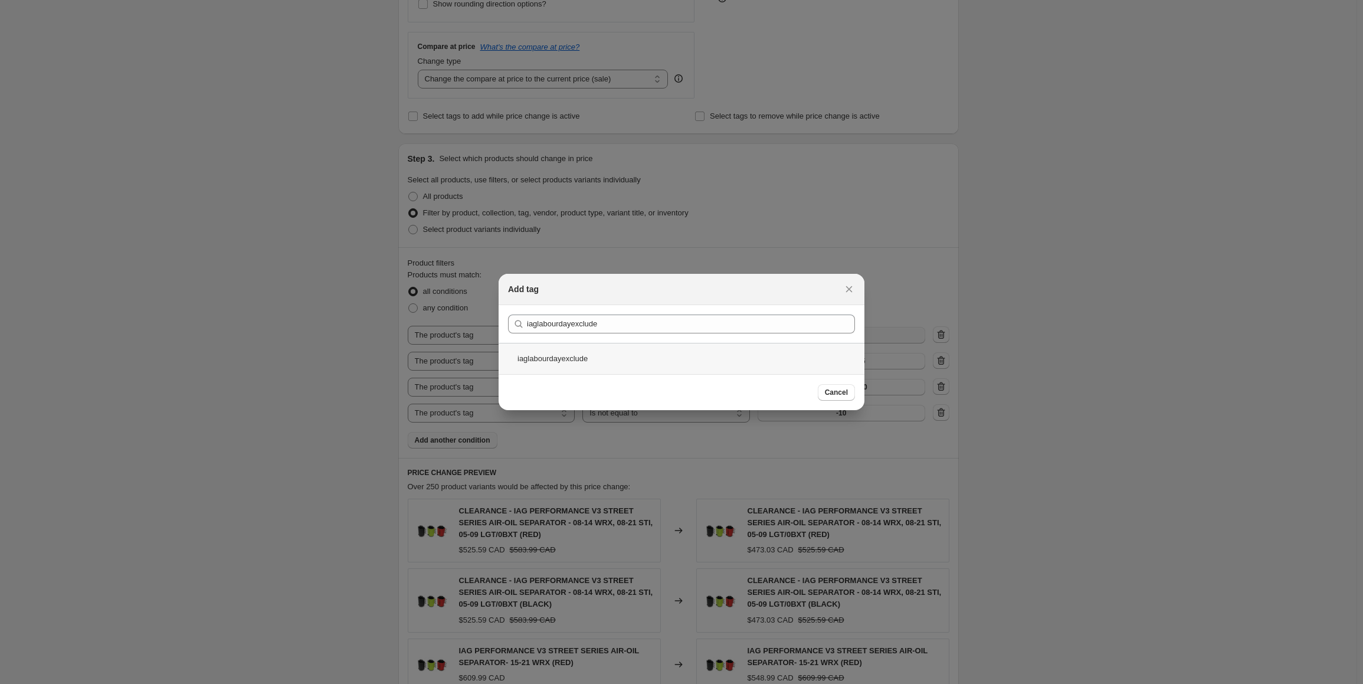
click at [578, 359] on div "iaglabourdayexclude" at bounding box center [682, 358] width 366 height 31
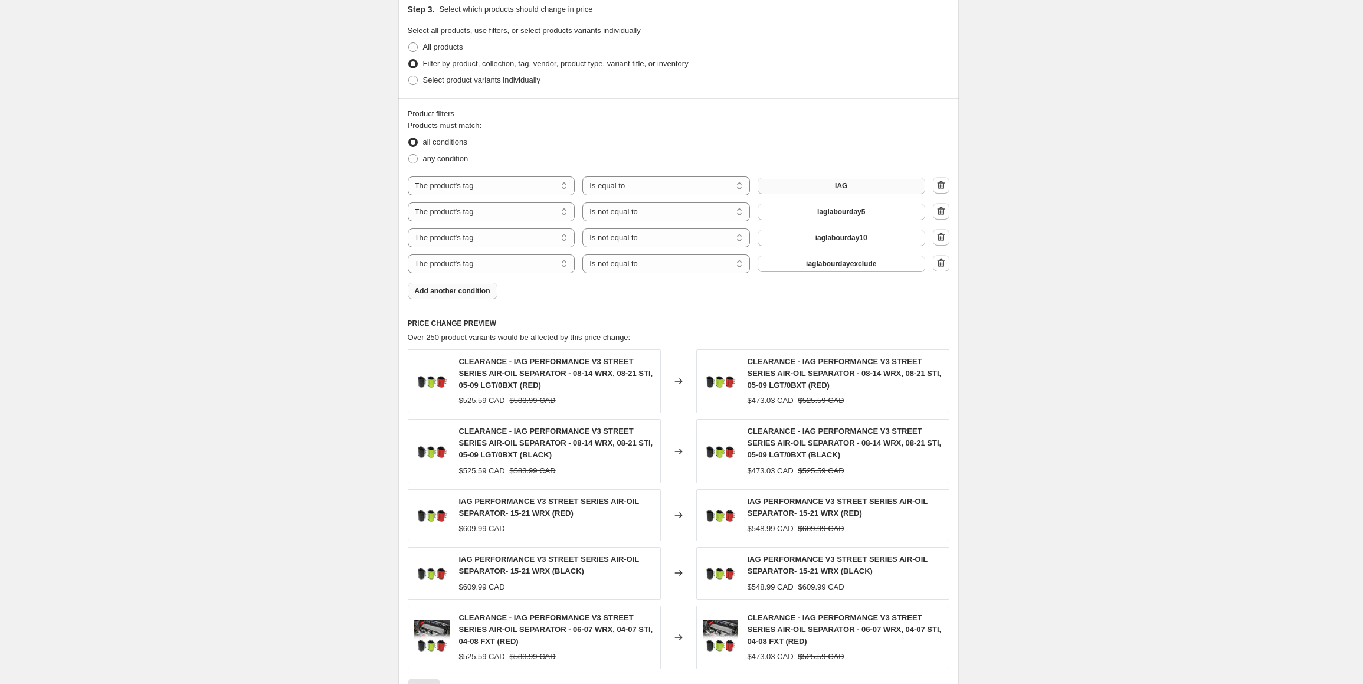
scroll to position [758, 0]
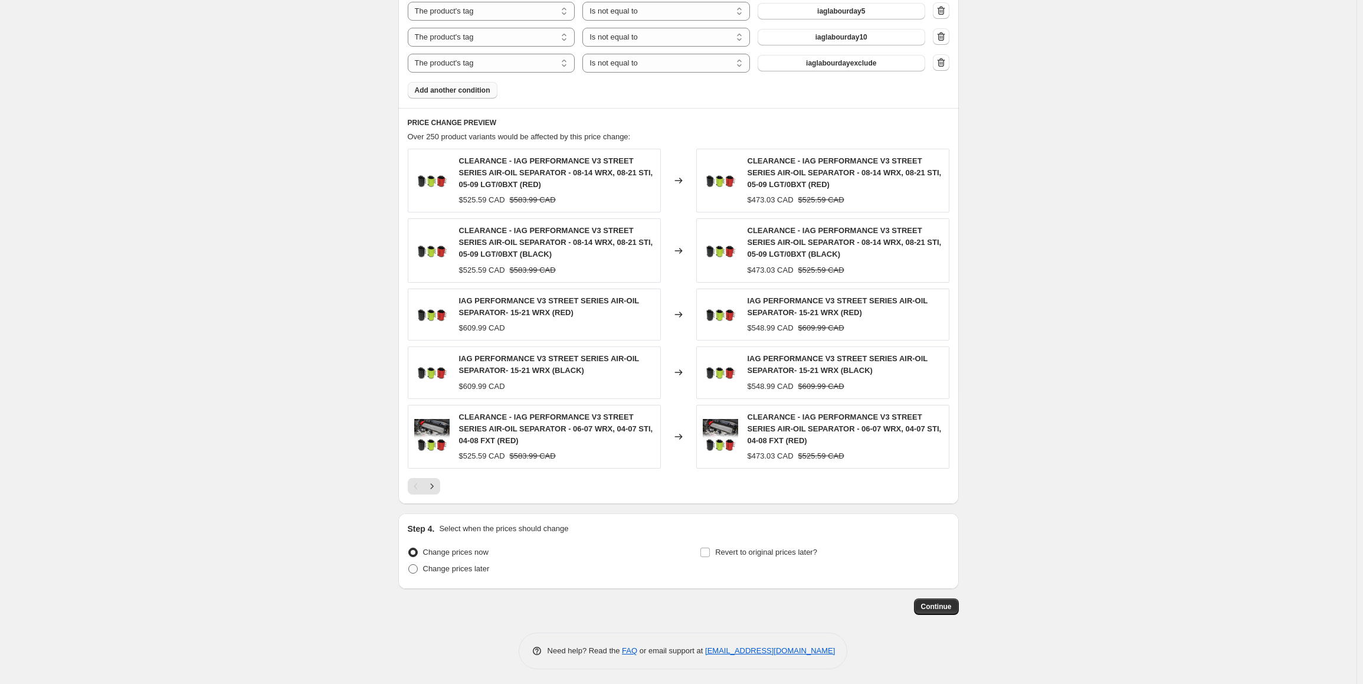
click at [444, 567] on span "Change prices later" at bounding box center [456, 568] width 67 height 9
click at [409, 565] on input "Change prices later" at bounding box center [408, 564] width 1 height 1
radio input "true"
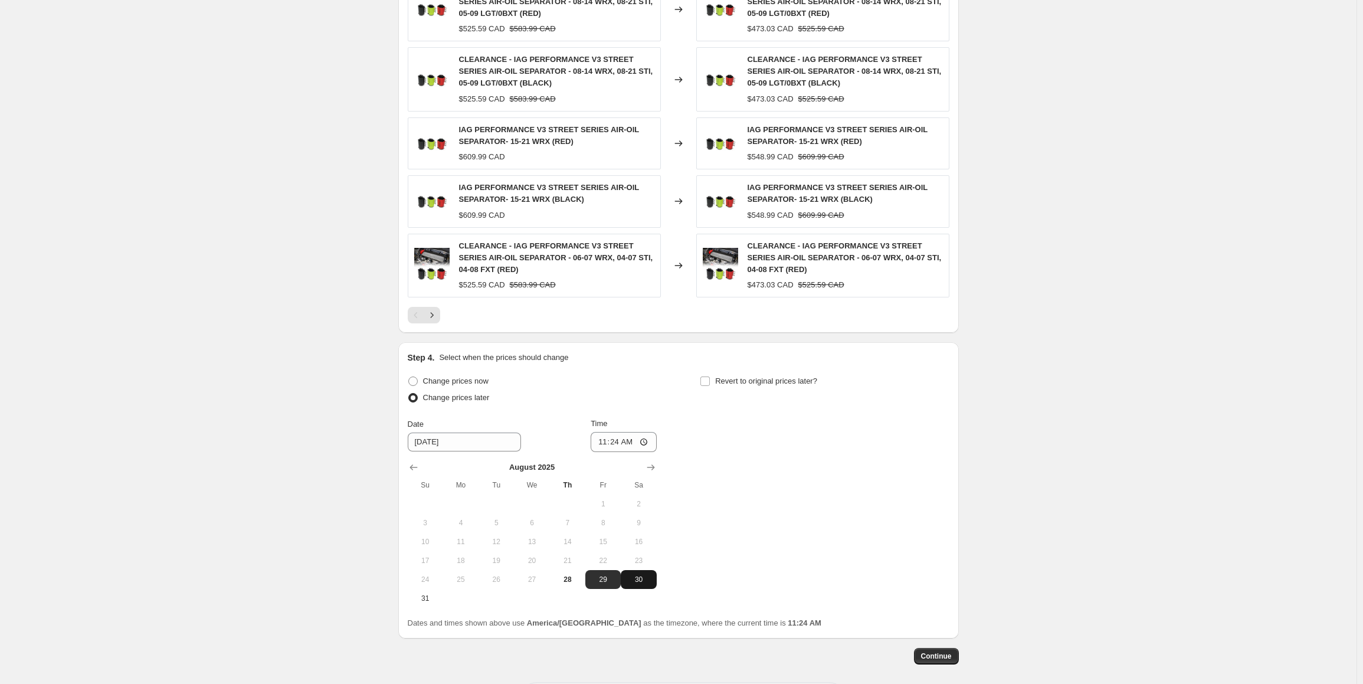
scroll to position [935, 0]
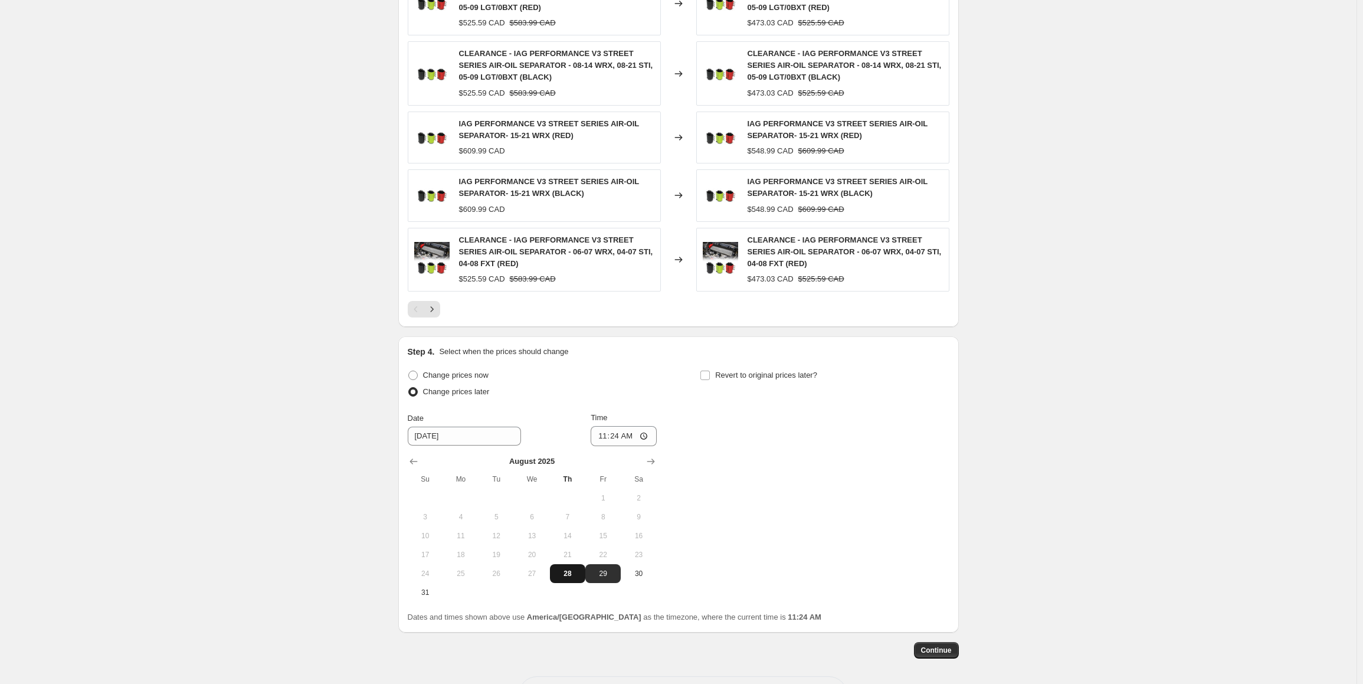
click at [568, 574] on span "28" at bounding box center [568, 573] width 26 height 9
type input "[DATE]"
click at [600, 429] on input "11:24" at bounding box center [624, 436] width 66 height 20
type input "23:50"
click at [761, 482] on div "Change prices now Change prices later Date [DATE] Time 23:50 [DATE] Su Mo Tu We…" at bounding box center [679, 484] width 542 height 235
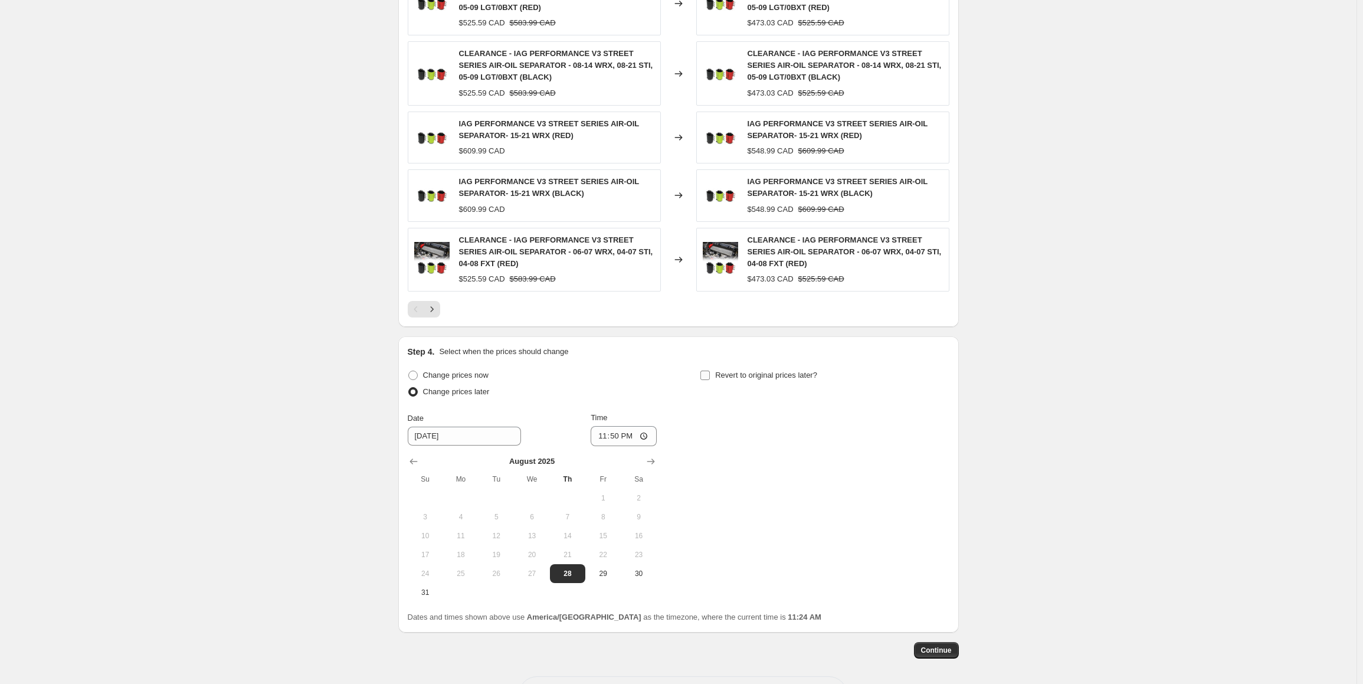
click at [710, 372] on input "Revert to original prices later?" at bounding box center [705, 375] width 9 height 9
checkbox input "true"
click at [733, 428] on input "[DATE]" at bounding box center [756, 436] width 113 height 19
click at [763, 499] on span "1" at bounding box center [754, 497] width 26 height 9
type input "[DATE]"
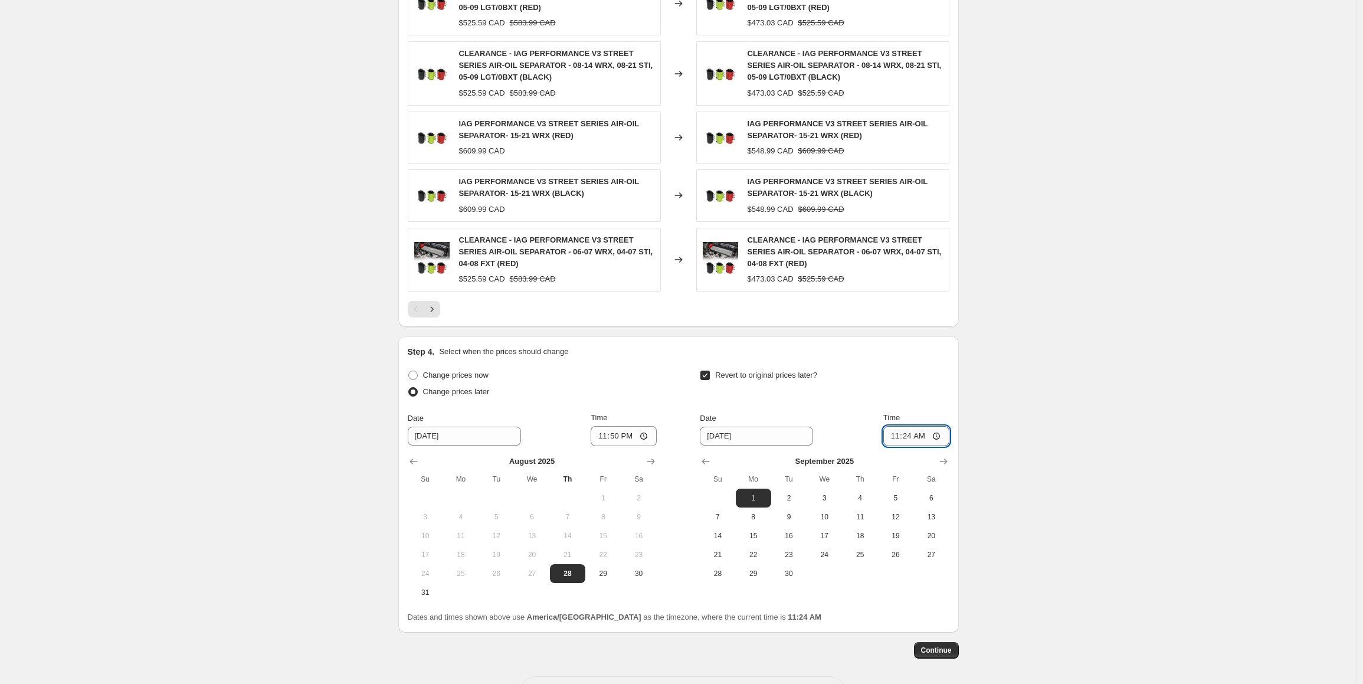
click at [897, 437] on input "11:24" at bounding box center [917, 436] width 66 height 20
type input "23:59"
click at [849, 588] on div "Change prices now Change prices later Date [DATE] Time 23:50 [DATE] Su Mo Tu We…" at bounding box center [679, 484] width 542 height 235
click at [950, 648] on span "Continue" at bounding box center [936, 650] width 31 height 9
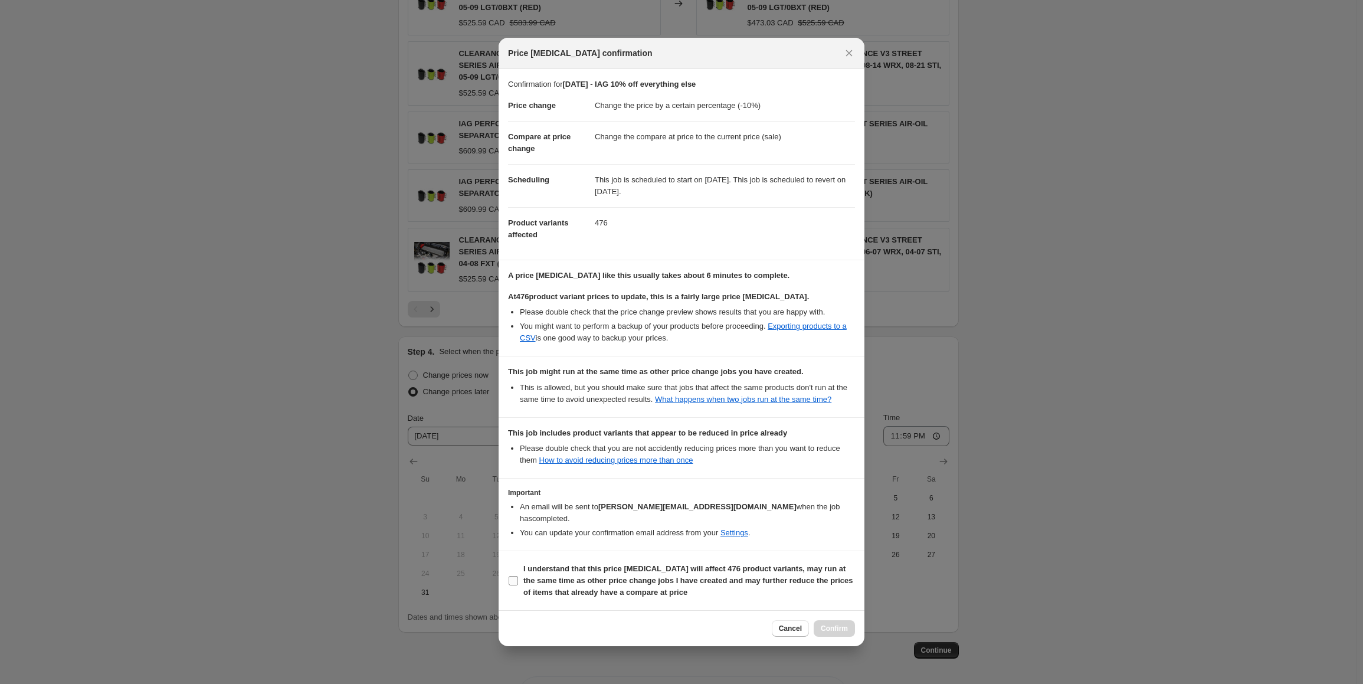
click at [512, 576] on input "I understand that this price [MEDICAL_DATA] will affect 476 product variants, m…" at bounding box center [513, 580] width 9 height 9
checkbox input "true"
click at [830, 624] on span "Confirm" at bounding box center [834, 628] width 27 height 9
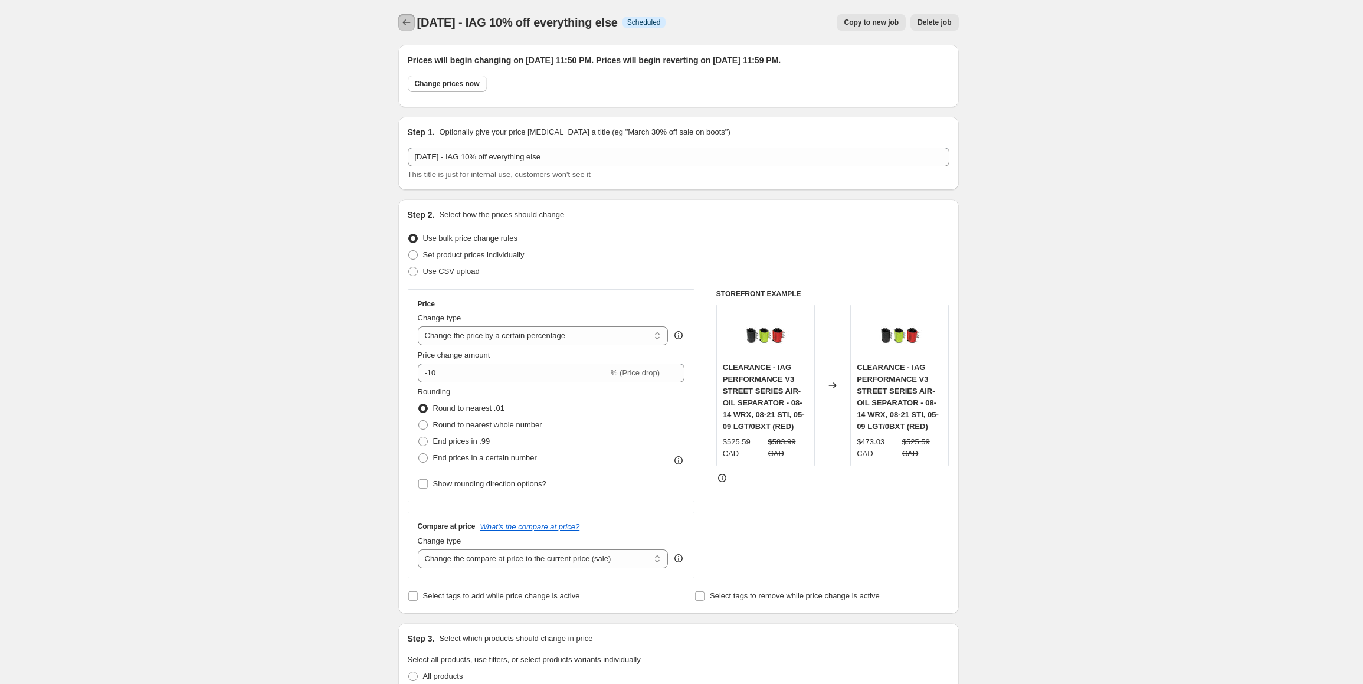
click at [410, 28] on icon "Price change jobs" at bounding box center [407, 23] width 12 height 12
